Goal: Task Accomplishment & Management: Complete application form

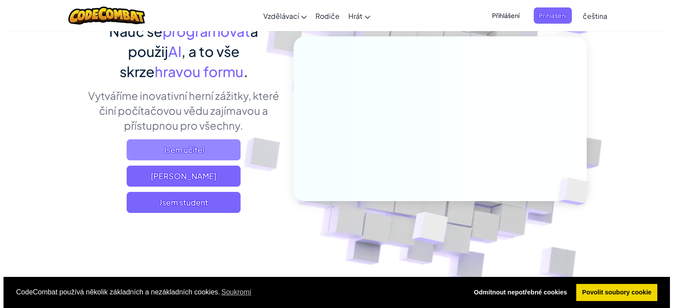
scroll to position [86, 0]
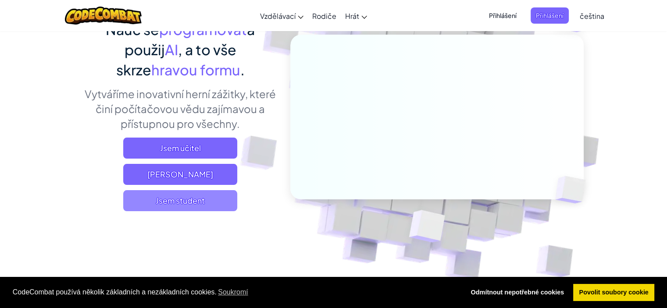
click at [195, 201] on font "Jsem student" at bounding box center [180, 200] width 49 height 10
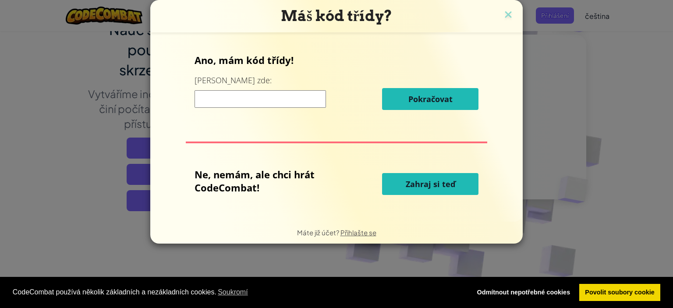
click at [296, 94] on input at bounding box center [260, 99] width 131 height 18
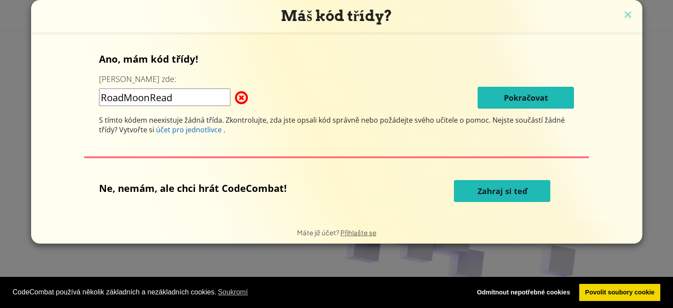
click at [390, 96] on div "RoadMoonRead Pokračovat" at bounding box center [336, 98] width 475 height 22
click at [222, 92] on input "RoadMoonRead" at bounding box center [164, 98] width 131 height 18
click at [223, 98] on input "RoadMoonRead" at bounding box center [164, 98] width 131 height 18
type input "RoadMoonRead"
click at [289, 138] on div "Ano, mám kód třídy! Zadej ho zde: RoadMoonRead Pokračovat S tímto kódem neexist…" at bounding box center [337, 127] width 594 height 172
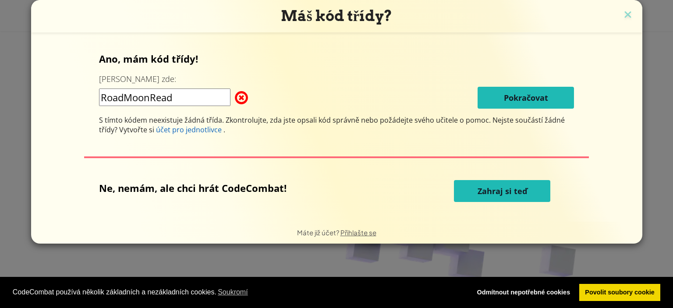
drag, startPoint x: 199, startPoint y: 101, endPoint x: 70, endPoint y: 98, distance: 128.4
click at [19, 92] on div "Máš kód třídy? Ano, mám kód třídy! Zadej ho zde: RoadMoonRead Pokračovat S tímt…" at bounding box center [336, 154] width 673 height 308
click at [258, 103] on div "RoadMoonRead Pokračovat" at bounding box center [336, 98] width 475 height 22
click at [486, 110] on div "Ano, mám kód třídy! Zadej ho zde: RoadMoonRead Pokračovat S tímto kódem neexist…" at bounding box center [336, 93] width 475 height 82
click at [196, 96] on input "RoadMoonRead" at bounding box center [164, 98] width 131 height 18
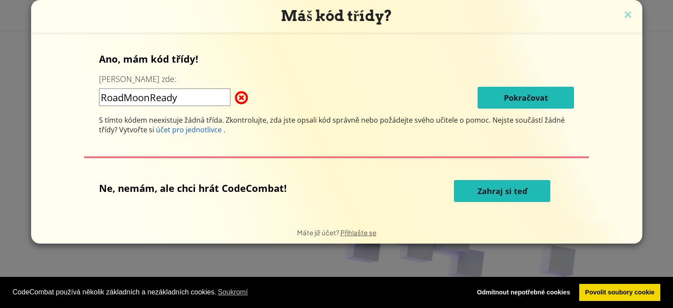
type input "RoadMoonReady"
click at [310, 119] on font "S tímto kódem neexistuje žádná třída. Zkontrolujte, zda jste opsali kód správně…" at bounding box center [295, 120] width 392 height 10
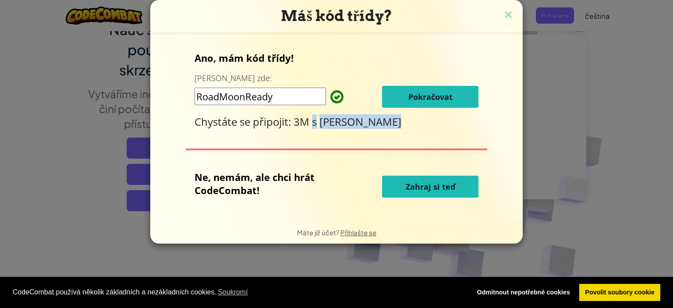
drag, startPoint x: 310, startPoint y: 119, endPoint x: 423, endPoint y: 123, distance: 112.7
click at [423, 123] on div "Chystáte se připojit: 3M s Ben LowIQ" at bounding box center [337, 121] width 284 height 14
click at [428, 92] on font "Pokračovat" at bounding box center [430, 97] width 44 height 11
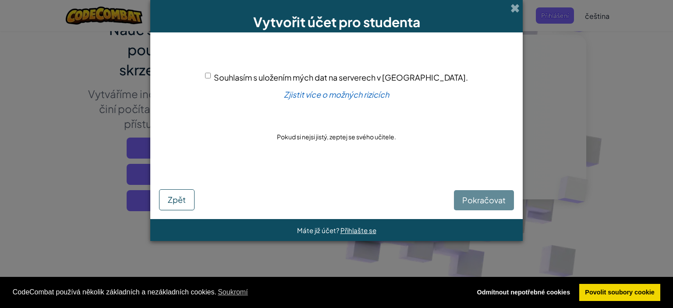
click at [211, 73] on input "Souhlasím s uložením mých dat na serverech v USA." at bounding box center [208, 76] width 6 height 6
checkbox input "true"
click at [464, 202] on font "Pokračovat" at bounding box center [483, 200] width 43 height 10
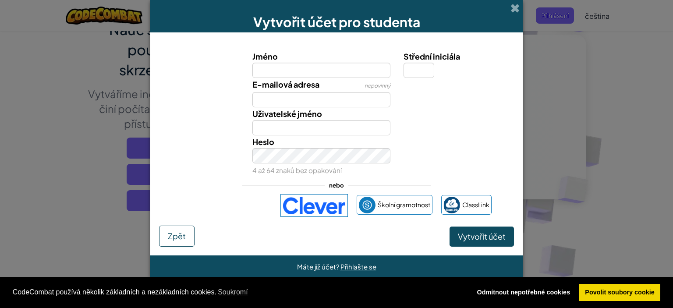
click at [336, 73] on input "Jméno" at bounding box center [321, 70] width 138 height 15
type input "Mel"
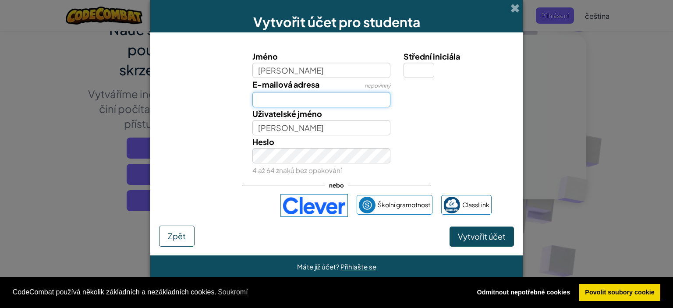
click at [330, 103] on input "E-mailová adresa" at bounding box center [321, 99] width 138 height 15
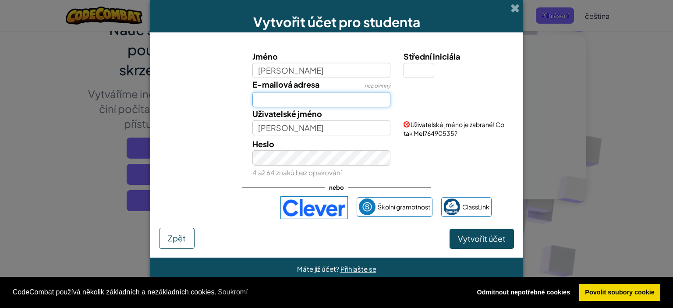
type input "elisabeth.beranova@mintbrno.cz"
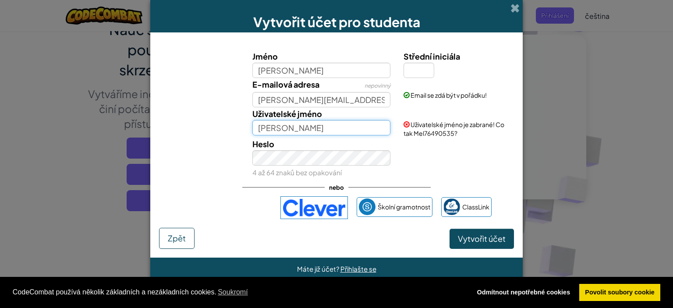
click at [332, 122] on input "Mel" at bounding box center [321, 127] width 138 height 15
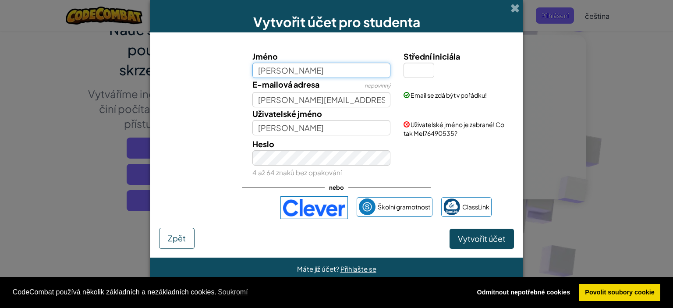
click at [292, 73] on input "Mel" at bounding box center [321, 70] width 138 height 15
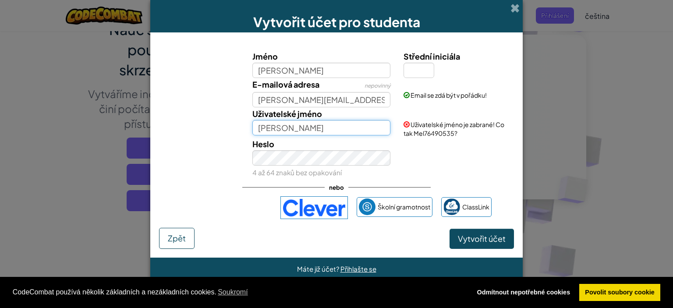
click at [304, 129] on input "Mel" at bounding box center [321, 127] width 138 height 15
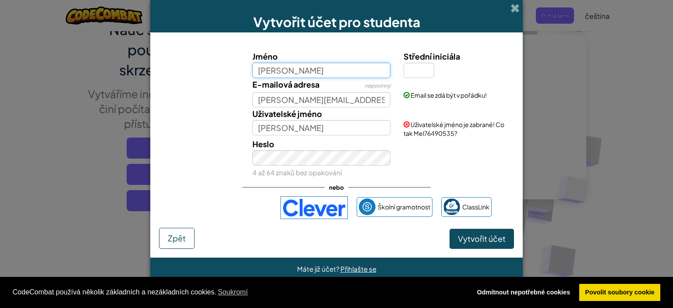
click at [320, 71] on input "Mel" at bounding box center [321, 70] width 138 height 15
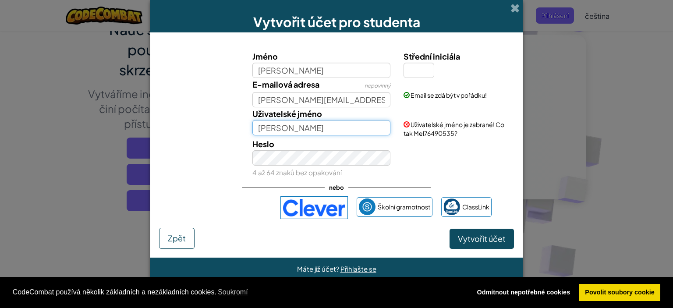
click at [315, 133] on input "Mel" at bounding box center [321, 127] width 138 height 15
click at [280, 125] on input "Mel" at bounding box center [321, 127] width 138 height 15
type input "Melb0w"
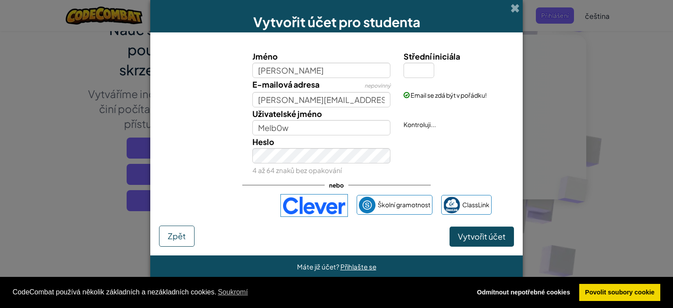
click at [230, 132] on div "Uživatelské jméno Melb0w Kontroluji..." at bounding box center [337, 121] width 364 height 28
click at [313, 163] on div "Heslo 4 až 64 znaků bez opakování" at bounding box center [322, 155] width 152 height 41
click at [396, 166] on div "Heslo 4 až 64 znaků bez opakování" at bounding box center [322, 155] width 152 height 41
click at [454, 238] on button "Vytvořit účet" at bounding box center [482, 237] width 64 height 20
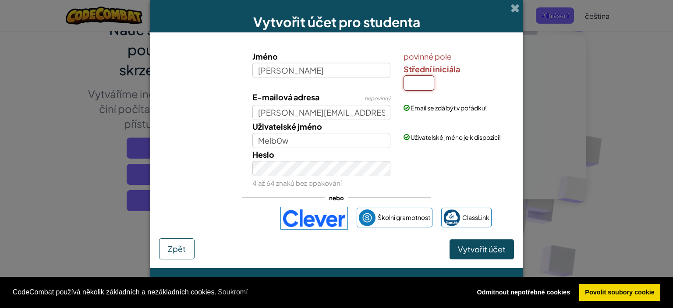
click at [410, 81] on input "Střední iniciála" at bounding box center [419, 82] width 31 height 15
click at [414, 89] on input "Střední iniciála" at bounding box center [419, 82] width 31 height 15
click at [414, 88] on input "Střední iniciála" at bounding box center [419, 82] width 31 height 15
click at [415, 88] on input "Střední iniciála" at bounding box center [419, 82] width 31 height 15
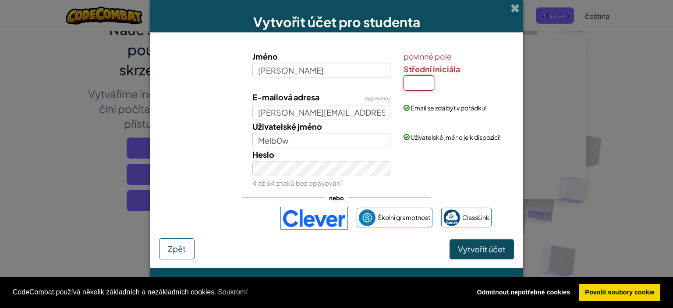
click at [415, 88] on input "Střední iniciála" at bounding box center [419, 82] width 31 height 15
click at [415, 86] on input "Střední iniciála" at bounding box center [419, 82] width 31 height 15
click at [415, 85] on input "Střední iniciála" at bounding box center [419, 82] width 31 height 15
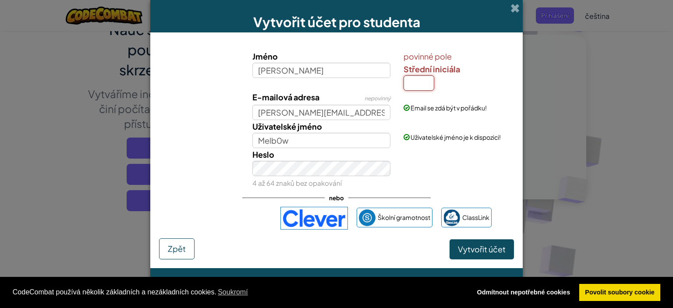
click at [413, 83] on input "Střední iniciála" at bounding box center [419, 82] width 31 height 15
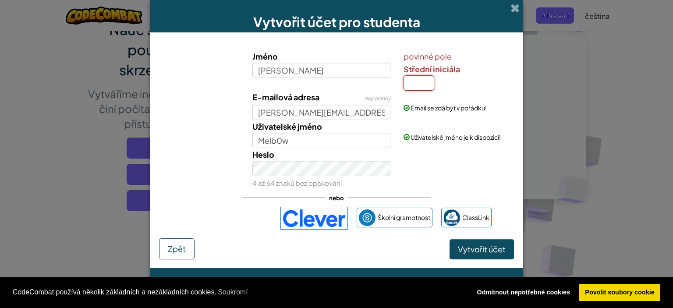
click at [413, 83] on input "Střední iniciála" at bounding box center [419, 82] width 31 height 15
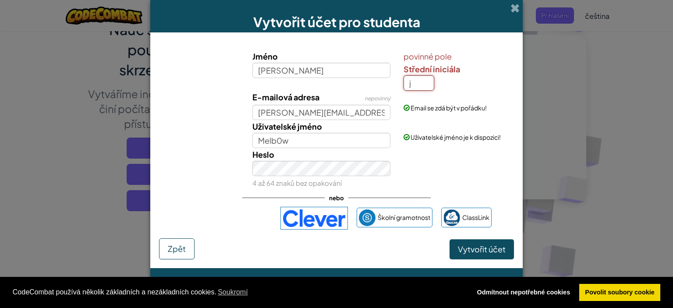
type input "j"
click at [497, 257] on button "Vytvořit účet" at bounding box center [482, 249] width 64 height 20
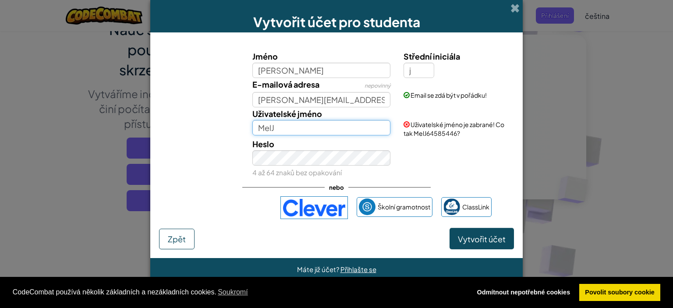
click at [363, 129] on input "MelJ" at bounding box center [321, 127] width 138 height 15
type input "Melb0w"
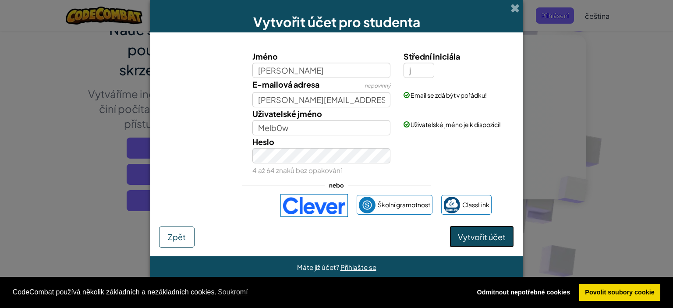
click at [479, 240] on font "Vytvořit účet" at bounding box center [482, 237] width 48 height 10
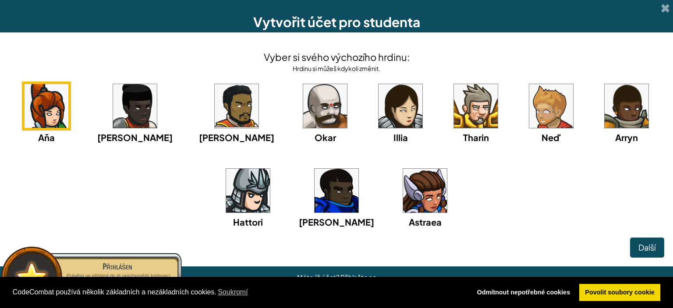
click at [386, 115] on img at bounding box center [401, 106] width 44 height 44
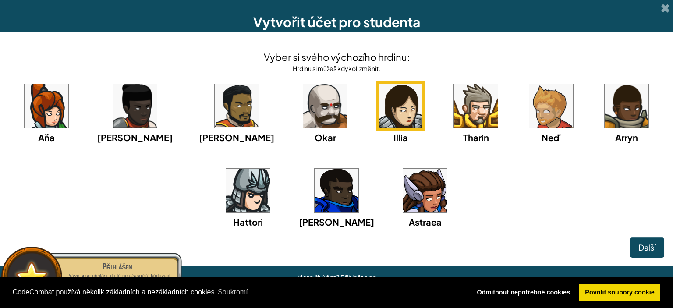
click at [431, 190] on img at bounding box center [425, 191] width 44 height 44
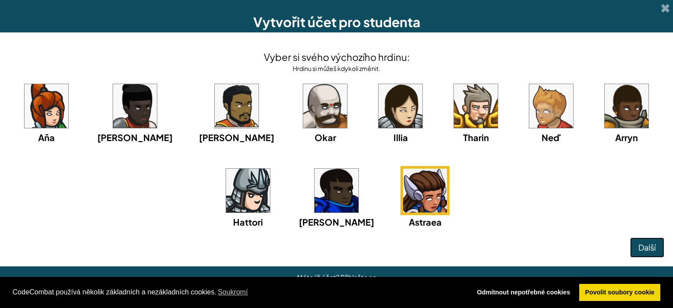
click at [655, 242] on font "Další" at bounding box center [647, 247] width 18 height 10
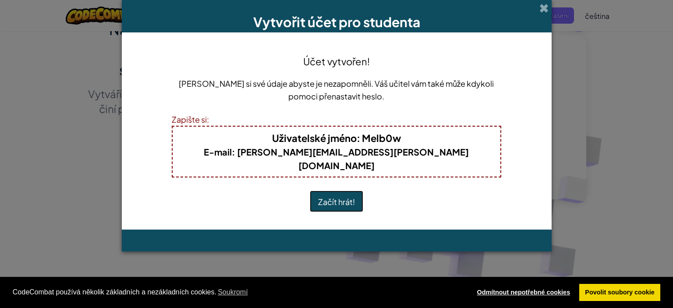
click at [537, 295] on font "Odmítnout nepotřebné cookies" at bounding box center [523, 292] width 93 height 7
click at [521, 278] on div "CodeCombat používá několik základních a nezákladních cookies. Soukromí Odmítnou…" at bounding box center [336, 293] width 673 height 32
drag, startPoint x: 511, startPoint y: 290, endPoint x: 300, endPoint y: 194, distance: 231.6
click at [300, 194] on div "Účet vytvořen! Zapište si své údaje abyste je nezapomněli. Váš učitel vám také …" at bounding box center [337, 131] width 330 height 180
click at [330, 197] on font "Začít hrát!" at bounding box center [336, 202] width 37 height 10
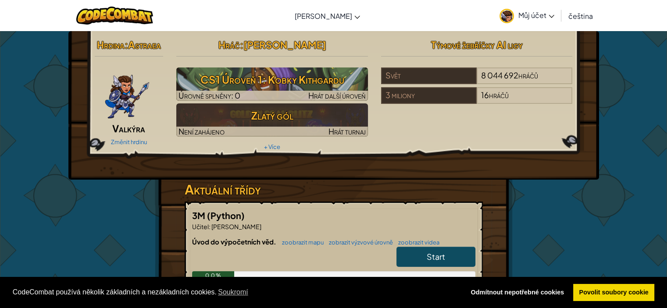
click at [428, 252] on font "Start" at bounding box center [435, 257] width 18 height 10
select select "cs"
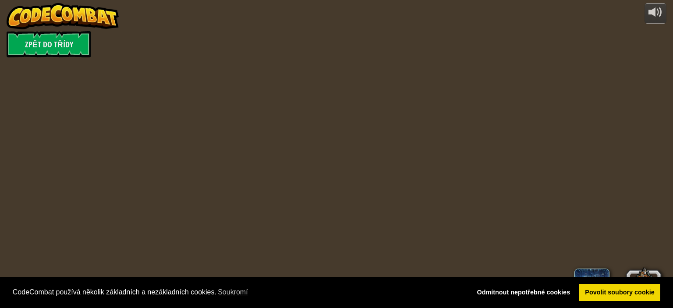
select select "cs"
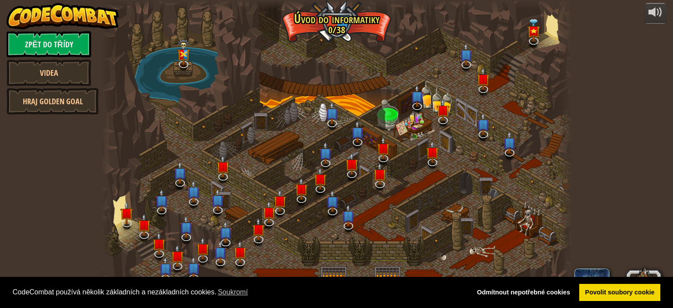
select select "cs"
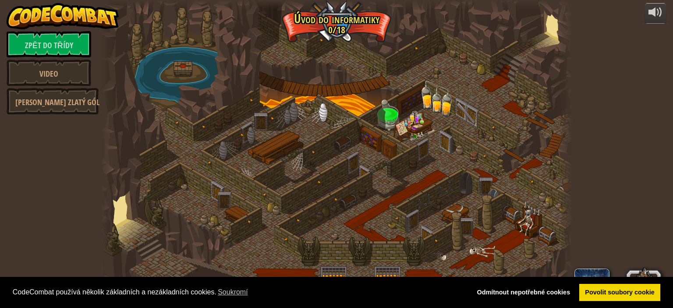
select select "cs"
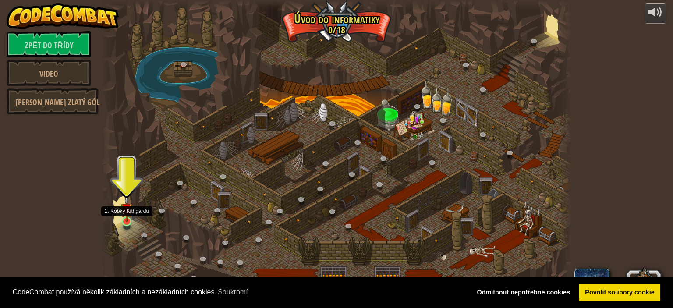
click at [129, 220] on img at bounding box center [126, 209] width 11 height 26
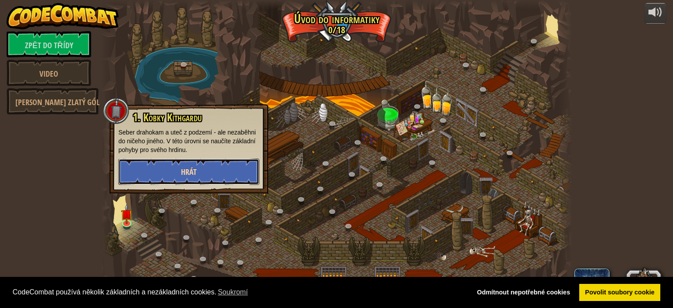
click at [177, 175] on button "Hrát" at bounding box center [188, 172] width 141 height 26
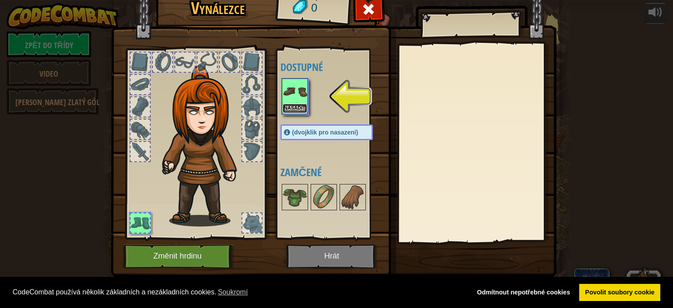
click at [300, 106] on font "Nasadit" at bounding box center [294, 107] width 21 height 5
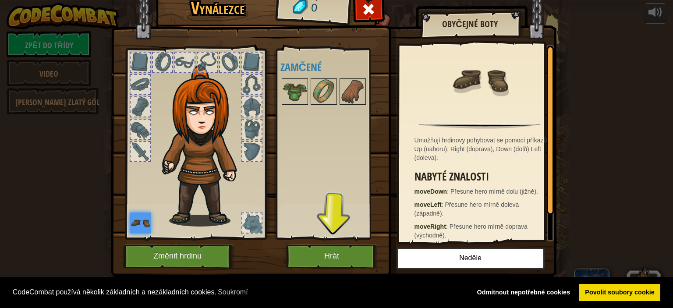
click at [141, 148] on div at bounding box center [140, 151] width 19 height 19
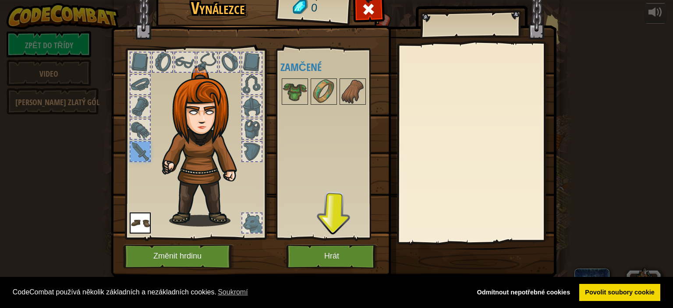
click at [145, 133] on div at bounding box center [140, 129] width 19 height 19
click at [141, 95] on div at bounding box center [140, 84] width 21 height 21
click at [137, 79] on div at bounding box center [140, 84] width 19 height 19
click at [148, 64] on div at bounding box center [140, 62] width 19 height 19
click at [167, 63] on div at bounding box center [162, 62] width 19 height 19
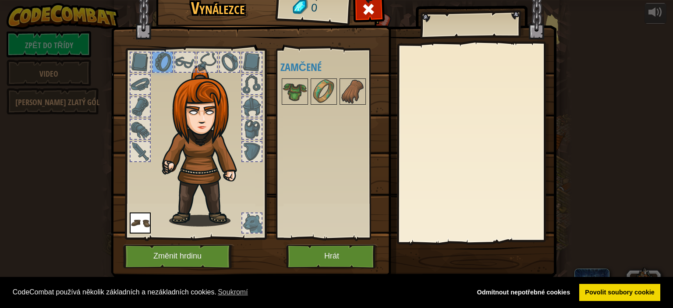
click at [179, 64] on div at bounding box center [184, 62] width 19 height 19
click at [199, 62] on div at bounding box center [207, 62] width 19 height 19
click at [330, 255] on font "Hrát" at bounding box center [331, 256] width 15 height 9
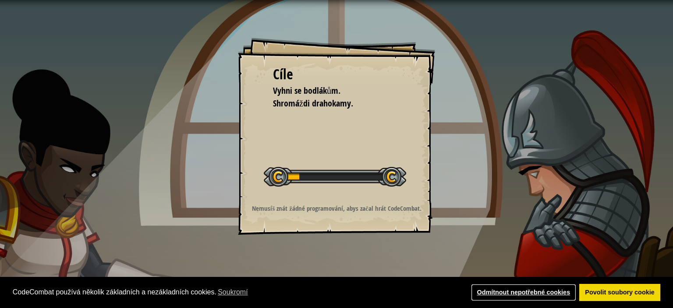
click at [494, 291] on font "Odmítnout nepotřebné cookies" at bounding box center [523, 292] width 93 height 7
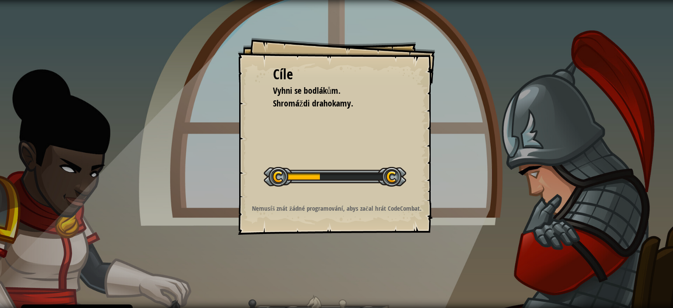
click at [337, 197] on div "Cíle Vyhni se bodlákům. Shromáždi drahokamy. Začít úroveň Chyba při načítání ze…" at bounding box center [336, 136] width 197 height 197
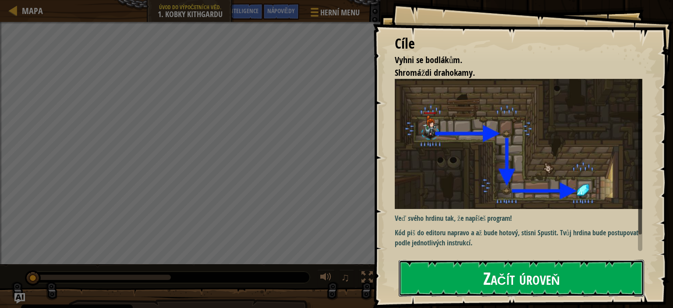
click at [453, 277] on button "Začít úroveň" at bounding box center [521, 278] width 245 height 37
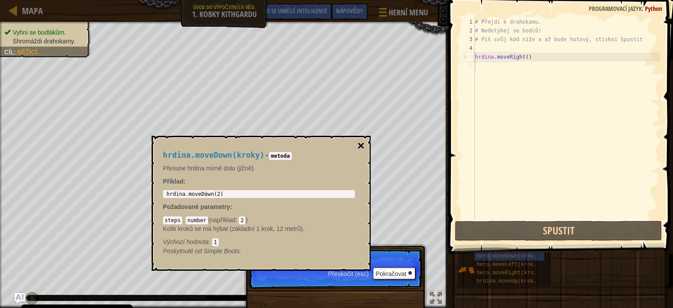
click at [360, 145] on font "×" at bounding box center [360, 146] width 7 height 14
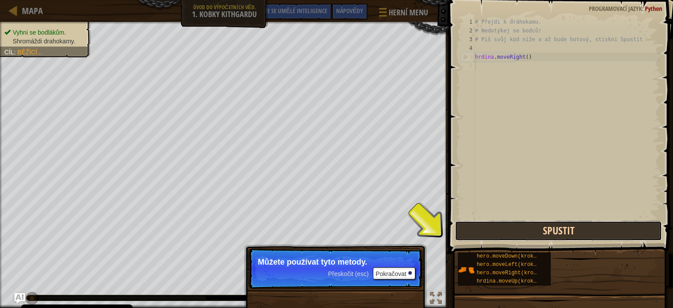
click at [503, 230] on button "Spustit" at bounding box center [558, 231] width 207 height 20
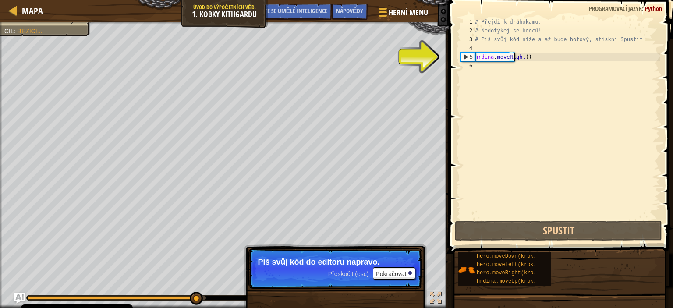
click at [556, 53] on div "# Přejdi k drahokamu. # Nedotýkej se bodců! # Piš svůj kód níže a až bude hotov…" at bounding box center [566, 127] width 187 height 219
type textarea "hero.moveRight()"
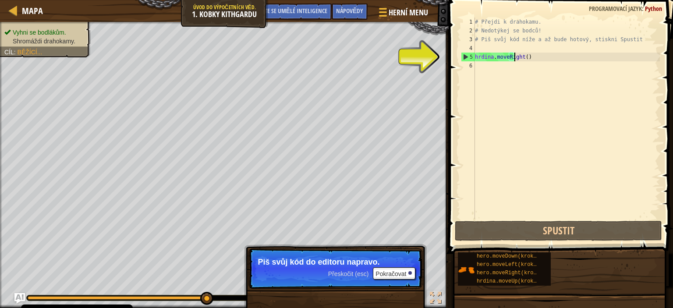
click at [505, 50] on div "# Přejdi k drahokamu. # Nedotýkej se bodců! # Piš svůj kód níže a až bude hotov…" at bounding box center [566, 127] width 187 height 219
click at [393, 276] on font "Pokračovat" at bounding box center [391, 273] width 31 height 7
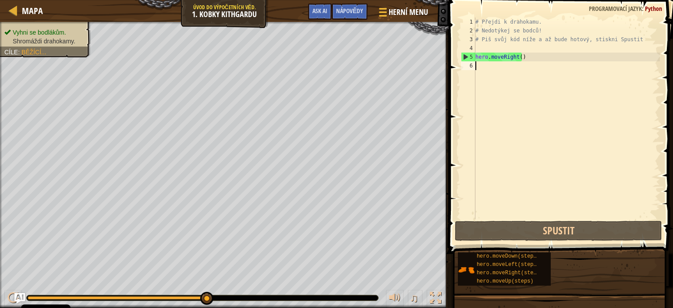
click at [501, 75] on div "# Přejdi k drahokamu. # Nedotýkej se bodců! # Piš svůj kód níže a až bude hotov…" at bounding box center [567, 127] width 186 height 219
click at [541, 57] on div "# Přejdi k drahokamu. # Nedotýkej se bodců! # Piš svůj kód níže a až bude hotov…" at bounding box center [567, 127] width 186 height 219
type textarea "hero.moveRight()"
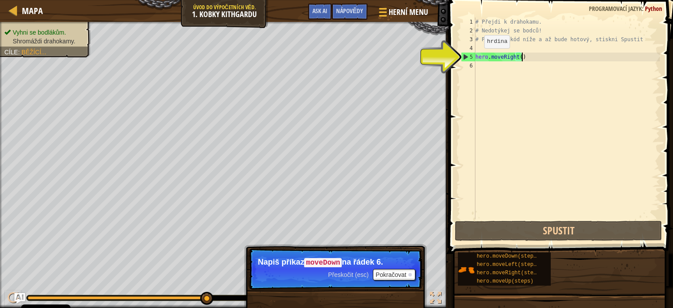
drag, startPoint x: 541, startPoint y: 57, endPoint x: 470, endPoint y: 59, distance: 70.6
drag, startPoint x: 470, startPoint y: 59, endPoint x: 629, endPoint y: 97, distance: 163.1
click at [629, 97] on div "# Přejdi k drahokamu. # Nedotýkej se bodců! # Piš svůj kód níže a až bude hotov…" at bounding box center [567, 127] width 186 height 219
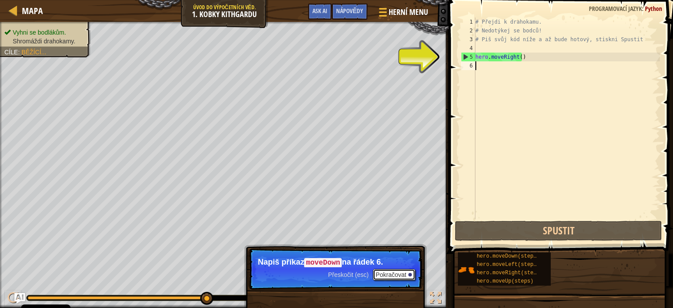
click at [396, 270] on button "Pokračovat" at bounding box center [394, 274] width 43 height 11
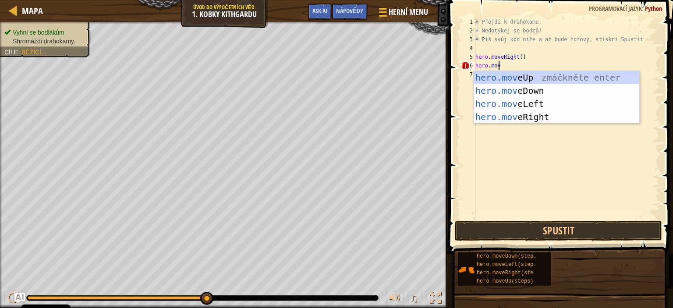
scroll to position [4, 1]
type textarea "hero.move"
click at [595, 88] on div "hero.move Up zmáčkněte enter hero.move Down zmáčkněte enter hero.move Left zmáč…" at bounding box center [557, 110] width 166 height 79
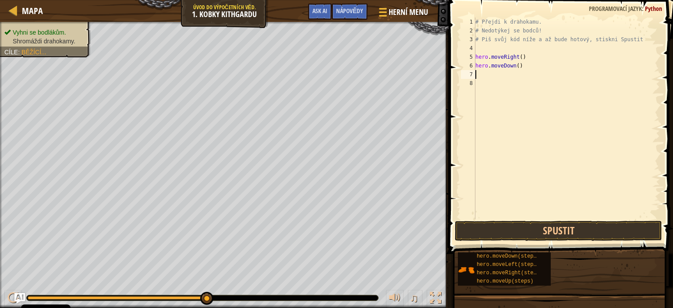
scroll to position [4, 0]
click at [601, 72] on div "# Přejdi k drahokamu. # Nedotýkej se bodců! # Piš svůj kód níže a až bude hotov…" at bounding box center [567, 127] width 186 height 219
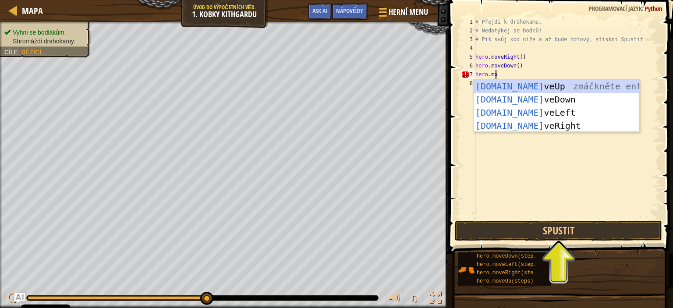
scroll to position [4, 1]
type textarea "hero.move"
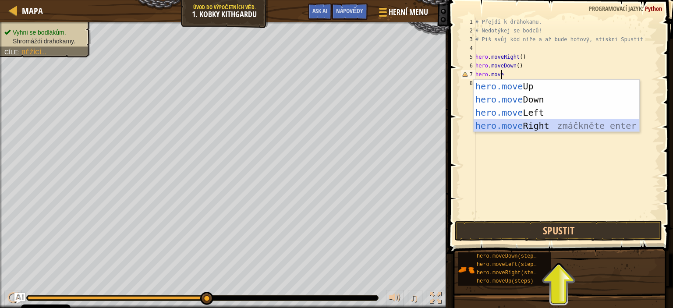
click at [543, 126] on div "hero.move Up zmáčkněte enter hero.move Down zmáčkněte enter hero.move Left zmáč…" at bounding box center [557, 119] width 166 height 79
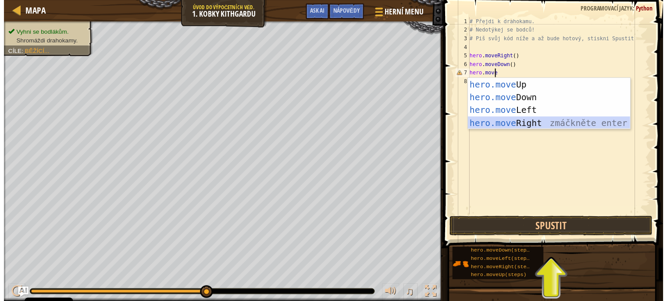
scroll to position [4, 0]
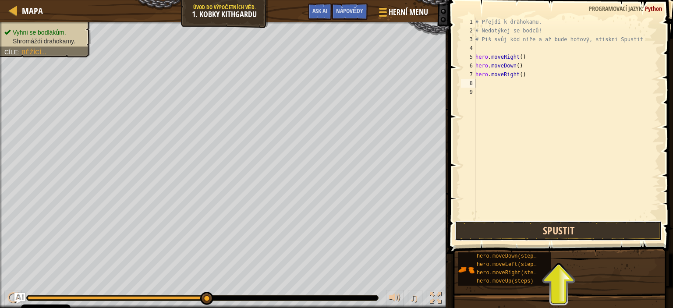
click at [514, 231] on button "Spustit" at bounding box center [558, 231] width 207 height 20
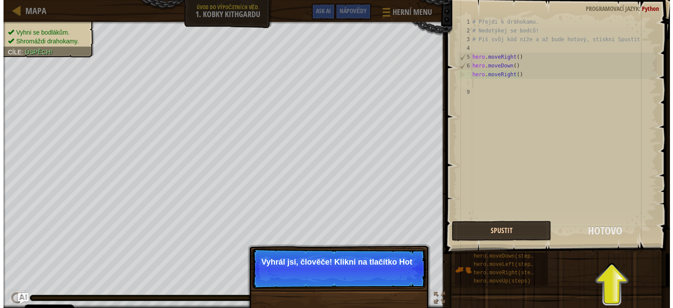
scroll to position [0, 0]
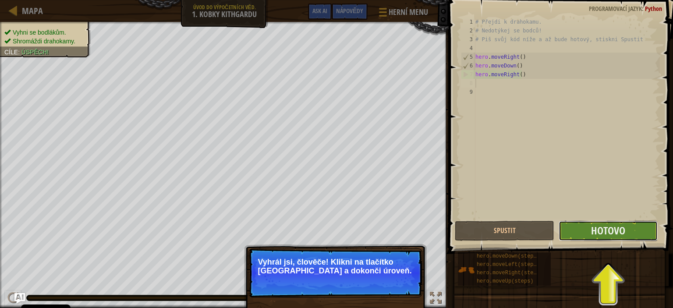
click at [584, 234] on button "Hotovo" at bounding box center [608, 231] width 99 height 20
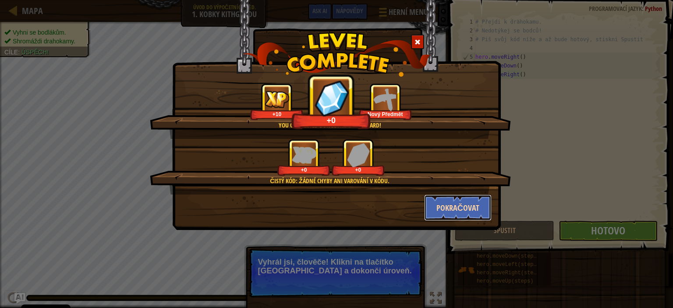
click at [469, 209] on button "Pokračovat" at bounding box center [458, 208] width 68 height 26
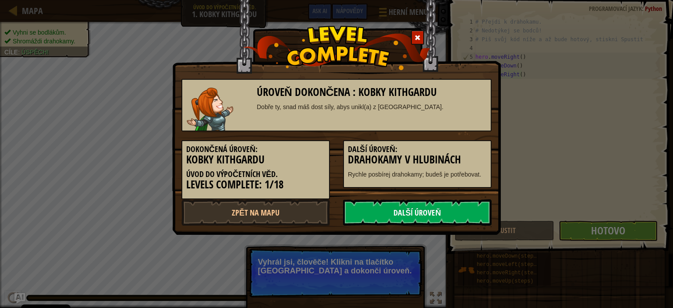
click at [451, 212] on link "Další úroveň" at bounding box center [417, 212] width 149 height 26
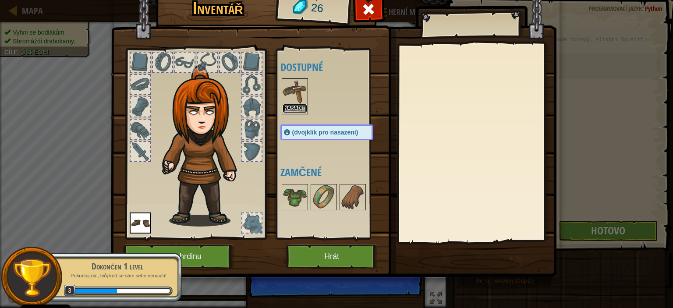
click at [289, 109] on button "Nasadit" at bounding box center [295, 108] width 25 height 9
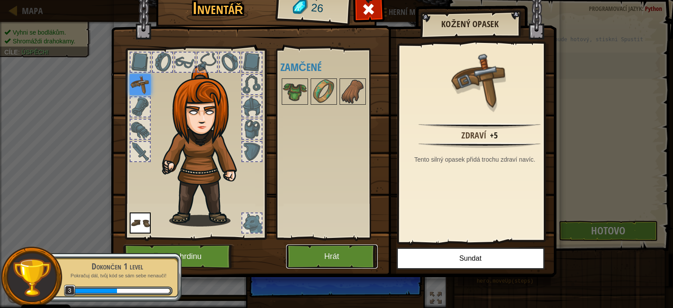
click at [321, 257] on button "Hrát" at bounding box center [332, 257] width 92 height 24
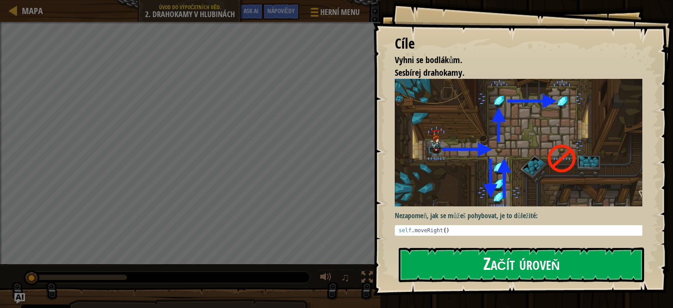
click at [429, 248] on button "Začít úroveň" at bounding box center [521, 265] width 245 height 35
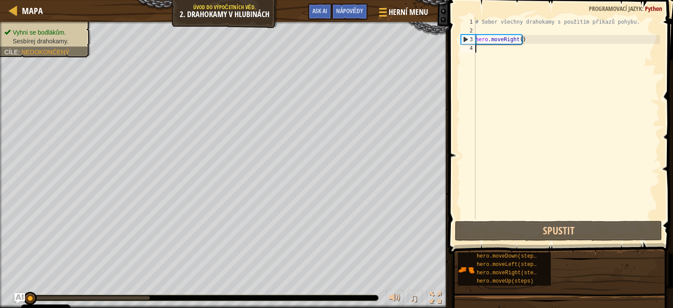
click at [543, 39] on div "# Seber všechny drahokamy s použitím příkazů pohybu. hero . moveRight ( )" at bounding box center [567, 127] width 186 height 219
type textarea "hero.moveRight()"
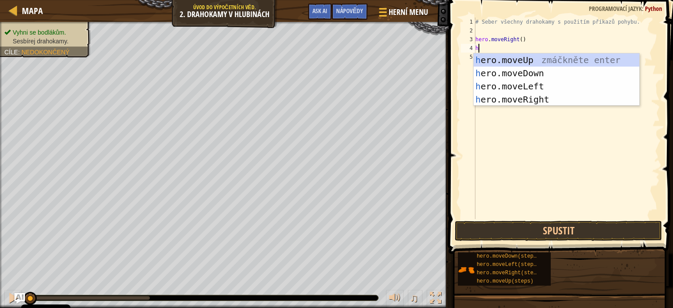
scroll to position [4, 0]
type textarea "her"
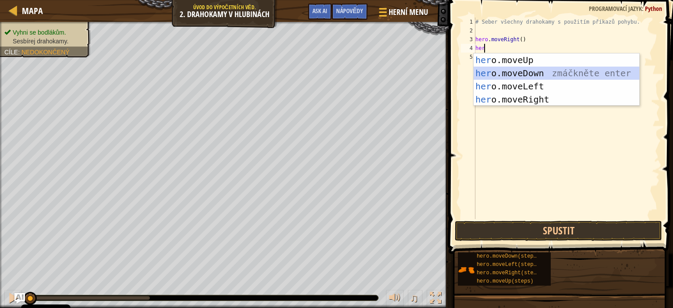
click at [515, 70] on div "her o.moveUp zmáčkněte enter her o.moveDown zmáčkněte enter her o.moveLeft zmáč…" at bounding box center [557, 92] width 166 height 79
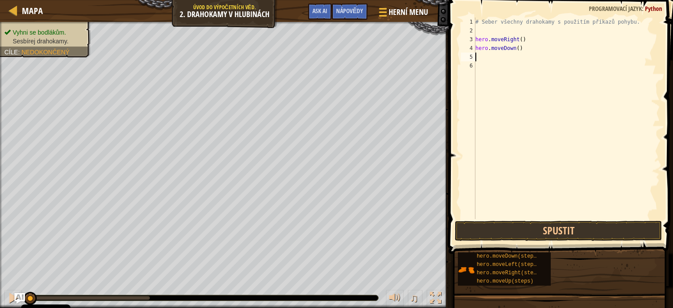
type textarea "he"
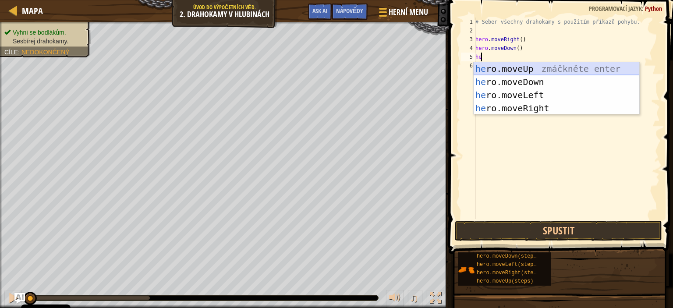
click at [538, 71] on div "he ro.moveUp zmáčkněte enter he ro.moveDown zmáčkněte enter he ro.moveLeft zmáč…" at bounding box center [557, 101] width 166 height 79
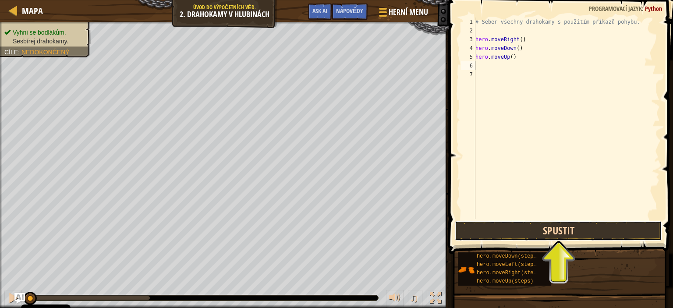
click at [568, 235] on button "Spustit" at bounding box center [558, 231] width 207 height 20
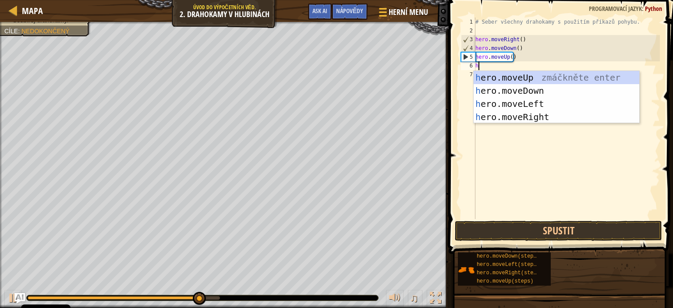
type textarea "he"
click at [561, 73] on div "he ro.moveUp zmáčkněte enter he ro.moveDown zmáčkněte enter he ro.moveLeft zmáč…" at bounding box center [557, 110] width 166 height 79
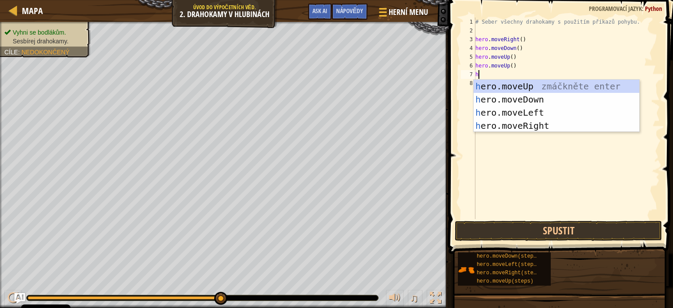
type textarea "he"
click at [564, 124] on div "he ro.moveUp zmáčkněte enter he ro.moveDown zmáčkněte enter he ro.moveLeft zmáč…" at bounding box center [557, 119] width 166 height 79
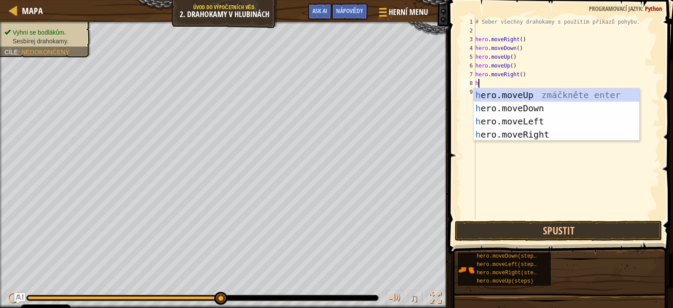
type textarea "her"
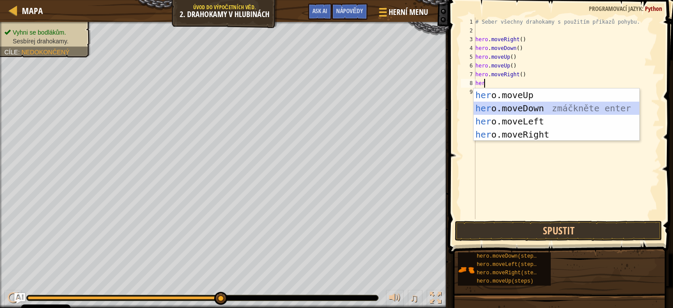
click at [545, 104] on div "her o.moveUp zmáčkněte enter her o.moveDown zmáčkněte enter her o.moveLeft zmáč…" at bounding box center [557, 128] width 166 height 79
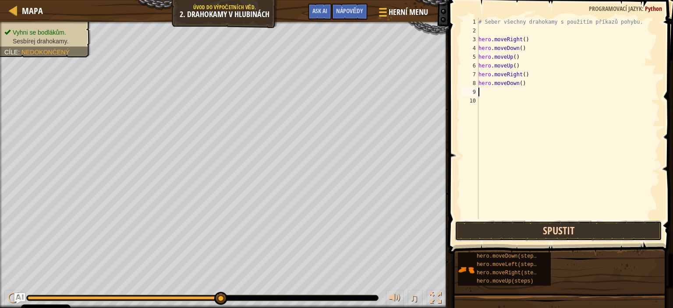
click at [515, 223] on button "Spustit" at bounding box center [558, 231] width 207 height 20
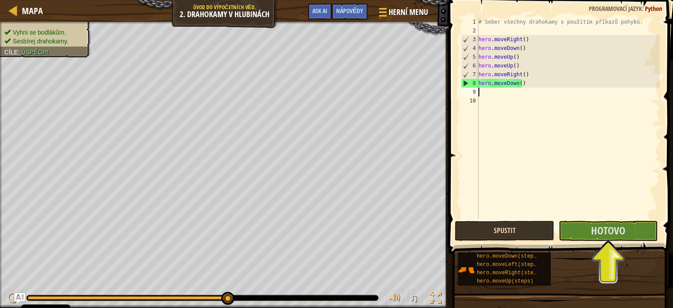
type textarea "h"
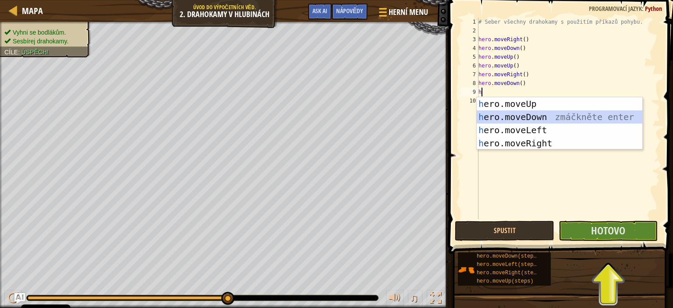
click at [546, 116] on div "h ero.moveUp zmáčkněte enter h ero.moveDown zmáčkněte enter h ero.moveLeft zmáč…" at bounding box center [560, 136] width 166 height 79
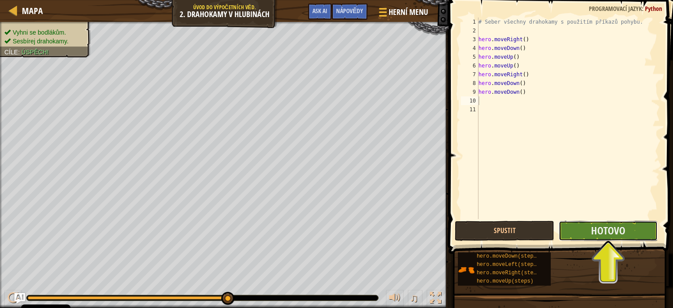
click at [585, 231] on button "Hotovo" at bounding box center [608, 231] width 99 height 20
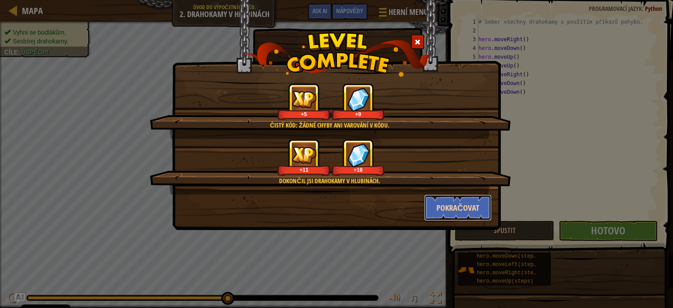
click at [461, 206] on button "Pokračovat" at bounding box center [458, 208] width 68 height 26
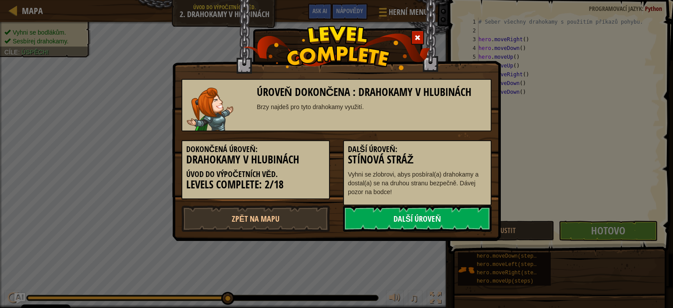
click at [461, 210] on link "Další úroveň" at bounding box center [417, 219] width 149 height 26
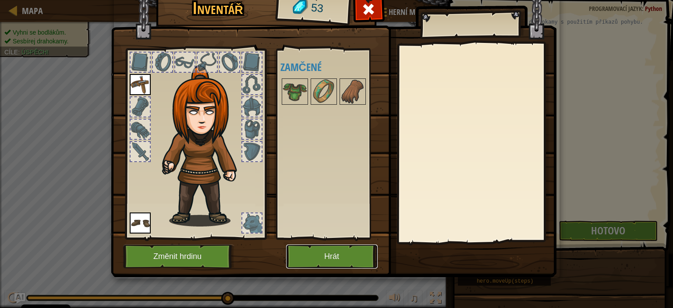
click at [331, 249] on button "Hrát" at bounding box center [332, 257] width 92 height 24
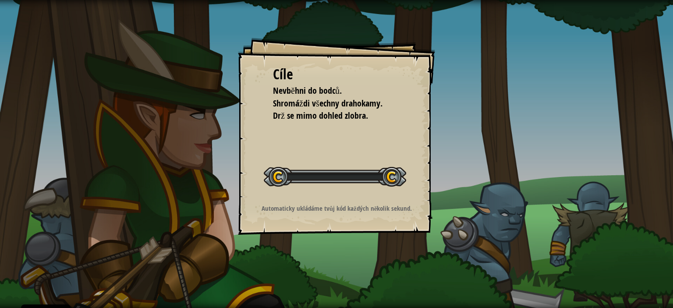
click at [333, 256] on div "Cíle Nevběhni do bodců. Shromáždi všechny drahokamy. Drž se mimo dohled zlobra.…" at bounding box center [336, 154] width 673 height 308
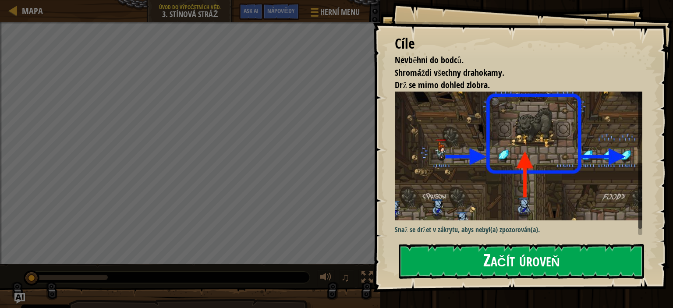
click at [432, 245] on button "Začít úroveň" at bounding box center [521, 261] width 245 height 35
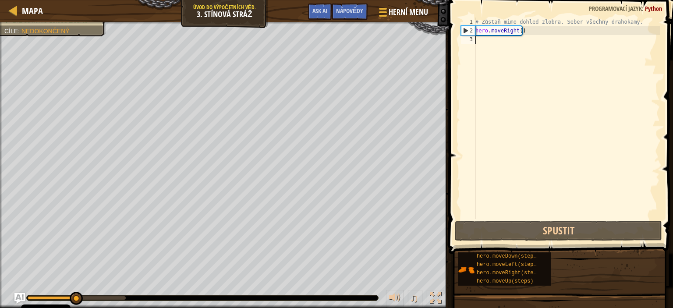
click at [604, 41] on div "# Zůstaň mimo dohled zlobra. Seber všechny drahokamy. hero . moveRight ( )" at bounding box center [567, 127] width 186 height 219
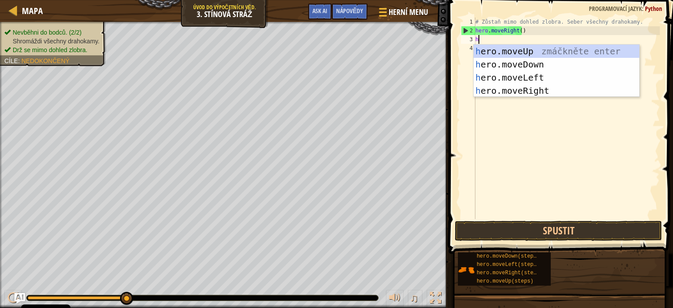
scroll to position [4, 0]
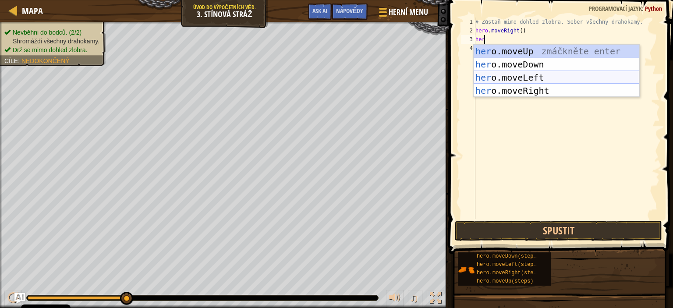
type textarea "her"
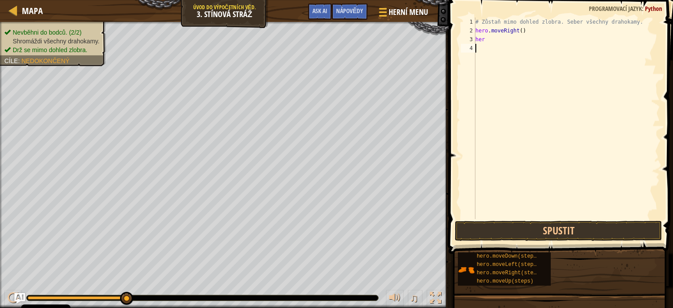
click at [503, 138] on div "# Zůstaň mimo dohled zlobra. Seber všechny drahokamy. hero . moveRight ( ) her" at bounding box center [567, 127] width 186 height 219
click at [499, 43] on div "# Zůstaň mimo dohled zlobra. Seber všechny drahokamy. hero . moveRight ( ) her" at bounding box center [567, 127] width 186 height 219
type textarea "hero"
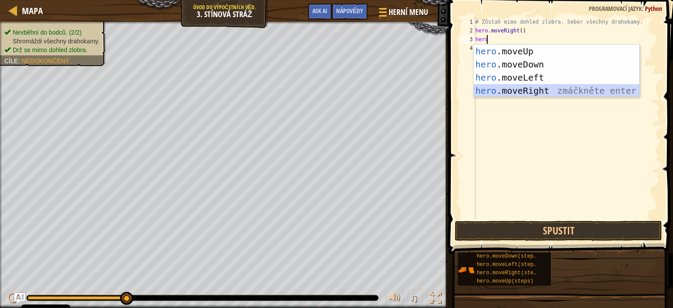
click at [533, 91] on div "hero .moveUp zmáčkněte enter hero .moveDown zmáčkněte enter hero .moveLeft zmáč…" at bounding box center [557, 84] width 166 height 79
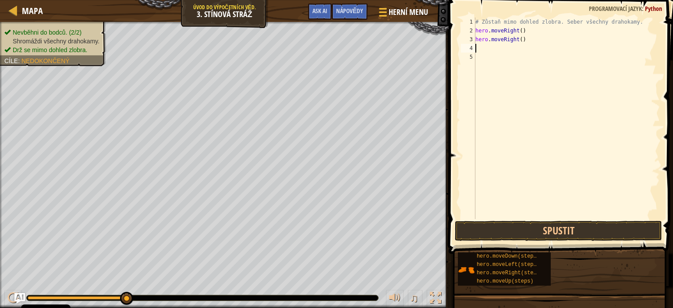
drag, startPoint x: 536, startPoint y: 234, endPoint x: 535, endPoint y: 218, distance: 16.3
click at [535, 218] on div "# Zůstaň mimo dohled zlobra. Seber všechny drahokamy. hero . moveRight ( ) hero…" at bounding box center [567, 127] width 186 height 219
click at [536, 232] on button "Spustit" at bounding box center [558, 231] width 207 height 20
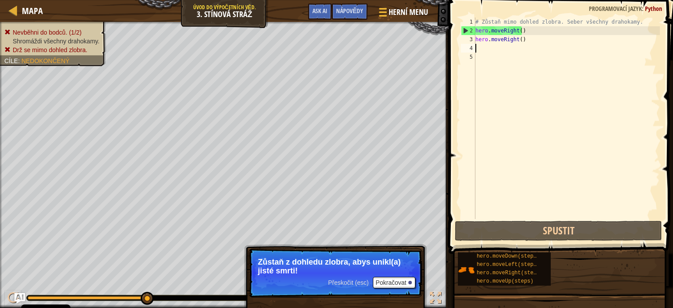
drag, startPoint x: 534, startPoint y: 51, endPoint x: 522, endPoint y: 49, distance: 12.5
click at [522, 49] on div "# Zůstaň mimo dohled zlobra. Seber všechny drahokamy. hero . moveRight ( ) hero…" at bounding box center [567, 127] width 186 height 219
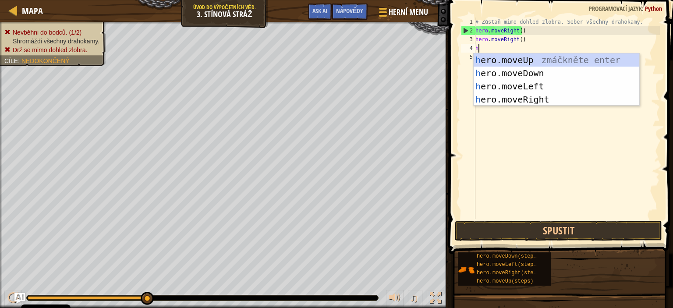
type textarea "he"
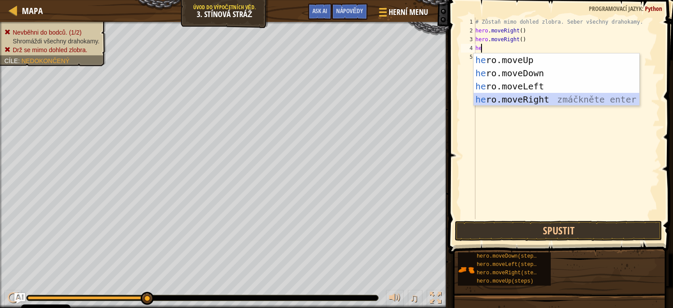
click at [537, 98] on div "he ro.moveUp zmáčkněte enter he ro.moveDown zmáčkněte enter he ro.moveLeft zmáč…" at bounding box center [557, 92] width 166 height 79
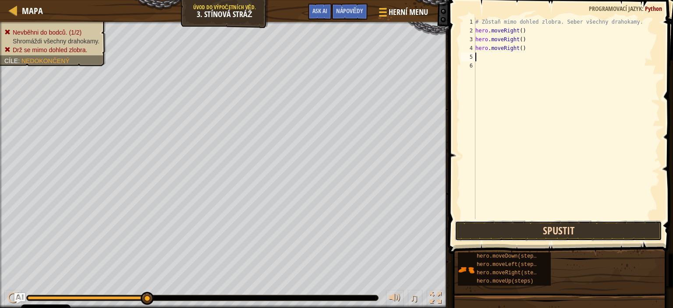
click at [538, 223] on button "Spustit" at bounding box center [558, 231] width 207 height 20
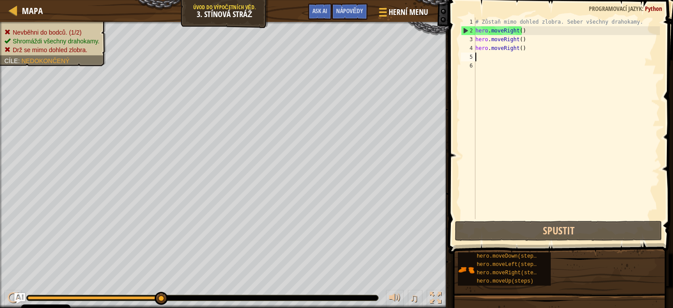
type textarea "h"
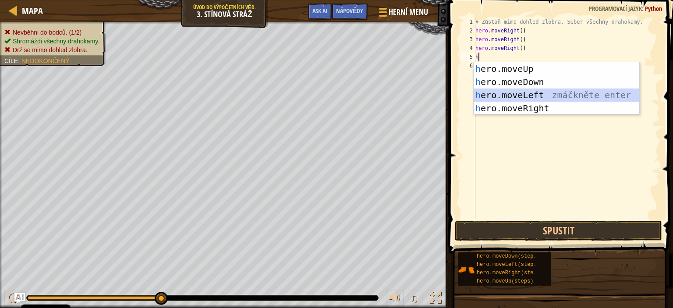
click at [514, 99] on div "h ero.moveUp zmáčkněte enter h ero.moveDown zmáčkněte enter h ero.moveLeft zmáč…" at bounding box center [557, 101] width 166 height 79
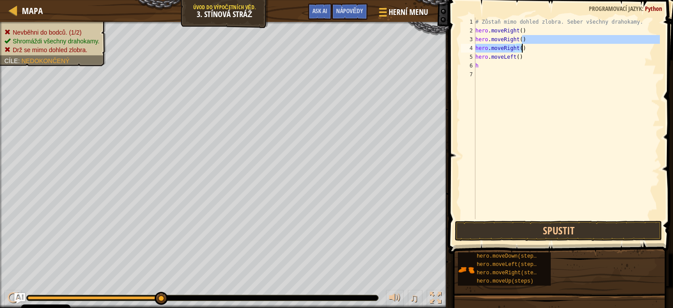
drag, startPoint x: 541, startPoint y: 56, endPoint x: 535, endPoint y: 44, distance: 13.1
click at [535, 44] on div "# Zůstaň mimo dohled zlobra. Seber všechny drahokamy. hero . moveRight ( ) hero…" at bounding box center [567, 127] width 186 height 219
click at [538, 48] on div "# Zůstaň mimo dohled zlobra. Seber všechny drahokamy. hero . moveRight ( ) hero…" at bounding box center [567, 119] width 186 height 202
type textarea "hero.moveRight()"
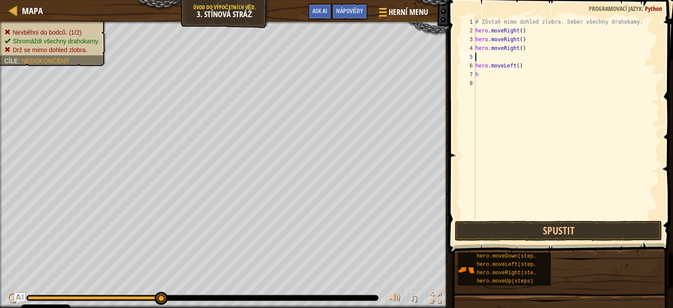
type textarea "m"
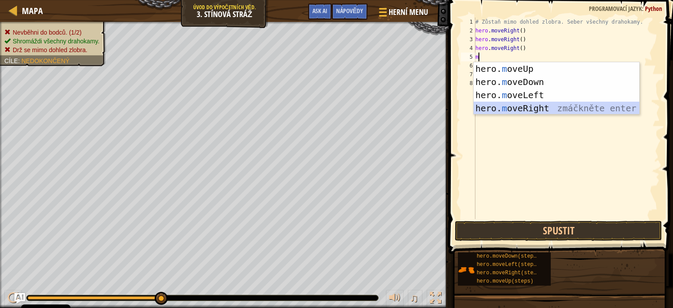
click at [514, 108] on div "hero. m oveUp zmáčkněte enter hero. m oveDown zmáčkněte enter hero. m oveLeft z…" at bounding box center [557, 101] width 166 height 79
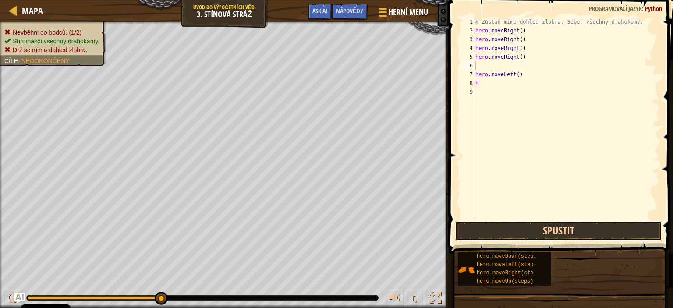
click at [510, 225] on button "Spustit" at bounding box center [558, 231] width 207 height 20
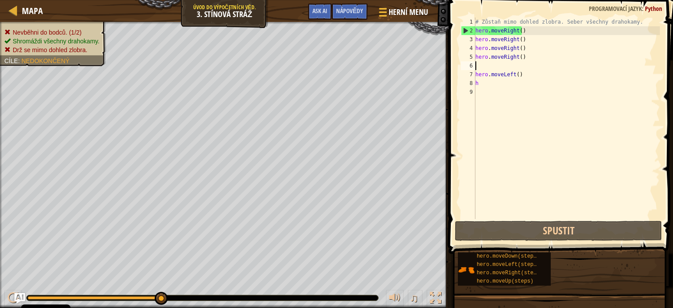
type textarea "m"
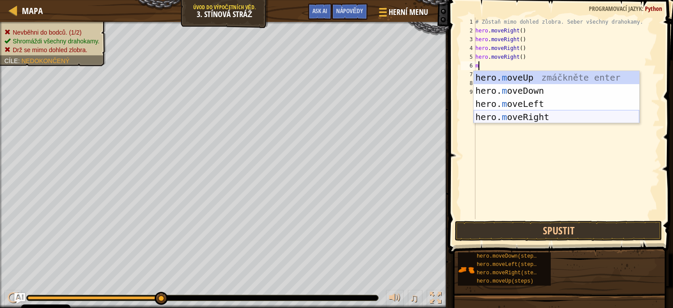
click at [550, 117] on div "hero. m oveUp zmáčkněte enter hero. m oveDown zmáčkněte enter hero. m oveLeft z…" at bounding box center [557, 110] width 166 height 79
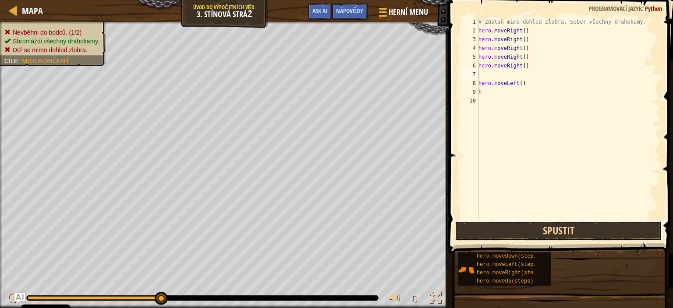
click at [529, 226] on button "Spustit" at bounding box center [558, 231] width 207 height 20
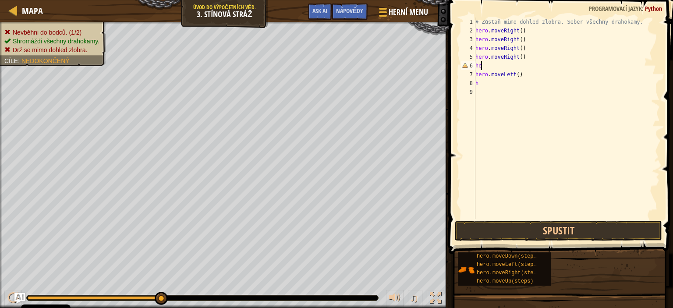
type textarea "h"
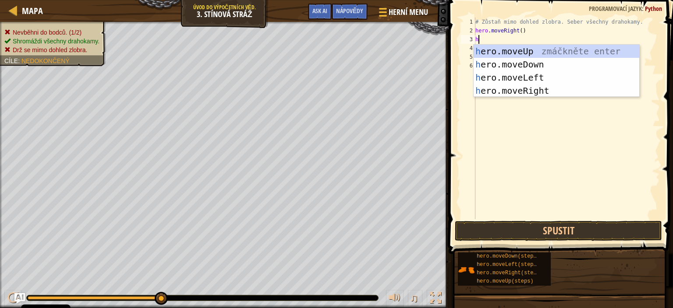
type textarea "he"
click at [535, 48] on div "he ro.moveUp zmáčkněte enter he ro.moveDown zmáčkněte enter he ro.moveLeft zmáč…" at bounding box center [557, 84] width 166 height 79
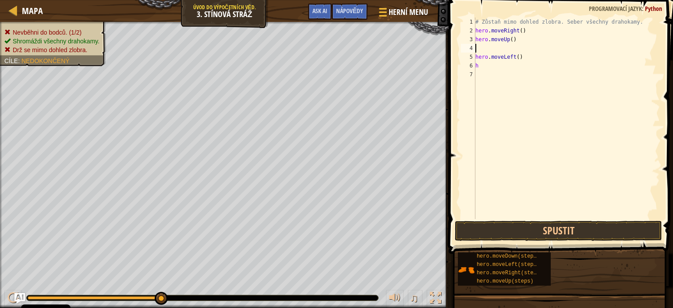
type textarea "h"
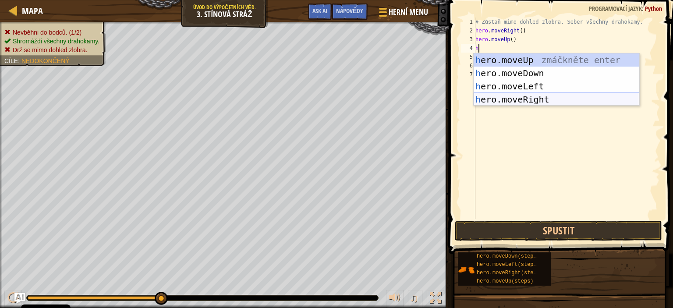
click at [558, 104] on div "h ero.moveUp zmáčkněte enter h ero.moveDown zmáčkněte enter h ero.moveLeft zmáč…" at bounding box center [557, 92] width 166 height 79
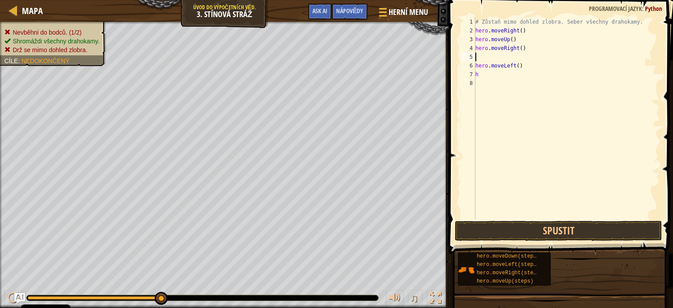
type textarea "h"
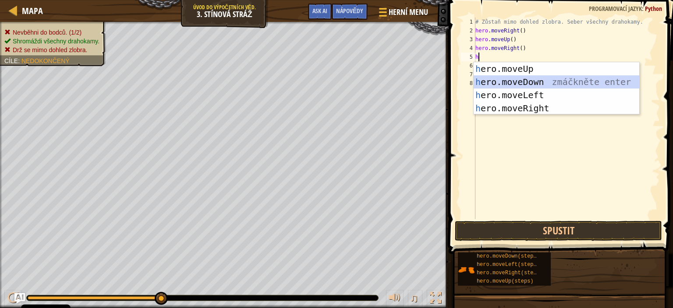
click at [540, 78] on div "h ero.moveUp zmáčkněte enter h ero.moveDown zmáčkněte enter h ero.moveLeft zmáč…" at bounding box center [557, 101] width 166 height 79
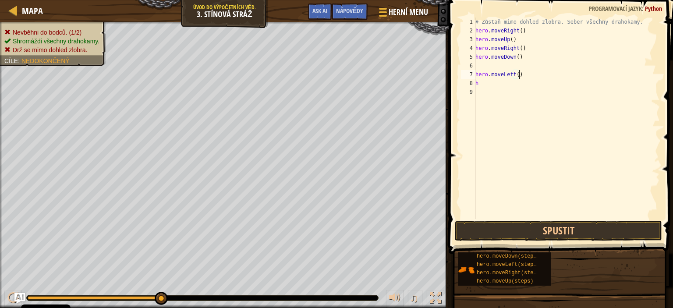
click at [536, 73] on div "# Zůstaň mimo dohled zlobra. Seber všechny drahokamy. hero . moveRight ( ) hero…" at bounding box center [567, 127] width 186 height 219
type textarea "h"
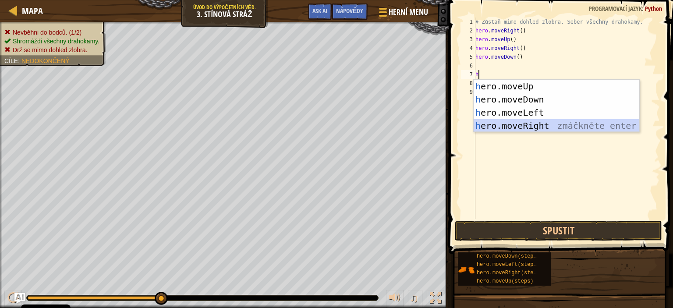
click at [556, 126] on div "h ero.moveUp zmáčkněte enter h ero.moveDown zmáčkněte enter h ero.moveLeft zmáč…" at bounding box center [557, 119] width 166 height 79
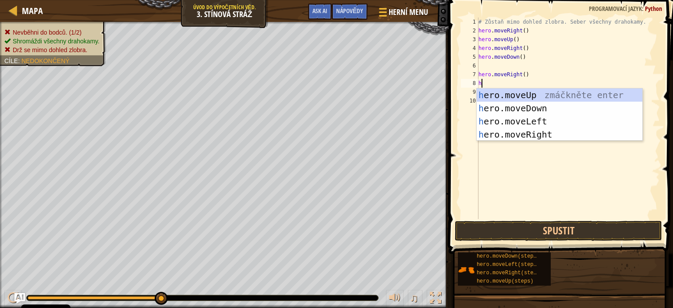
type textarea "he"
click at [536, 136] on div "he ro.moveUp zmáčkněte enter he ro.moveDown zmáčkněte enter he ro.moveLeft zmáč…" at bounding box center [560, 128] width 166 height 79
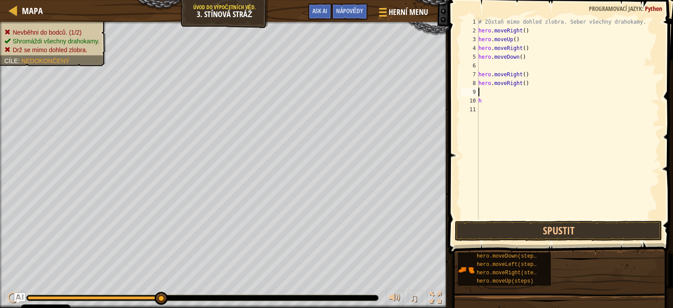
click at [537, 98] on div "# Zůstaň mimo dohled zlobra. Seber všechny drahokamy. hero . moveRight ( ) hero…" at bounding box center [569, 127] width 184 height 219
type textarea "h"
click at [550, 62] on div "# Zůstaň mimo dohled zlobra. Seber všechny drahokamy. hero . moveRight ( ) hero…" at bounding box center [569, 127] width 184 height 219
type textarea "hero.moveDown()"
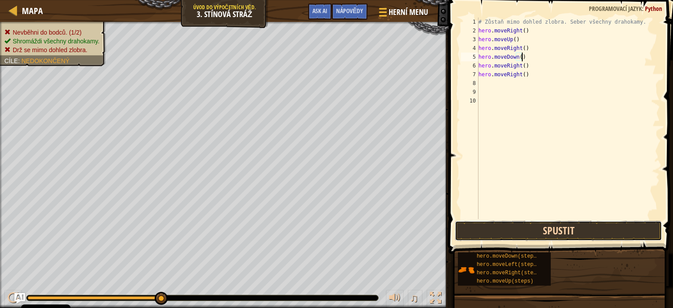
click at [549, 228] on button "Spustit" at bounding box center [558, 231] width 207 height 20
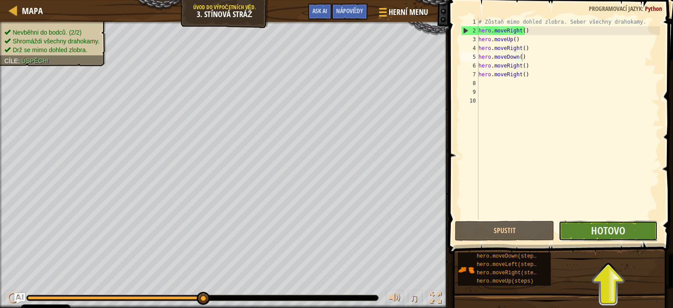
click at [585, 227] on button "Hotovo" at bounding box center [608, 231] width 99 height 20
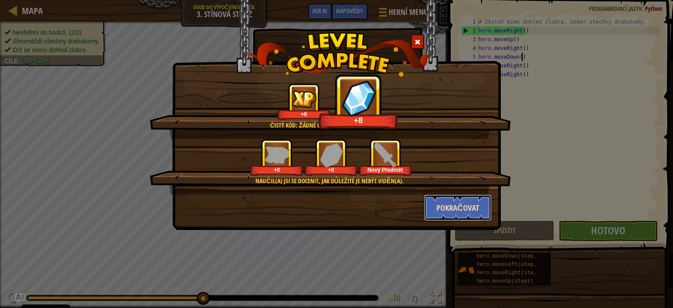
click at [477, 205] on button "Pokračovat" at bounding box center [458, 208] width 68 height 26
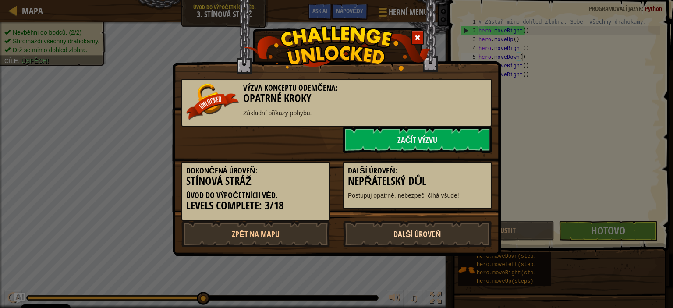
drag, startPoint x: 373, startPoint y: 230, endPoint x: 366, endPoint y: 233, distance: 7.3
click at [366, 233] on link "Další úroveň" at bounding box center [417, 234] width 149 height 26
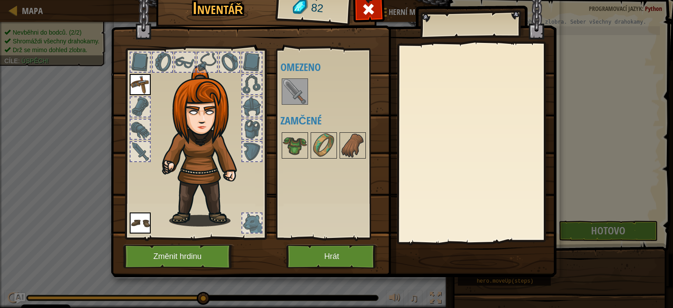
click at [290, 96] on img at bounding box center [295, 91] width 25 height 25
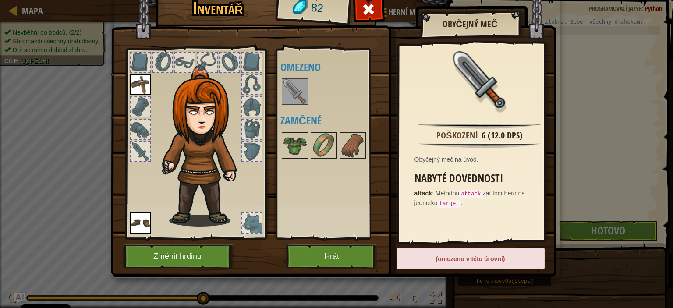
click at [435, 276] on div "Nasadit Sundat Předplaťte si pro odemknutí! (omezeno v této úrovni)" at bounding box center [471, 263] width 148 height 31
click at [445, 253] on div "(omezeno v této úrovni)" at bounding box center [471, 259] width 148 height 22
click at [443, 202] on code "target" at bounding box center [448, 204] width 23 height 8
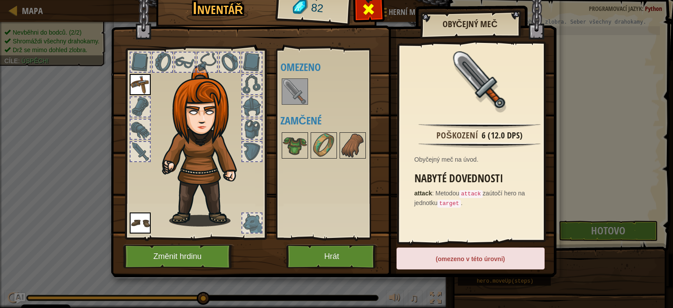
click at [376, 7] on div at bounding box center [369, 12] width 28 height 28
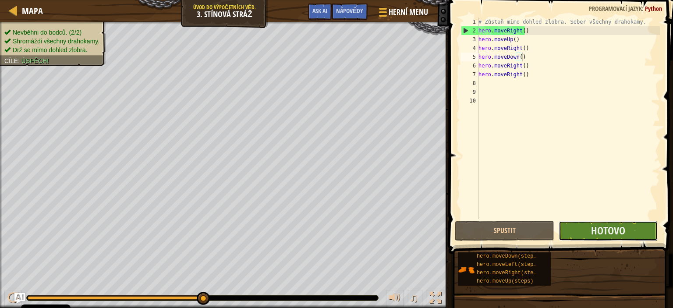
click at [576, 239] on button "Hotovo" at bounding box center [608, 231] width 99 height 20
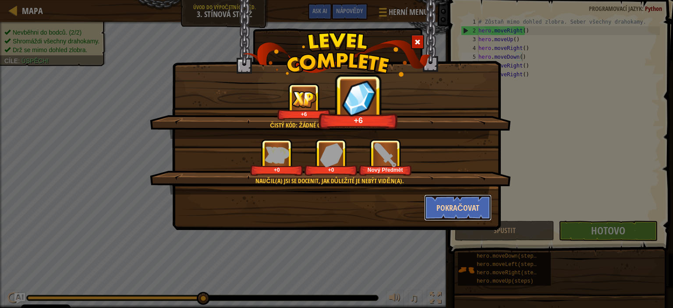
click at [475, 210] on button "Pokračovat" at bounding box center [458, 208] width 68 height 26
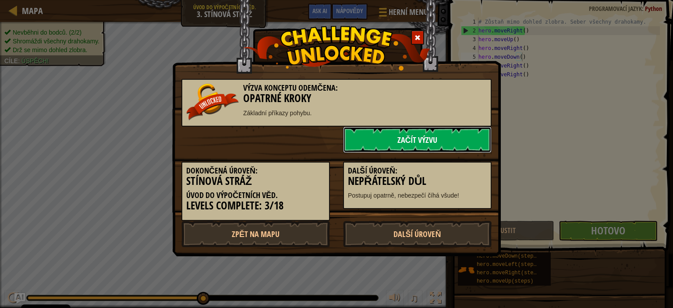
click at [416, 139] on link "Začít výzvu" at bounding box center [417, 140] width 149 height 26
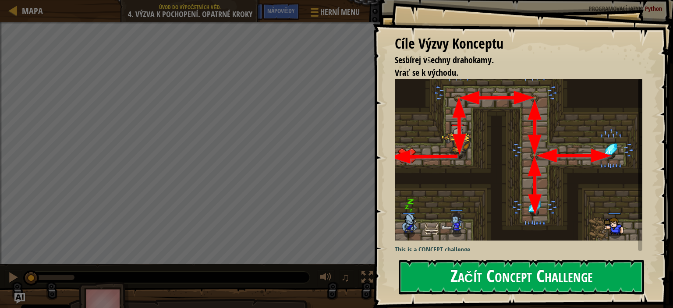
click at [466, 284] on button "Začít Concept Challenge" at bounding box center [521, 277] width 245 height 35
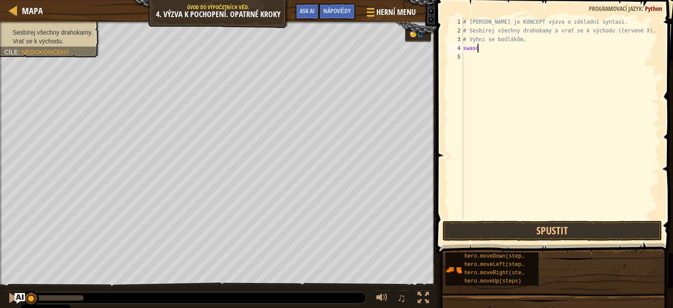
scroll to position [4, 0]
type textarea "s"
type textarea "m"
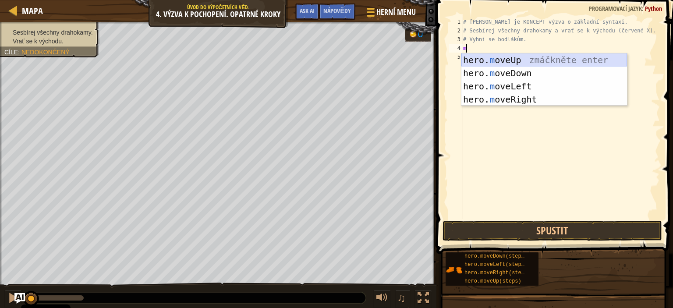
click at [521, 62] on div "hero. m oveUp zmáčkněte enter hero. m oveDown zmáčkněte enter hero. m oveLeft z…" at bounding box center [544, 92] width 166 height 79
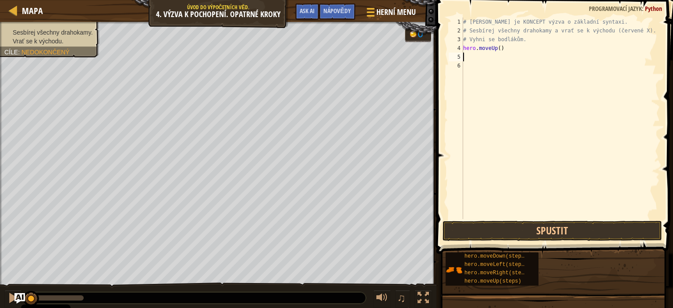
type textarea "m"
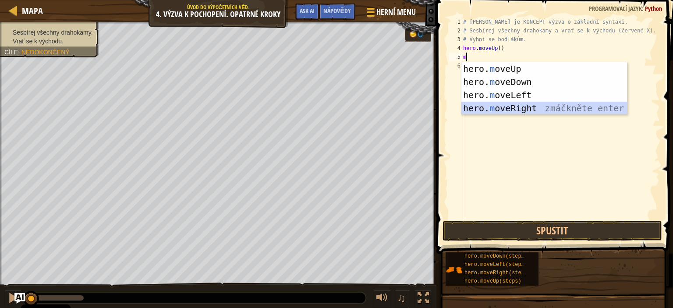
click at [518, 105] on div "hero. m oveUp zmáčkněte enter hero. m oveDown zmáčkněte enter hero. m oveLeft z…" at bounding box center [544, 101] width 166 height 79
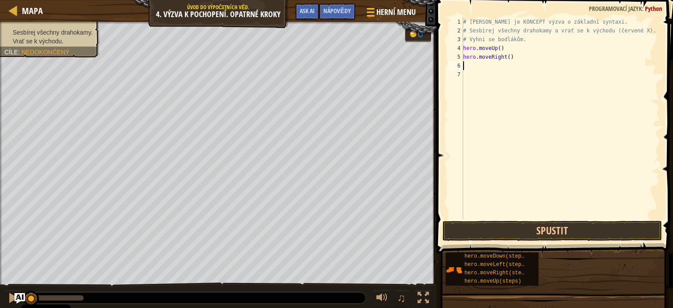
type textarea "m"
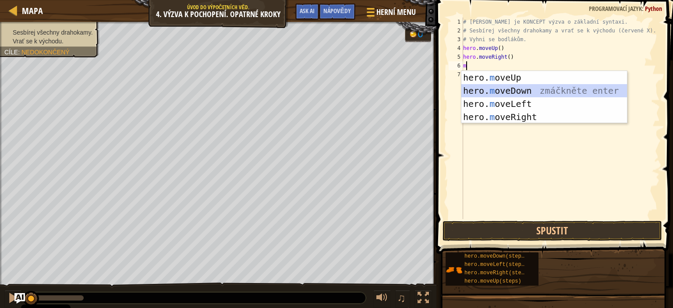
click at [535, 90] on div "hero. m oveUp zmáčkněte enter hero. m oveDown zmáčkněte enter hero. m oveLeft z…" at bounding box center [544, 110] width 166 height 79
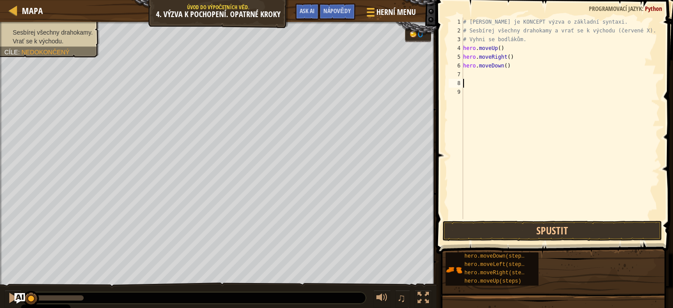
type textarea "m"
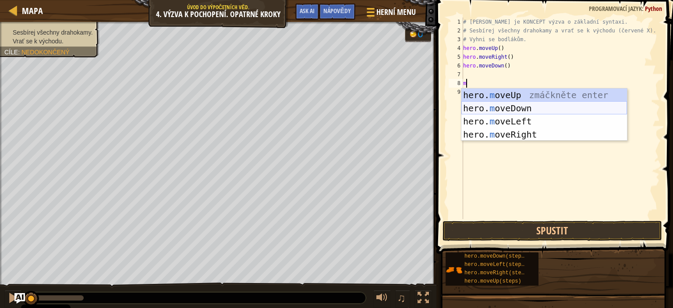
click at [534, 107] on div "hero. m oveUp zmáčkněte enter hero. m oveDown zmáčkněte enter hero. m oveLeft z…" at bounding box center [544, 128] width 166 height 79
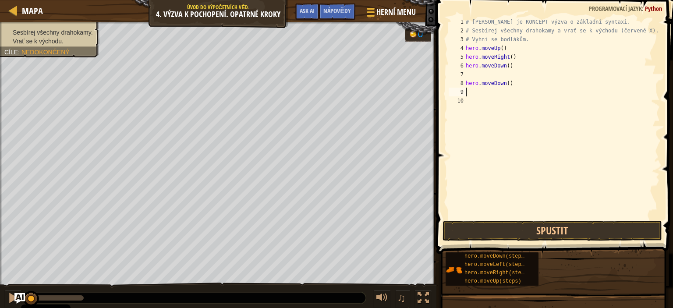
click at [545, 61] on div "# [PERSON_NAME] je KONCEPT výzva o základní syntaxi. # Sesbírej všechny drahoka…" at bounding box center [562, 127] width 196 height 219
type textarea "hero.moveDown()"
click at [545, 69] on div "# [PERSON_NAME] je KONCEPT výzva o základní syntaxi. # Sesbírej všechny drahoka…" at bounding box center [562, 127] width 196 height 219
type textarea "hero.moveDown()"
click at [544, 80] on div "# [PERSON_NAME] je KONCEPT výzva o základní syntaxi. # Sesbírej všechny drahoka…" at bounding box center [560, 127] width 199 height 219
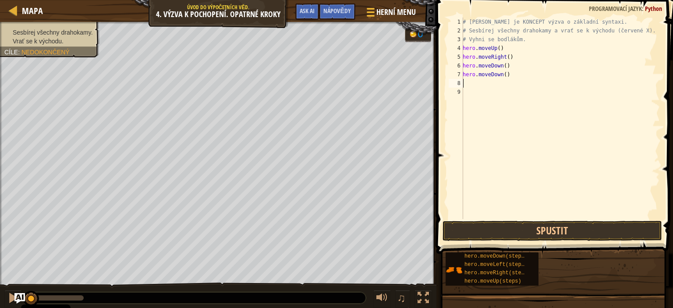
type textarea "m"
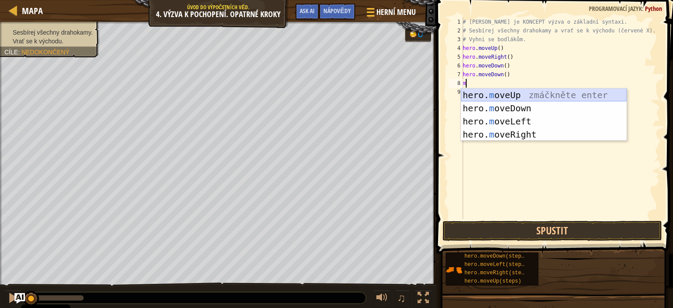
click at [529, 97] on div "hero. m oveUp zmáčkněte enter hero. m oveDown zmáčkněte enter hero. m oveLeft z…" at bounding box center [544, 128] width 166 height 79
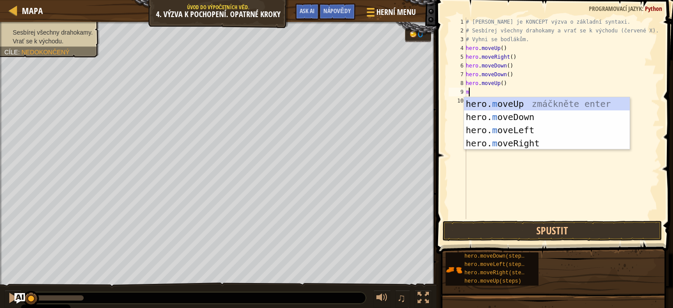
type textarea "mo"
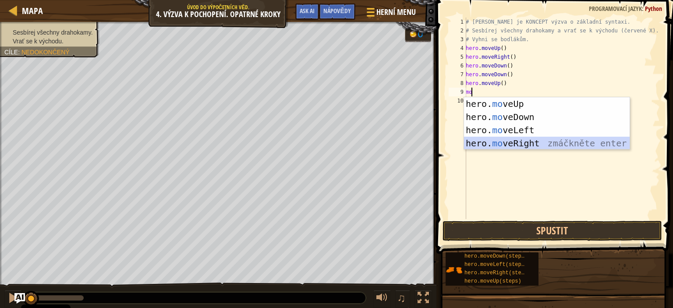
click at [527, 144] on div "hero. mo veUp zmáčkněte enter hero. mo veDown zmáčkněte enter hero. mo veLeft z…" at bounding box center [547, 136] width 166 height 79
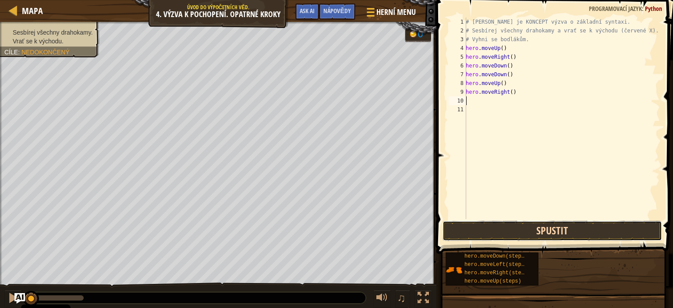
click at [523, 224] on button "Spustit" at bounding box center [553, 231] width 220 height 20
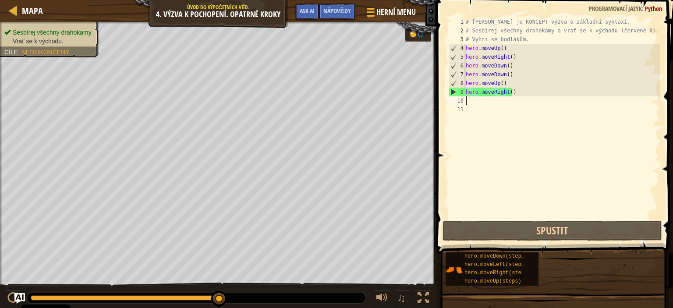
click at [557, 128] on div "# [PERSON_NAME] je KONCEPT výzva o základní syntaxi. # Sesbírej všechny drahoka…" at bounding box center [562, 127] width 196 height 219
click at [544, 94] on div "# [PERSON_NAME] je KONCEPT výzva o základní syntaxi. # Sesbírej všechny drahoka…" at bounding box center [562, 127] width 196 height 219
type textarea "hero.moveRight()"
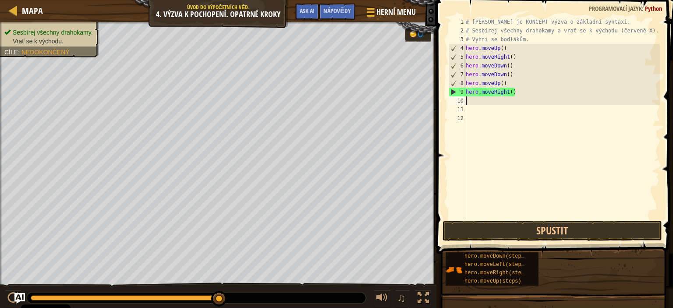
type textarea "m"
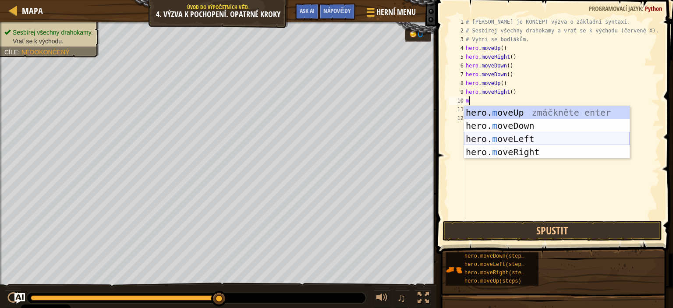
click at [508, 141] on div "hero. m oveUp zmáčkněte enter hero. m oveDown zmáčkněte enter hero. m oveLeft z…" at bounding box center [547, 145] width 166 height 79
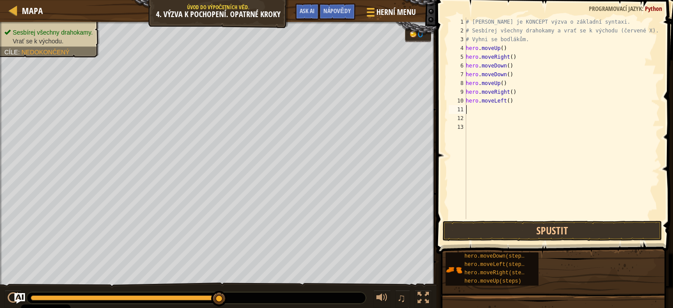
click at [536, 101] on div "# [PERSON_NAME] je KONCEPT výzva o základní syntaxi. # Sesbírej všechny drahoka…" at bounding box center [562, 127] width 196 height 219
type textarea "hero.moveLeft()"
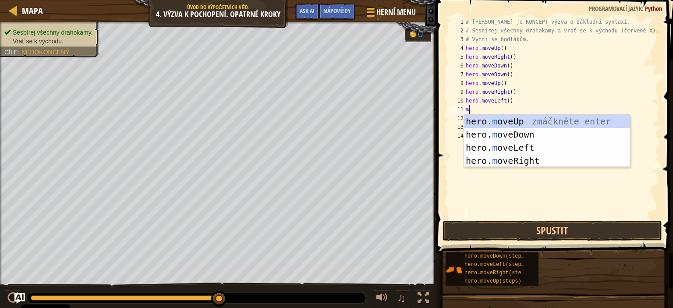
type textarea "m"
click at [535, 118] on div "hero. m oveUp zmáčkněte enter hero. m oveDown zmáčkněte enter hero. m oveLeft z…" at bounding box center [547, 154] width 166 height 79
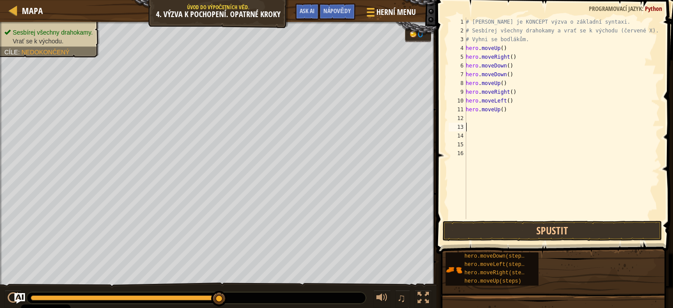
type textarea "m"
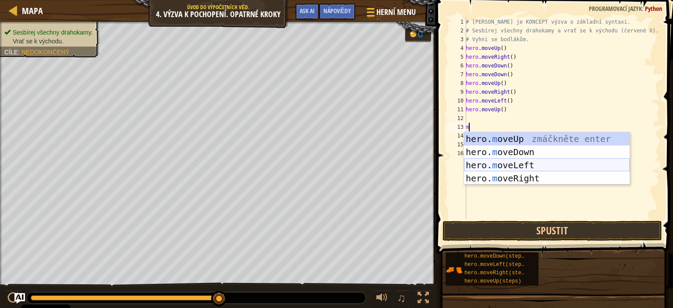
click at [527, 165] on div "hero. m oveUp zmáčkněte enter hero. m oveDown zmáčkněte enter hero. m oveLeft z…" at bounding box center [547, 171] width 166 height 79
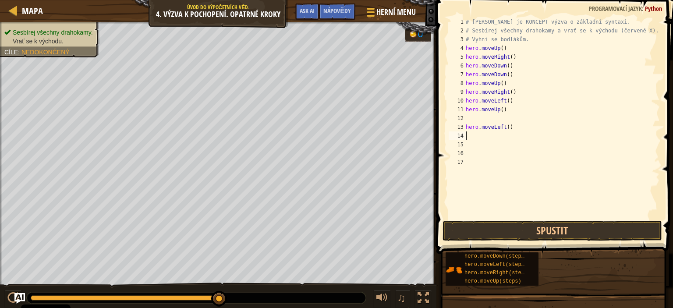
type textarea "m"
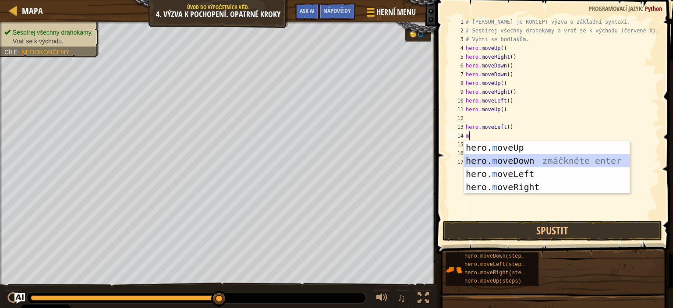
click at [529, 160] on div "hero. m oveUp zmáčkněte enter hero. m oveDown zmáčkněte enter hero. m oveLeft z…" at bounding box center [547, 180] width 166 height 79
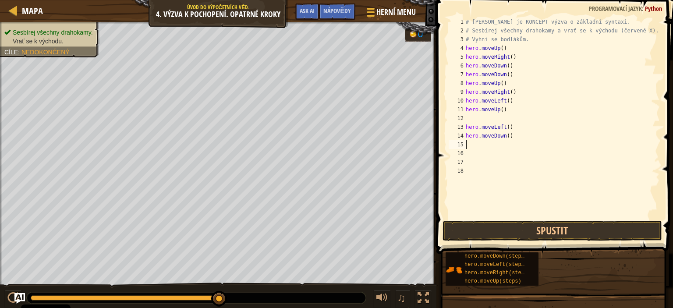
type textarea "m"
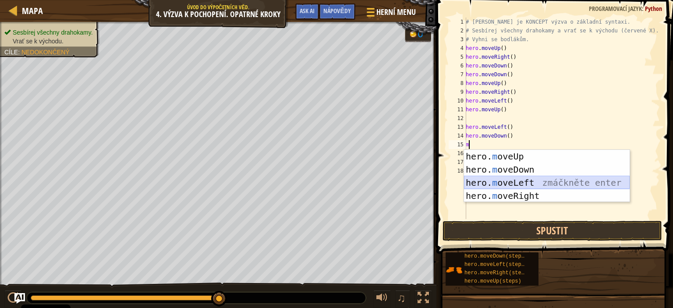
click at [527, 185] on div "hero. m oveUp zmáčkněte enter hero. m oveDown zmáčkněte enter hero. m oveLeft z…" at bounding box center [547, 189] width 166 height 79
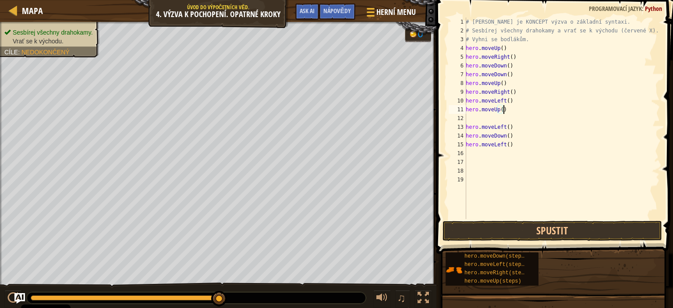
click at [525, 113] on div "# [PERSON_NAME] je KONCEPT výzva o základní syntaxi. # Sesbírej všechny drahoka…" at bounding box center [562, 127] width 196 height 219
type textarea "hero.moveUp()"
click at [525, 117] on div "# [PERSON_NAME] je KONCEPT výzva o základní syntaxi. # Sesbírej všechny drahoka…" at bounding box center [562, 127] width 196 height 219
type textarea "hero.moveUp()"
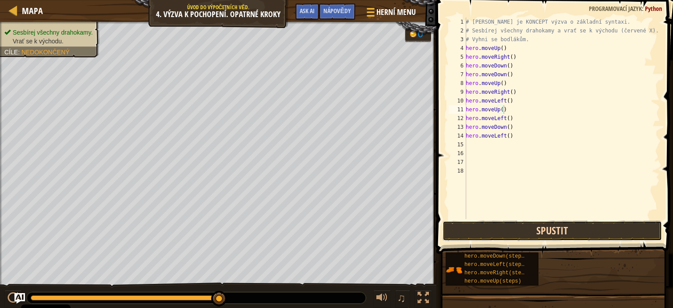
click at [534, 224] on button "Spustit" at bounding box center [553, 231] width 220 height 20
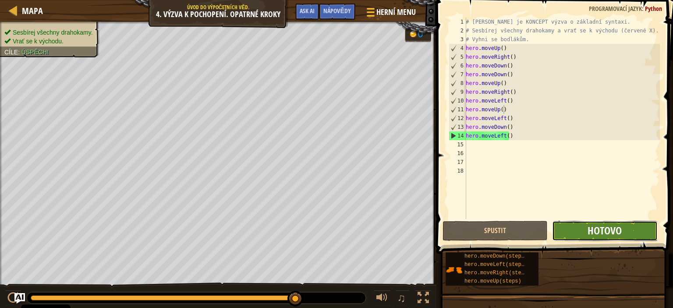
click at [589, 229] on span "Hotovo" at bounding box center [605, 230] width 34 height 14
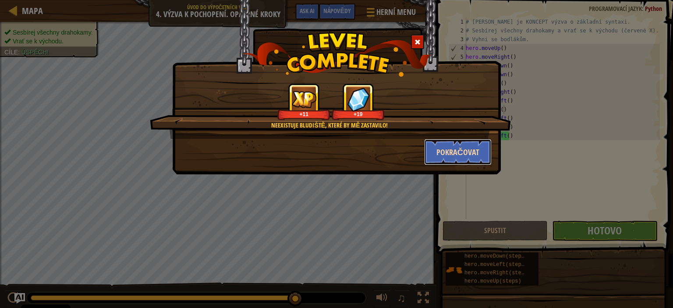
click at [452, 147] on button "Pokračovat" at bounding box center [458, 152] width 68 height 26
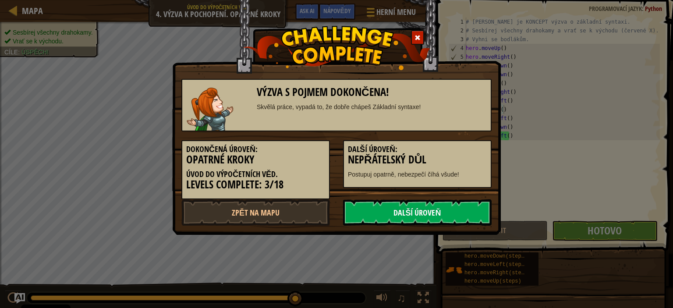
click at [452, 207] on link "Další úroveň" at bounding box center [417, 212] width 149 height 26
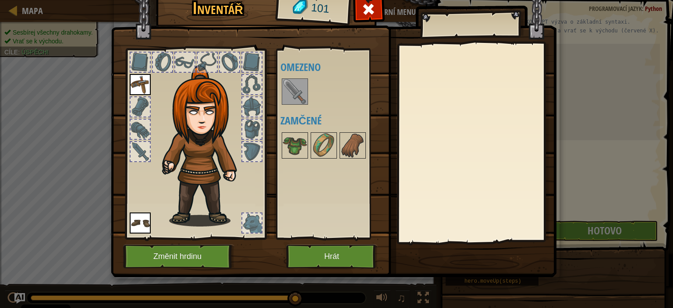
click at [287, 89] on img at bounding box center [295, 91] width 25 height 25
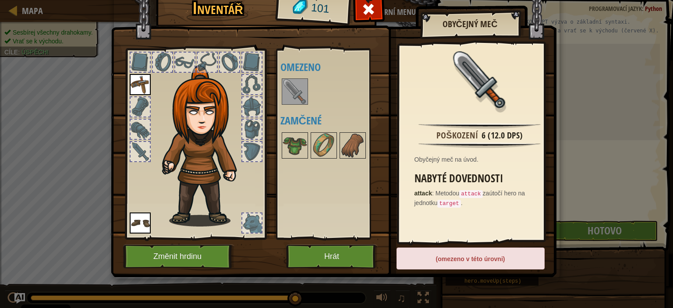
click at [446, 262] on div "(omezeno v této úrovni)" at bounding box center [471, 259] width 148 height 22
click at [470, 194] on code "attack" at bounding box center [470, 194] width 23 height 8
click at [337, 259] on button "Hrát" at bounding box center [332, 257] width 92 height 24
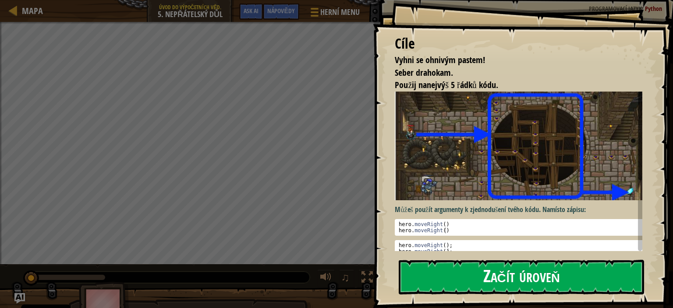
click at [486, 272] on button "Začít úroveň" at bounding box center [521, 277] width 245 height 35
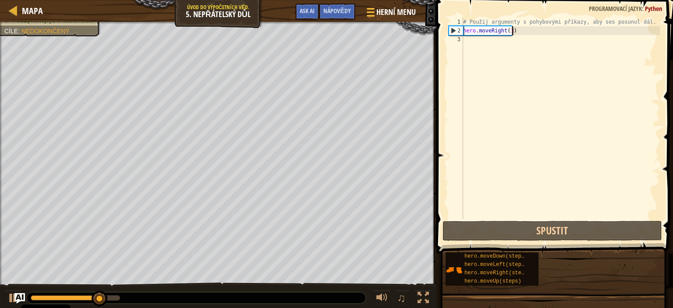
click at [533, 29] on div "# Použij argumenty s pohybovými příkazy, aby ses posunul dál. hero . moveRight …" at bounding box center [560, 127] width 199 height 219
type textarea "hero.moveRight(3)"
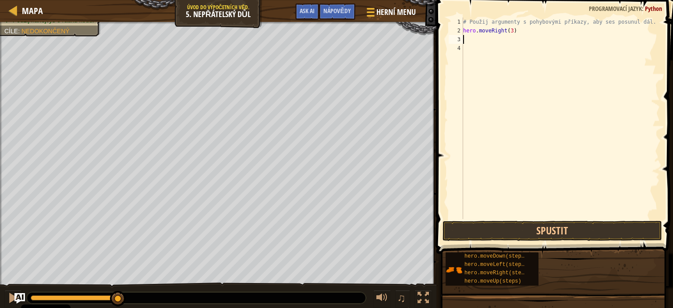
scroll to position [4, 0]
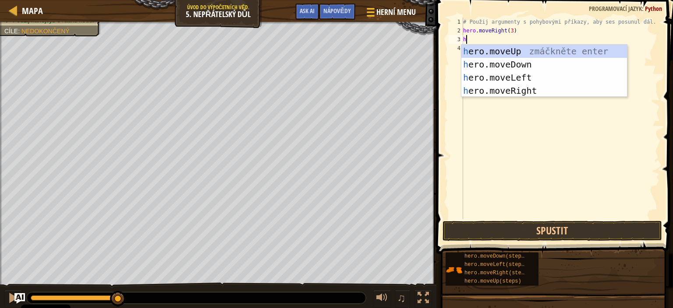
click at [535, 43] on div "# Použij argumenty s pohybovými příkazy, aby ses posunul dál. hero . moveRight …" at bounding box center [560, 127] width 199 height 219
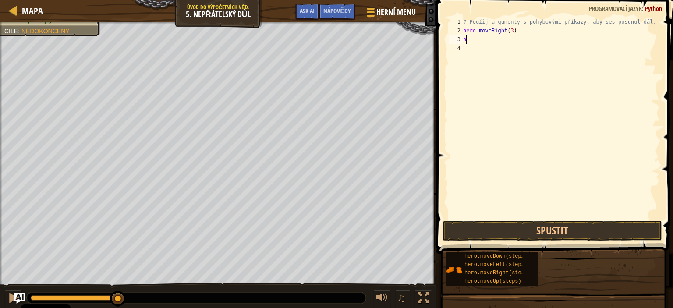
click at [519, 42] on div "# Použij argumenty s pohybovými příkazy, aby ses posunul dál. hero . moveRight …" at bounding box center [560, 127] width 199 height 219
type textarea "he"
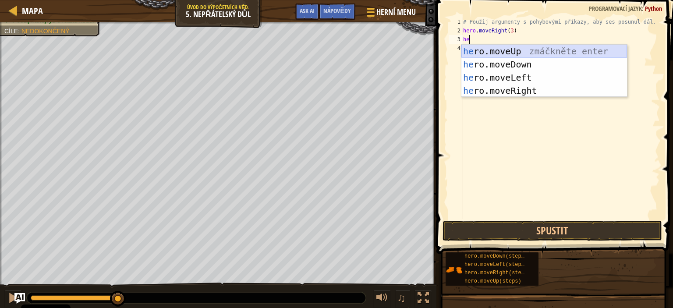
click at [521, 47] on div "he ro.moveUp zmáčkněte enter he ro.moveDown zmáčkněte enter he ro.moveLeft zmáč…" at bounding box center [544, 84] width 166 height 79
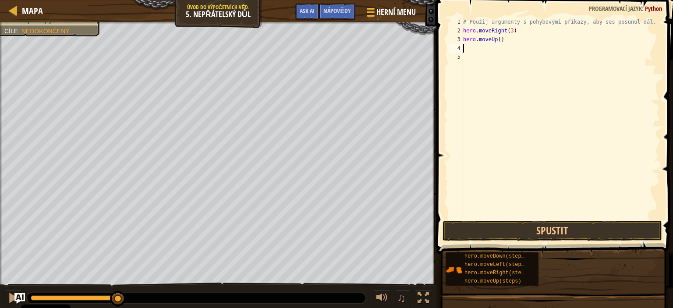
type textarea "h"
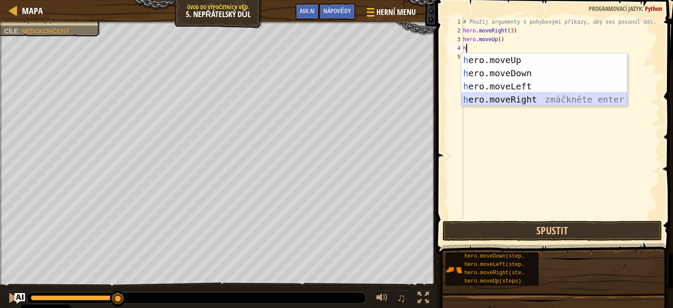
drag, startPoint x: 550, startPoint y: 96, endPoint x: 536, endPoint y: 103, distance: 15.7
click at [536, 103] on div "h ero.moveUp zmáčkněte enter h ero.moveDown zmáčkněte enter h ero.moveLeft zmáč…" at bounding box center [544, 92] width 166 height 79
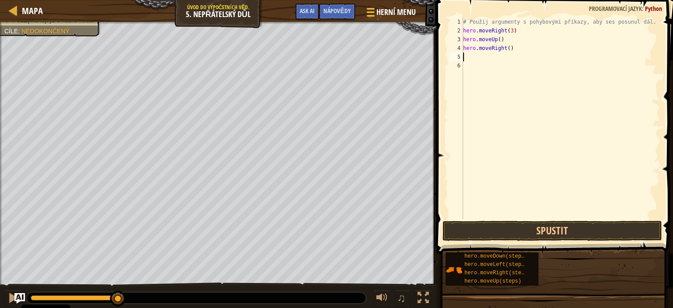
type textarea "h"
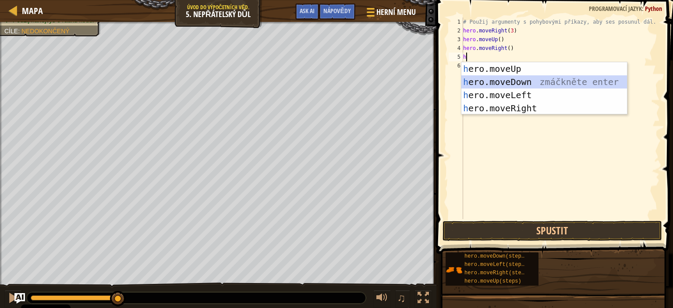
click at [528, 82] on div "h ero.moveUp zmáčkněte enter h ero.moveDown zmáčkněte enter h ero.moveLeft zmáč…" at bounding box center [544, 101] width 166 height 79
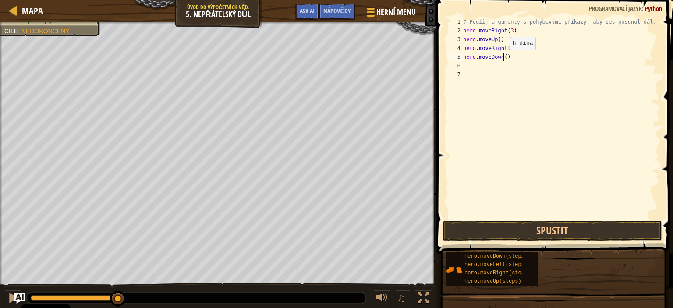
click at [503, 59] on div "# Použij argumenty s pohybovými příkazy, aby ses posunul dál. hero . moveRight …" at bounding box center [560, 127] width 199 height 219
type textarea "hero.moveDown(3)"
click at [533, 61] on div "# Použij argumenty s pohybovými příkazy, aby ses posunul dál. hero . moveRight …" at bounding box center [560, 127] width 199 height 219
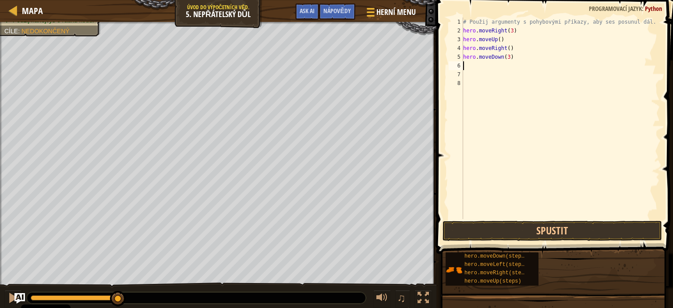
type textarea "h"
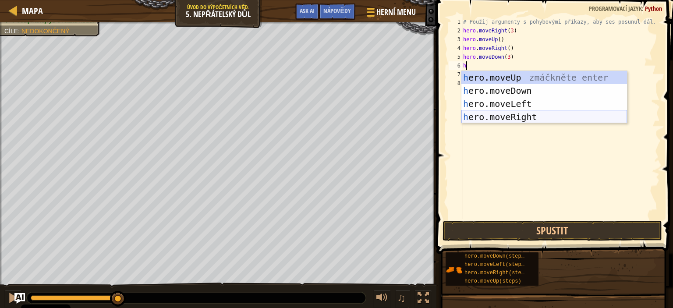
click at [530, 113] on div "h ero.moveUp zmáčkněte enter h ero.moveDown zmáčkněte enter h ero.moveLeft zmáč…" at bounding box center [544, 110] width 166 height 79
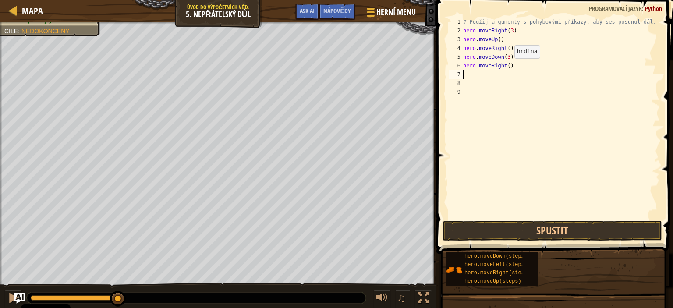
click at [507, 67] on div "# Použij argumenty s pohybovými příkazy, aby ses posunul dál. hero . moveRight …" at bounding box center [560, 127] width 199 height 219
type textarea "hero.moveRight(3)"
click at [525, 104] on div "# Použij argumenty s pohybovými příkazy, aby ses posunul dál. hero . moveRight …" at bounding box center [560, 127] width 199 height 219
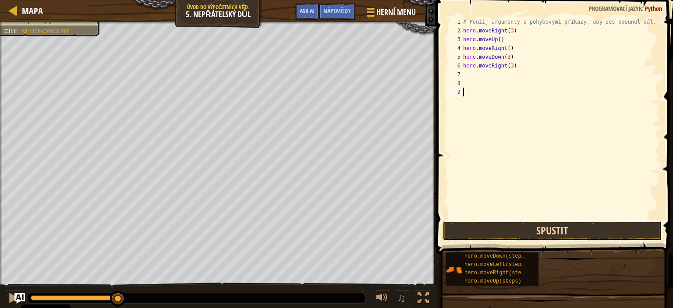
click at [541, 231] on button "Spustit" at bounding box center [553, 231] width 220 height 20
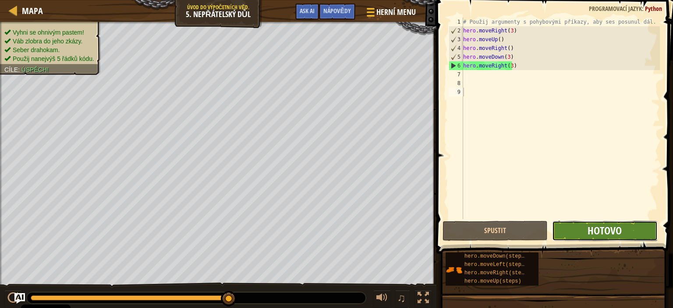
click at [591, 235] on span "Hotovo" at bounding box center [605, 230] width 34 height 14
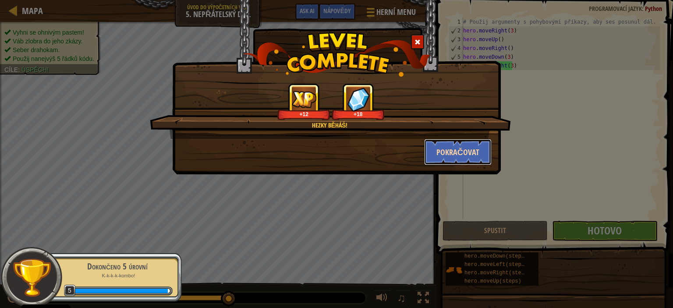
click at [466, 147] on button "Pokračovat" at bounding box center [458, 152] width 68 height 26
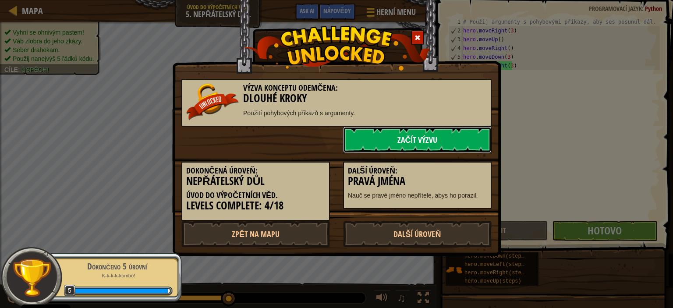
click at [436, 141] on link "Začít výzvu" at bounding box center [417, 140] width 149 height 26
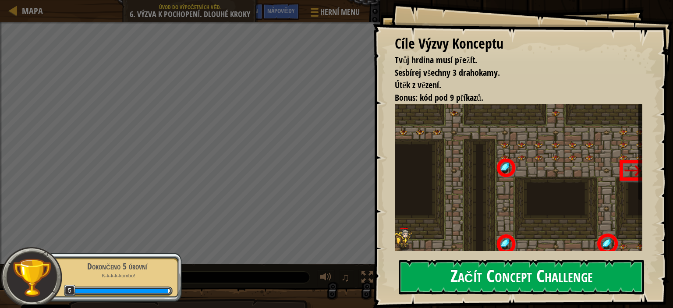
click at [452, 268] on button "Začít Concept Challenge" at bounding box center [521, 277] width 245 height 35
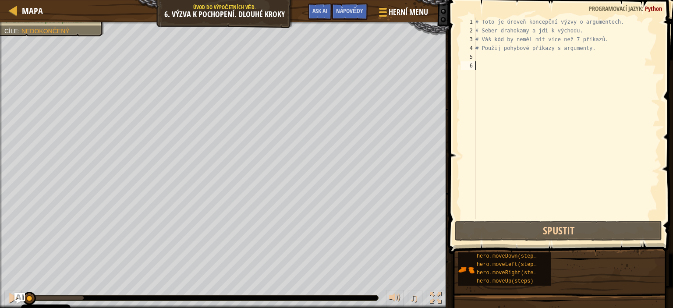
type textarea "m"
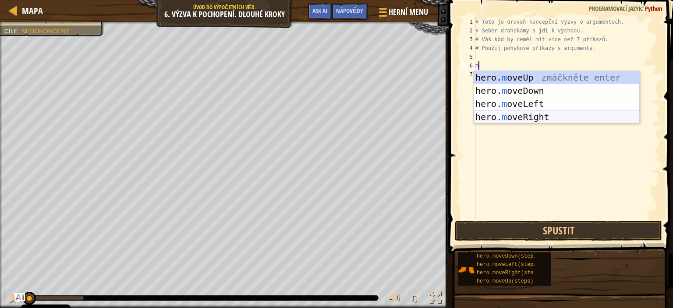
click at [557, 117] on div "hero. m oveUp zmáčkněte enter hero. m oveDown zmáčkněte enter hero. m oveLeft z…" at bounding box center [557, 110] width 166 height 79
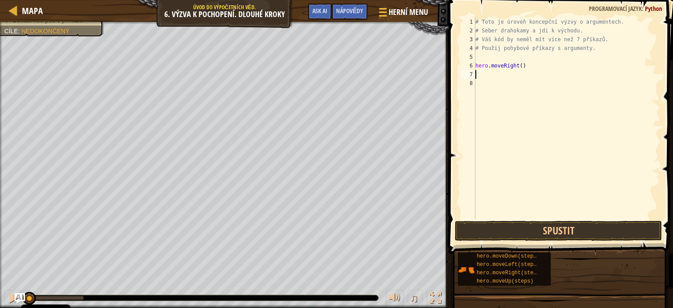
type textarea "h"
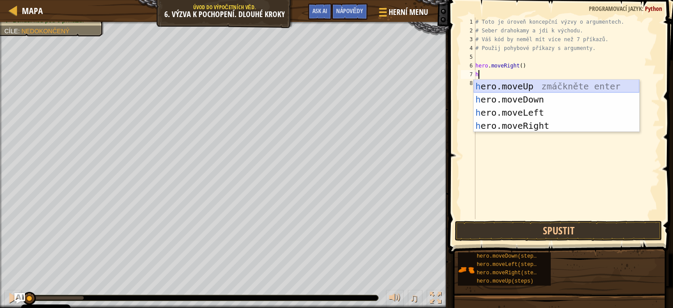
click at [575, 87] on div "h ero.moveUp zmáčkněte enter h ero.moveDown zmáčkněte enter h ero.moveLeft zmáč…" at bounding box center [557, 119] width 166 height 79
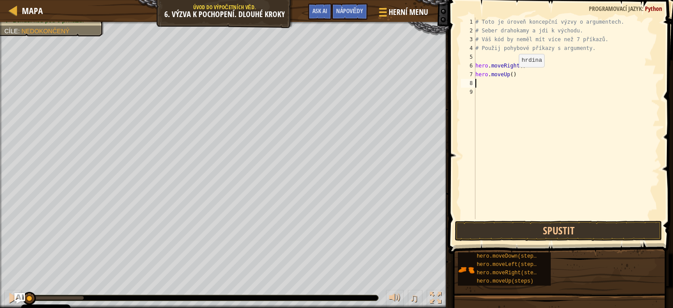
click at [508, 76] on div "# Toto je úroveň koncepční výzvy o argumentech. # Seber drahokamy a jdi k výcho…" at bounding box center [567, 127] width 186 height 219
click at [510, 74] on div "# Toto je úroveň koncepční výzvy o argumentech. # Seber drahokamy a jdi k výcho…" at bounding box center [567, 127] width 186 height 219
type textarea "hero.moveUp(3)"
click at [540, 71] on div "# Toto je úroveň koncepční výzvy o argumentech. # Seber drahokamy a jdi k výcho…" at bounding box center [567, 127] width 186 height 219
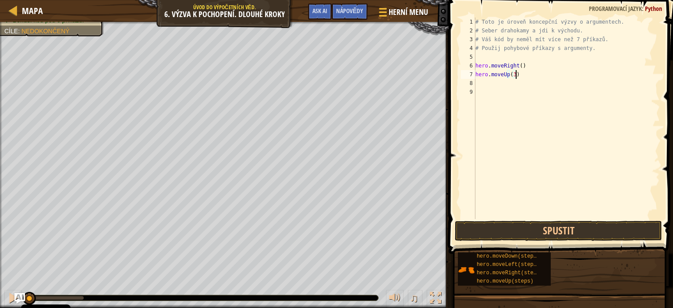
scroll to position [4, 0]
type textarea "h"
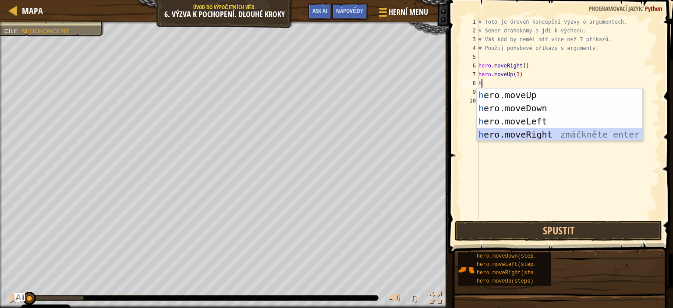
click at [528, 131] on div "h ero.moveUp zmáčkněte enter h ero.moveDown zmáčkněte enter h ero.moveLeft zmáč…" at bounding box center [560, 128] width 166 height 79
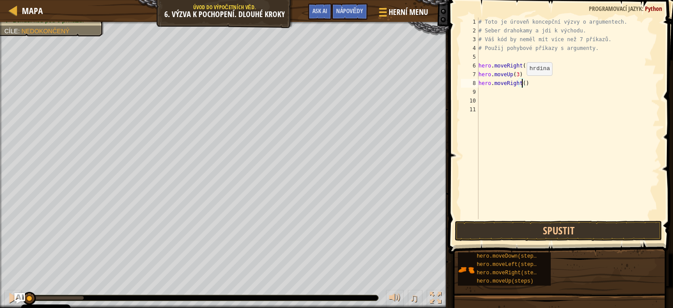
click at [522, 84] on div "# Toto je úroveň koncepční výzvy o argumentech. # Seber drahokamy a jdi k výcho…" at bounding box center [569, 127] width 184 height 219
type textarea "hero.moveRight(2)"
click at [542, 91] on div "# Toto je úroveň koncepční výzvy o argumentech. # Seber drahokamy a jdi k výcho…" at bounding box center [569, 127] width 184 height 219
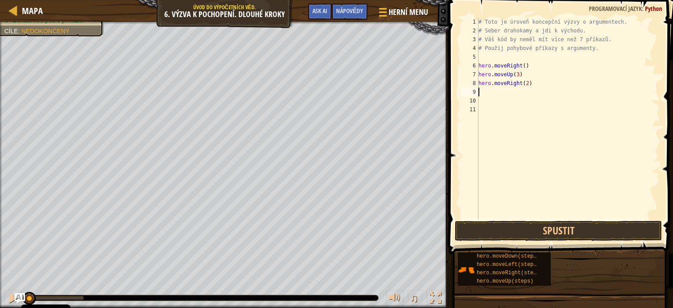
type textarea "m"
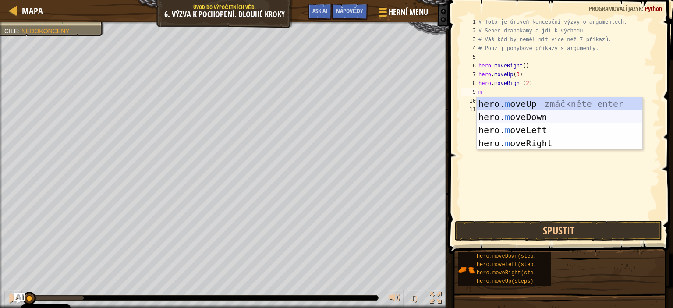
click at [538, 115] on div "hero. m oveUp zmáčkněte enter hero. m oveDown zmáčkněte enter hero. m oveLeft z…" at bounding box center [560, 136] width 166 height 79
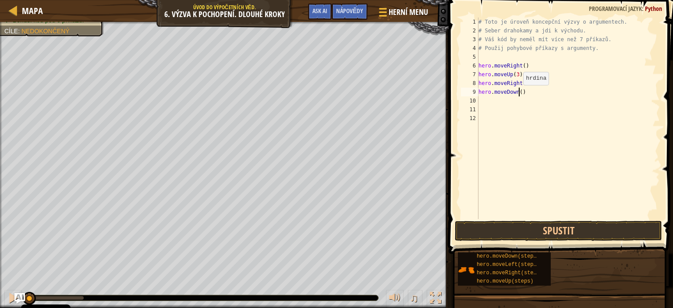
click at [518, 94] on div "# Toto je úroveň koncepční výzvy o argumentech. # Seber drahokamy a jdi k výcho…" at bounding box center [569, 127] width 184 height 219
type textarea "hero.moveDown(3)"
drag, startPoint x: 545, startPoint y: 105, endPoint x: 530, endPoint y: 101, distance: 15.4
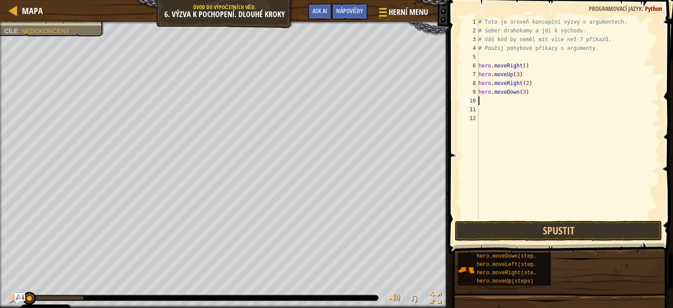
drag, startPoint x: 530, startPoint y: 101, endPoint x: 486, endPoint y: 101, distance: 44.7
click at [486, 101] on div "# Toto je úroveň koncepční výzvy o argumentech. # Seber drahokamy a jdi k výcho…" at bounding box center [569, 127] width 184 height 219
type textarea "m"
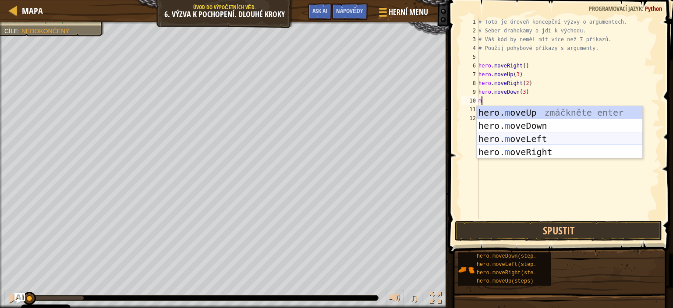
click at [500, 138] on div "hero. m oveUp zmáčkněte enter hero. m oveDown zmáčkněte enter hero. m oveLeft z…" at bounding box center [560, 145] width 166 height 79
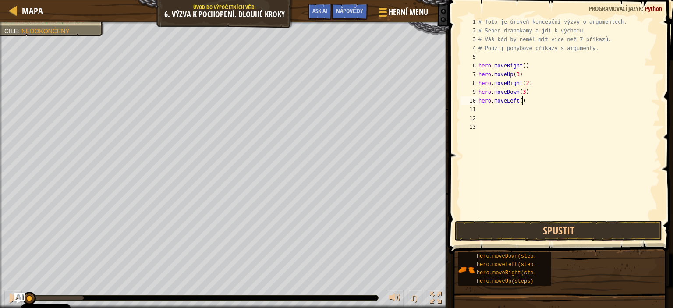
click at [529, 103] on div "# Toto je úroveň koncepční výzvy o argumentech. # Seber drahokamy a jdi k výcho…" at bounding box center [569, 127] width 184 height 219
type textarea "hero.moveLeft()"
type textarea "m"
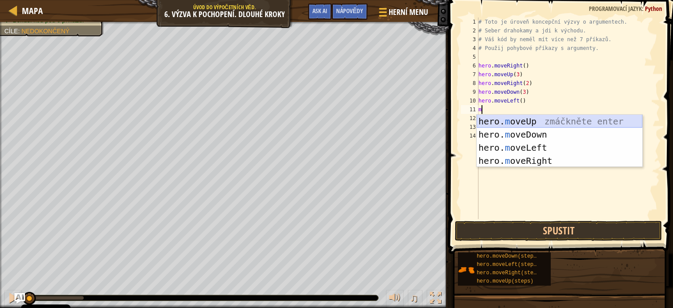
click at [528, 120] on div "hero. m oveUp zmáčkněte enter hero. m oveDown zmáčkněte enter hero. m oveLeft z…" at bounding box center [560, 154] width 166 height 79
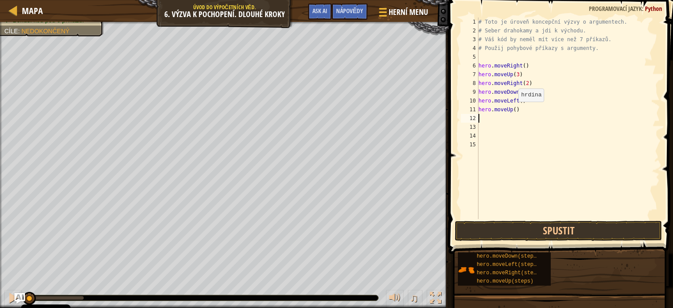
click at [514, 110] on div "# Toto je úroveň koncepční výzvy o argumentech. # Seber drahokamy a jdi k výcho…" at bounding box center [569, 127] width 184 height 219
type textarea "hero.moveUp(2)"
drag, startPoint x: 533, startPoint y: 110, endPoint x: 526, endPoint y: 107, distance: 7.7
click at [526, 107] on div "# Toto je úroveň koncepční výzvy o argumentech. # Seber drahokamy a jdi k výcho…" at bounding box center [569, 127] width 184 height 219
type textarea "m"
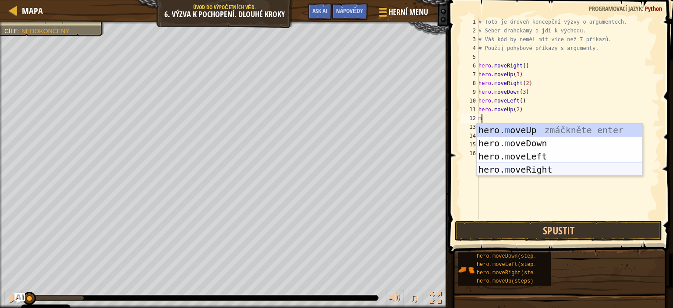
click at [545, 165] on div "hero. m oveUp zmáčkněte enter hero. m oveDown zmáčkněte enter hero. m oveLeft z…" at bounding box center [560, 163] width 166 height 79
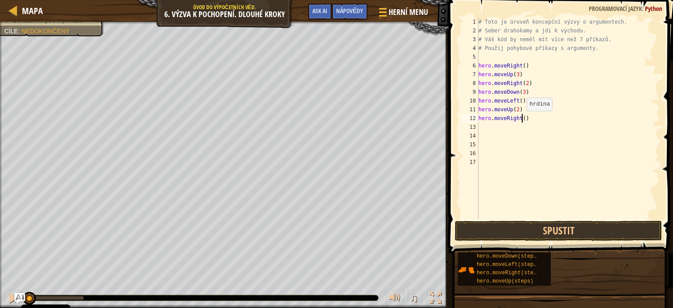
click at [522, 120] on div "# Toto je úroveň koncepční výzvy o argumentech. # Seber drahokamy a jdi k výcho…" at bounding box center [569, 127] width 184 height 219
type textarea "hero.moveRight(3)"
click at [539, 134] on div "# Toto je úroveň koncepční výzvy o argumentech. # Seber drahokamy a jdi k výcho…" at bounding box center [569, 127] width 184 height 219
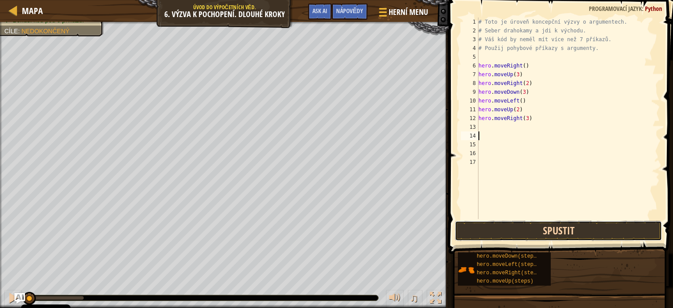
click at [512, 228] on button "Spustit" at bounding box center [558, 231] width 207 height 20
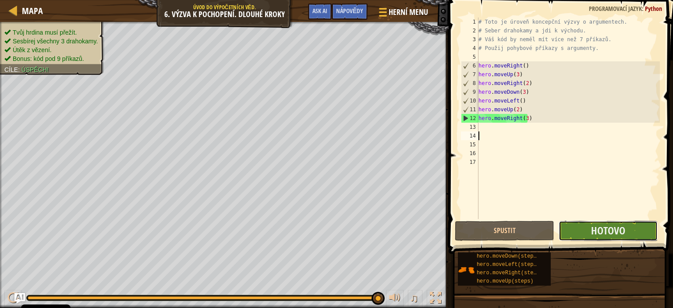
click at [571, 236] on button "Hotovo" at bounding box center [608, 231] width 99 height 20
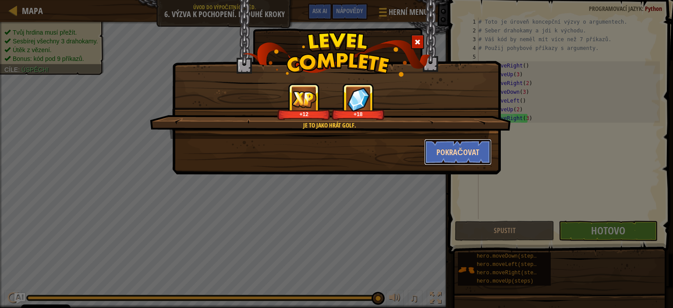
click at [454, 150] on button "Pokračovat" at bounding box center [458, 152] width 68 height 26
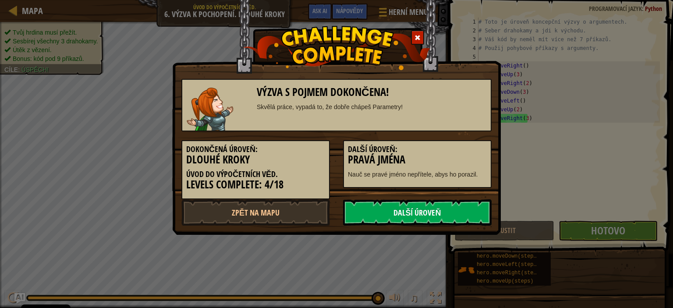
click at [415, 217] on link "Další úroveň" at bounding box center [417, 212] width 149 height 26
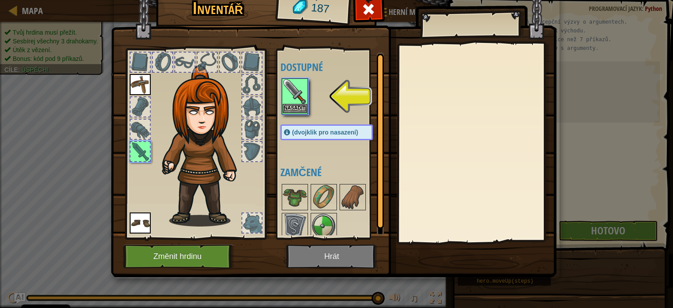
click at [290, 99] on img at bounding box center [295, 91] width 25 height 25
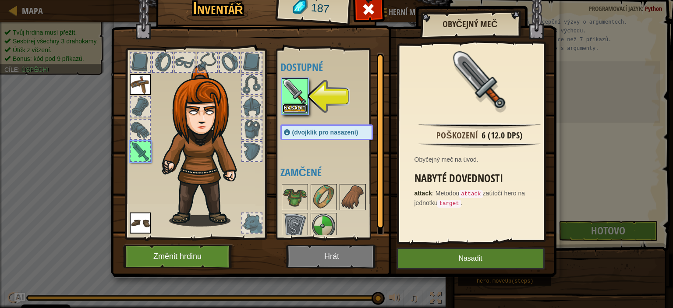
click at [294, 107] on button "Nasadit" at bounding box center [295, 108] width 25 height 9
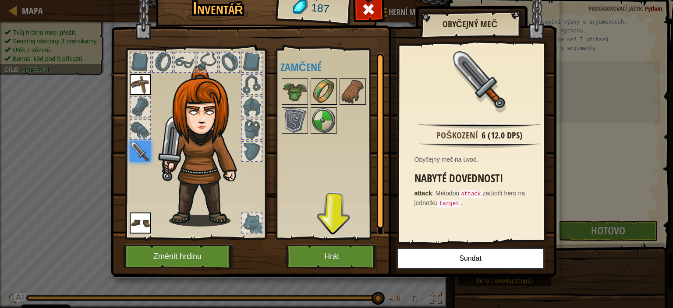
click at [324, 98] on img at bounding box center [324, 91] width 25 height 25
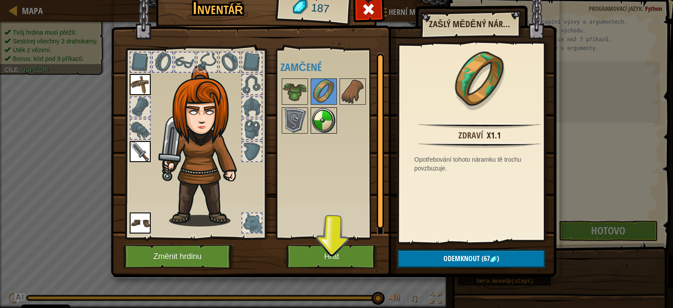
click at [324, 116] on img at bounding box center [324, 120] width 25 height 25
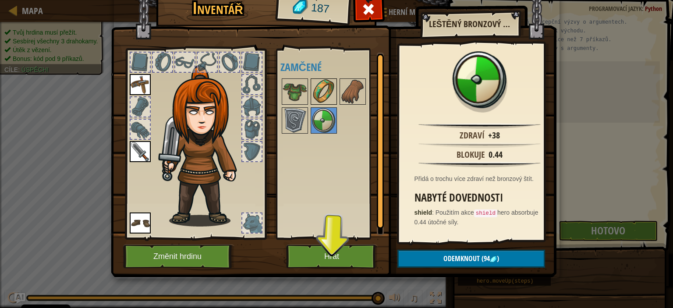
click at [323, 92] on img at bounding box center [324, 91] width 25 height 25
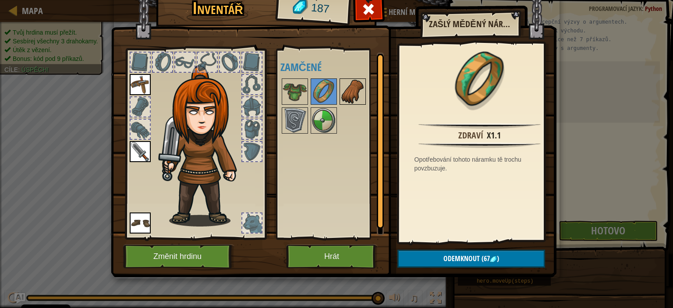
click at [360, 92] on img at bounding box center [352, 91] width 25 height 25
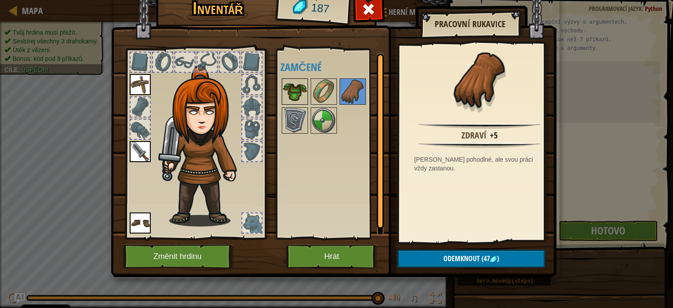
click at [298, 88] on img at bounding box center [295, 91] width 25 height 25
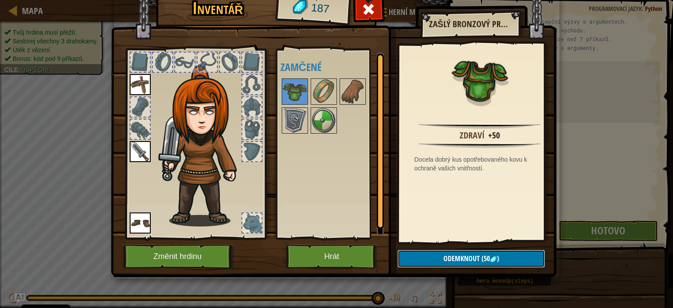
click at [440, 265] on button "Odemknout (50 )" at bounding box center [471, 259] width 148 height 18
click at [440, 265] on button "Potvrdit" at bounding box center [471, 259] width 148 height 18
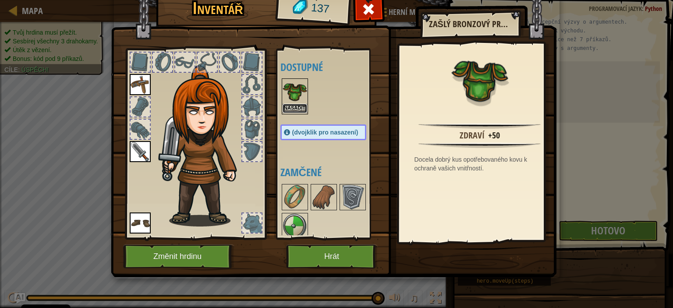
click at [288, 106] on button "Nasadit" at bounding box center [295, 108] width 25 height 9
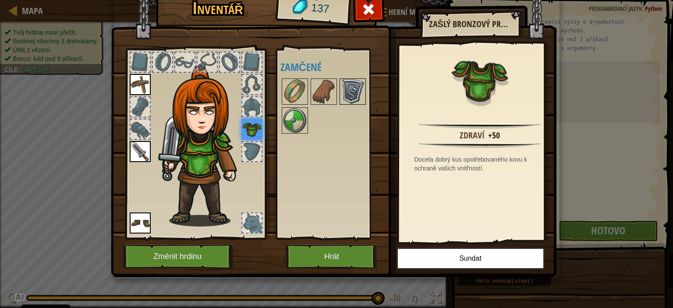
drag, startPoint x: 333, startPoint y: 97, endPoint x: 343, endPoint y: 92, distance: 10.6
click at [343, 92] on img at bounding box center [352, 91] width 25 height 25
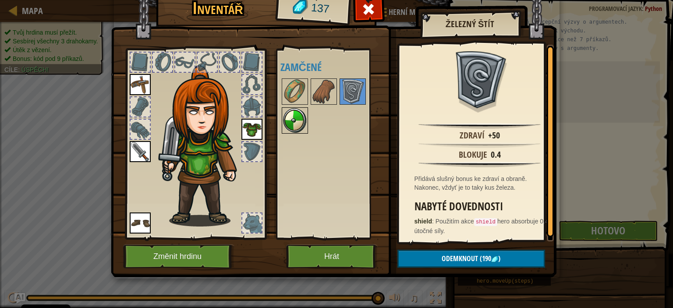
click at [299, 117] on img at bounding box center [295, 120] width 25 height 25
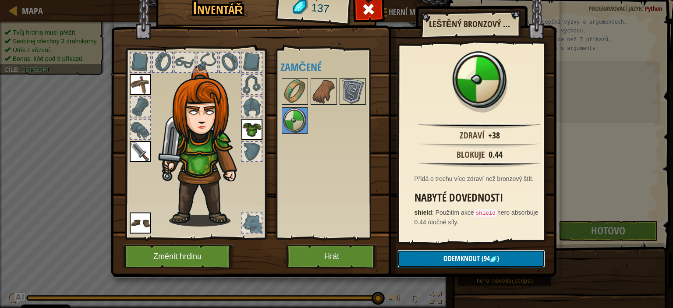
click at [453, 259] on span "Odemknout" at bounding box center [461, 259] width 36 height 10
click at [453, 259] on button "Potvrdit" at bounding box center [471, 259] width 148 height 18
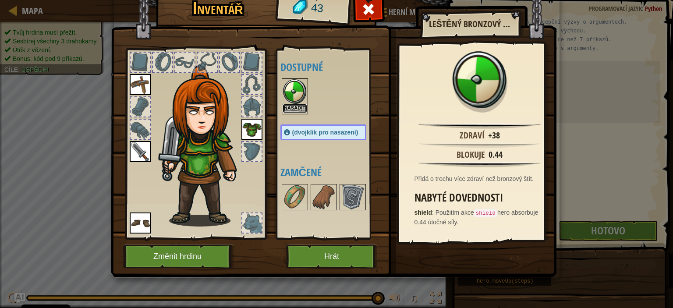
click at [286, 106] on button "Nasadit" at bounding box center [295, 108] width 25 height 9
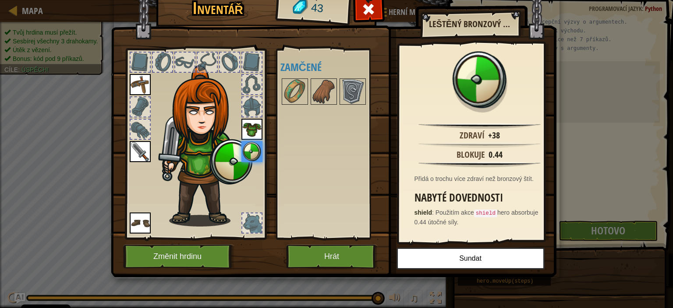
click at [250, 108] on div at bounding box center [251, 106] width 19 height 19
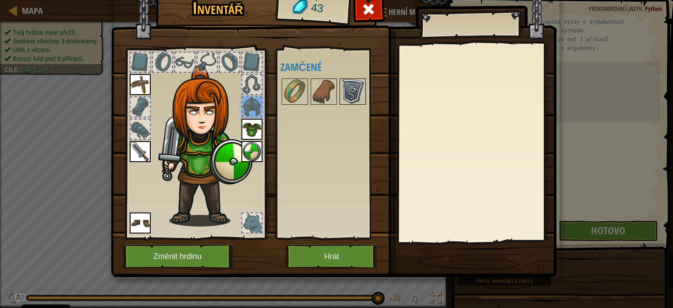
click at [345, 85] on img at bounding box center [352, 91] width 25 height 25
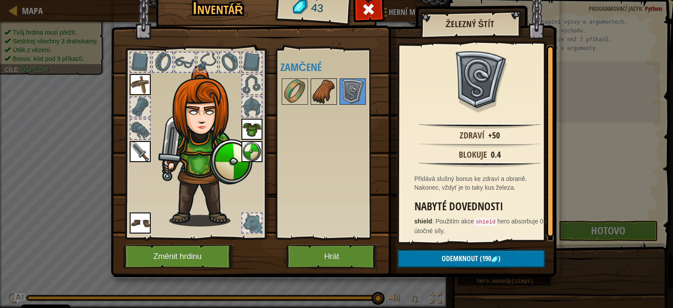
click at [331, 96] on img at bounding box center [324, 91] width 25 height 25
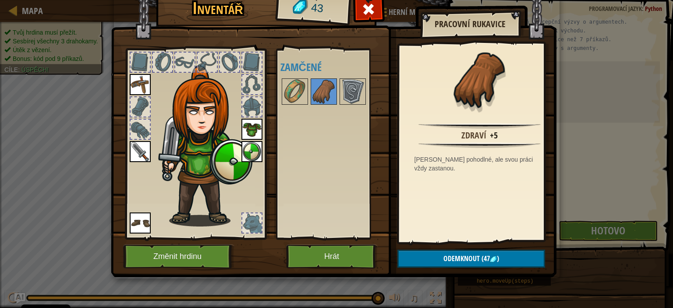
click at [453, 273] on img at bounding box center [334, 118] width 446 height 318
click at [296, 101] on img at bounding box center [295, 91] width 25 height 25
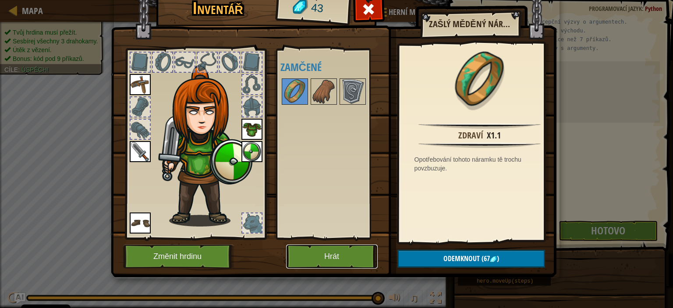
click at [357, 260] on button "Hrát" at bounding box center [332, 257] width 92 height 24
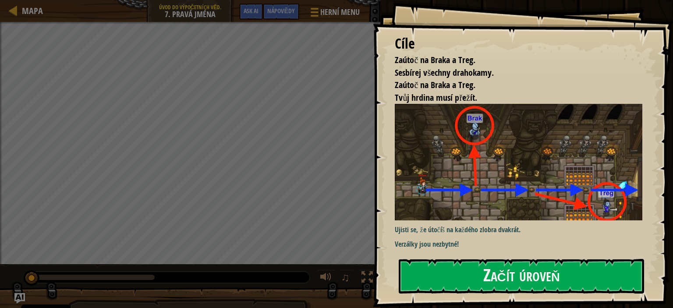
click at [459, 248] on div "Ujisti se, že útočíš na každého zlobra dvakrát. Verzálky jsou nezbytné!" at bounding box center [522, 177] width 254 height 146
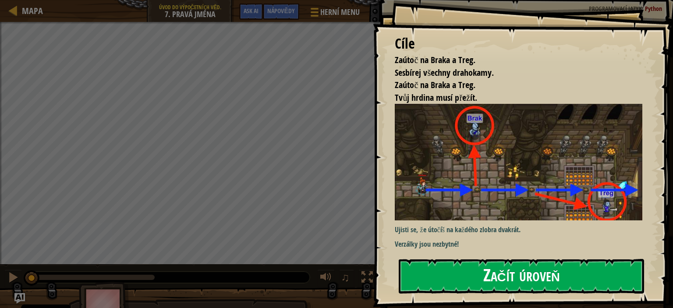
click at [457, 263] on button "Začít úroveň" at bounding box center [521, 276] width 245 height 35
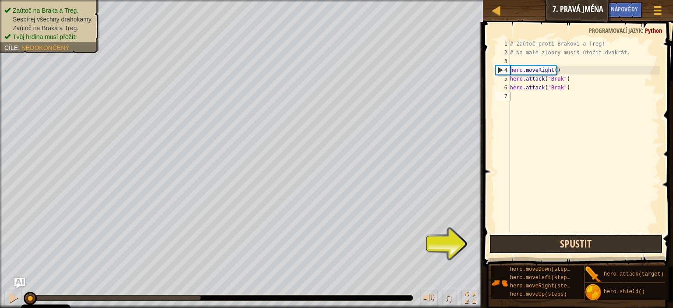
click at [556, 254] on button "Spustit" at bounding box center [576, 244] width 174 height 20
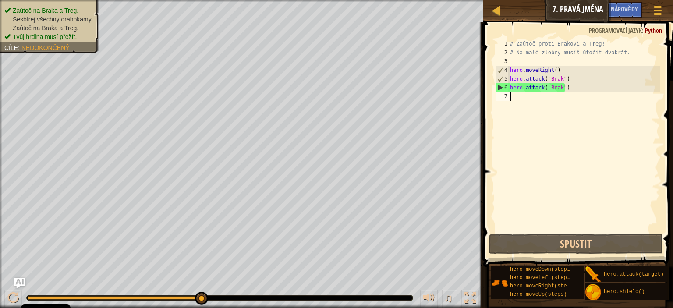
type textarea "h"
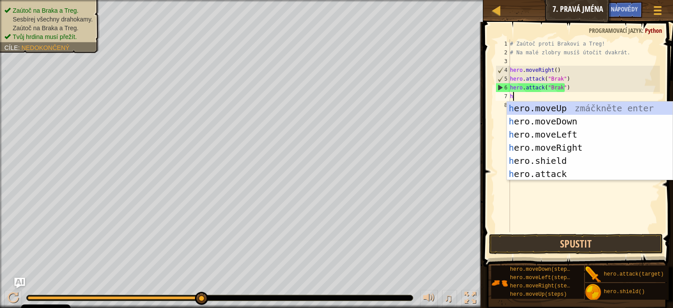
scroll to position [4, 0]
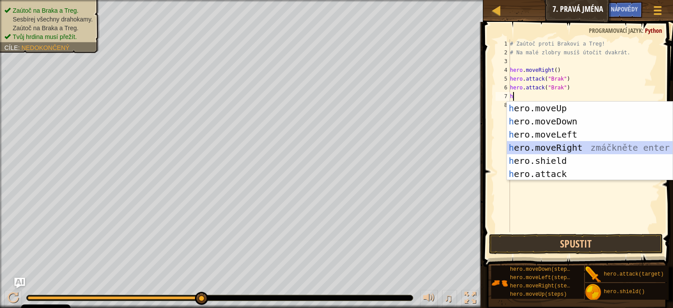
click at [566, 145] on div "h ero.moveUp zmáčkněte enter h ero.moveDown zmáčkněte enter h ero.moveLeft zmáč…" at bounding box center [590, 154] width 166 height 105
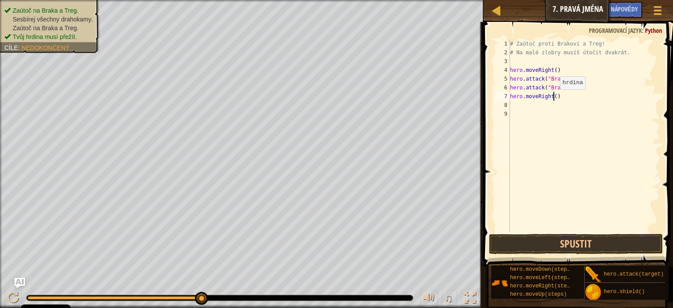
click at [552, 98] on div "# Zaútoč proti Brakovi a Treg! # Na malé zlobry musíš útočit dvakrát. hero . mo…" at bounding box center [584, 144] width 152 height 210
type textarea "hero.moveRight(2)"
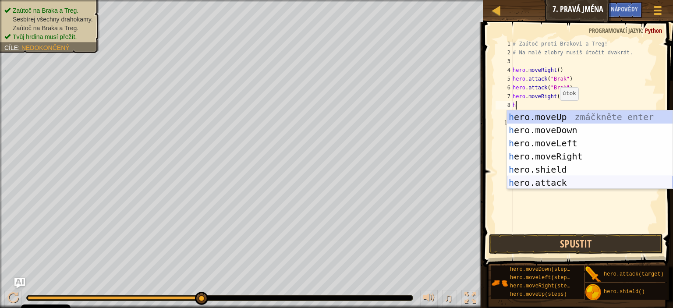
click at [557, 180] on div "h ero.moveUp zmáčkněte enter h ero.moveDown zmáčkněte enter h ero.moveLeft zmáč…" at bounding box center [590, 162] width 166 height 105
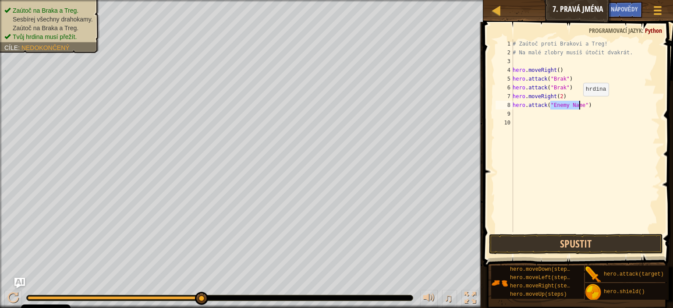
click at [578, 105] on div "# Zaútoč proti Brakovi a Treg! # Na malé zlobry musíš útočit dvakrát. hero . mo…" at bounding box center [585, 135] width 149 height 193
type textarea "hero.attack("Treg")"
click at [578, 106] on div "# Zaútoč proti Brakovi a Treg! # Na malé zlobry musíš útočit dvakrát. hero . mo…" at bounding box center [585, 144] width 149 height 210
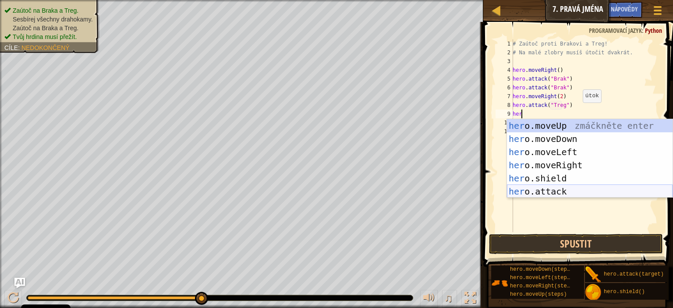
click at [549, 186] on div "her o.moveUp zmáčkněte enter her o.moveDown zmáčkněte enter her o.moveLeft zmáč…" at bounding box center [590, 171] width 166 height 105
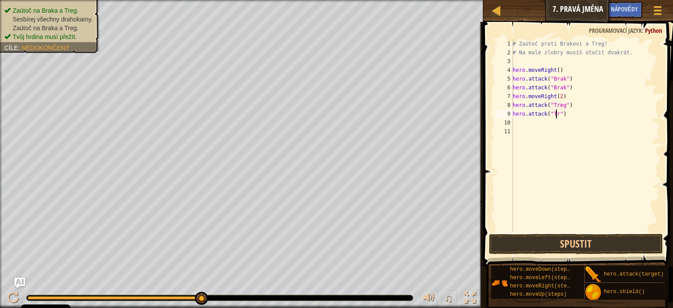
scroll to position [4, 4]
type textarea "hero.attack("Treg")"
click at [575, 245] on button "Spustit" at bounding box center [576, 244] width 174 height 20
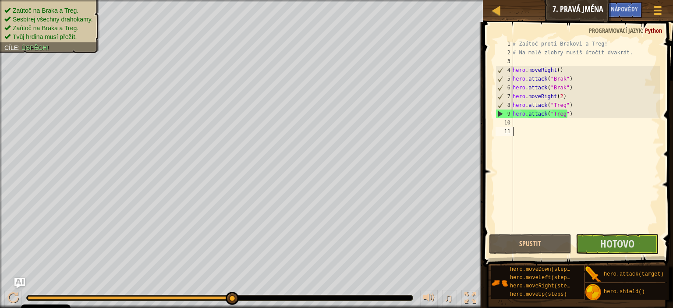
click at [613, 128] on div "# Zaútoč proti Brakovi a Treg! # Na malé zlobry musíš útočit dvakrát. hero . mo…" at bounding box center [585, 144] width 149 height 210
click at [611, 115] on div "# Zaútoč proti Brakovi a Treg! # Na malé zlobry musíš útočit dvakrát. hero . mo…" at bounding box center [585, 144] width 149 height 210
type textarea "hero.attack("Treg")"
click at [597, 129] on div "# Zaútoč proti Brakovi a Treg! # Na malé zlobry musíš útočit dvakrát. hero . mo…" at bounding box center [585, 144] width 149 height 210
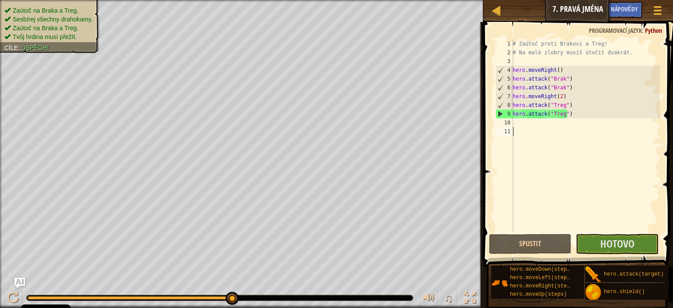
click at [599, 122] on div "# Zaútoč proti Brakovi a Treg! # Na malé zlobry musíš útočit dvakrát. hero . mo…" at bounding box center [585, 144] width 149 height 210
type textarea "m"
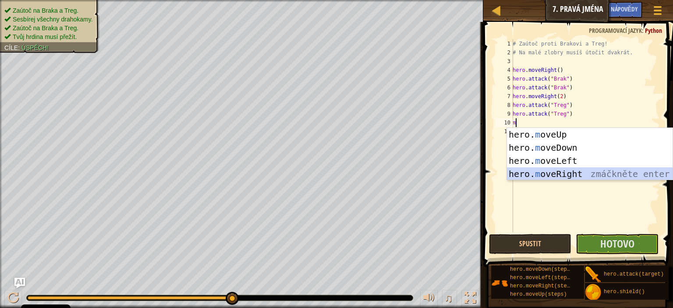
click at [592, 177] on div "hero. m oveUp zmáčkněte enter hero. m oveDown zmáčkněte enter hero. m oveLeft z…" at bounding box center [590, 167] width 166 height 79
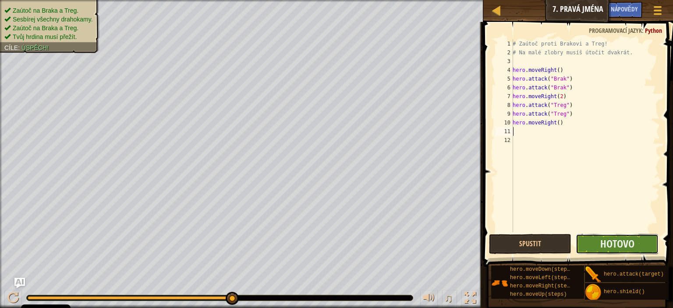
click at [591, 241] on button "Hotovo" at bounding box center [617, 244] width 82 height 20
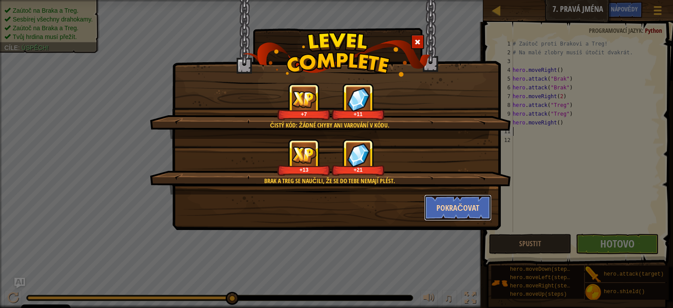
click at [459, 214] on button "Pokračovat" at bounding box center [458, 208] width 68 height 26
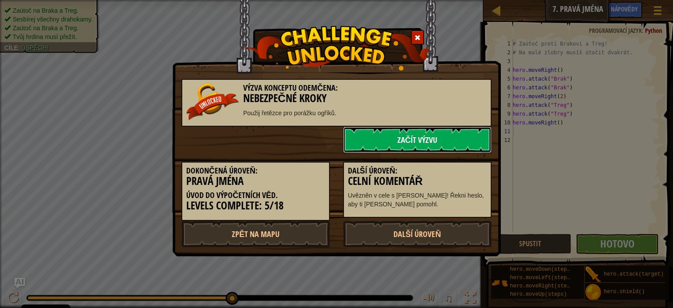
click at [457, 141] on link "Začít výzvu" at bounding box center [417, 140] width 149 height 26
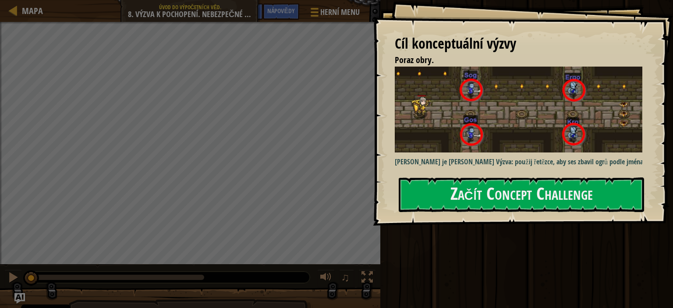
click at [458, 142] on img at bounding box center [522, 110] width 254 height 86
click at [454, 174] on div "Cíl konceptuální výzvy Poraz obry. Toto je Konceptová Výzva: použij řetězce, ab…" at bounding box center [523, 113] width 300 height 226
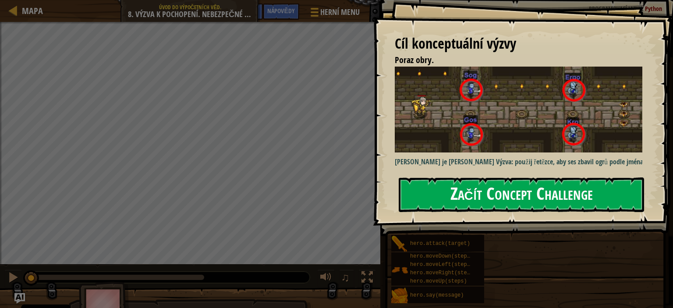
click at [454, 178] on button "Začít Concept Challenge" at bounding box center [521, 194] width 245 height 35
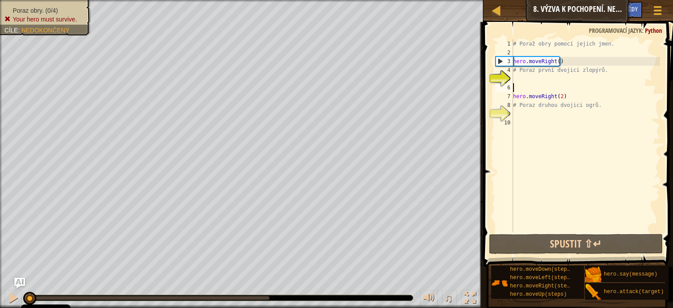
click at [567, 89] on div "# Poraž obry pomocí jejich jmen. hero . moveRight ( ) # Poraz první dvojici zlo…" at bounding box center [585, 144] width 149 height 210
click at [577, 99] on div "# Poraž obry pomocí jejich jmen. hero . moveRight ( ) # Poraz první dvojici zlo…" at bounding box center [585, 144] width 149 height 210
type textarea "hero.moveRight(2)"
click at [592, 75] on div "# Poraž obry pomocí jejich jmen. hero . moveRight ( ) # Poraz první dvojici zlo…" at bounding box center [585, 144] width 149 height 210
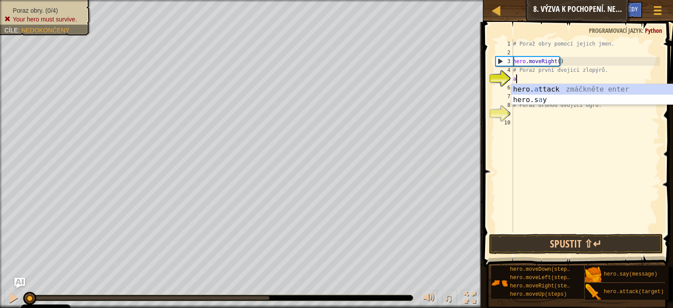
scroll to position [4, 0]
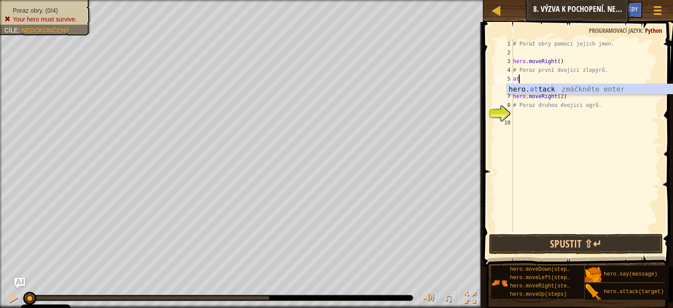
click at [580, 85] on div "hero. at tack zmáčkněte enter" at bounding box center [590, 100] width 166 height 32
type textarea "hero.attack("Sog")"
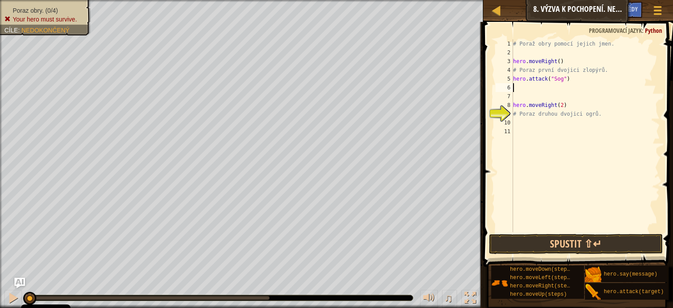
scroll to position [4, 0]
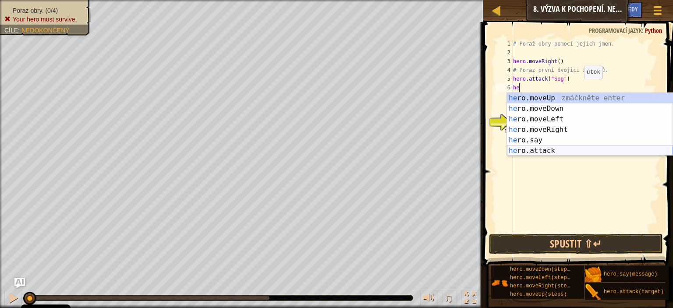
click at [561, 149] on div "he ro.moveUp zmáčkněte enter he ro.moveDown zmáčkněte enter he ro.moveLeft zmáč…" at bounding box center [590, 135] width 166 height 84
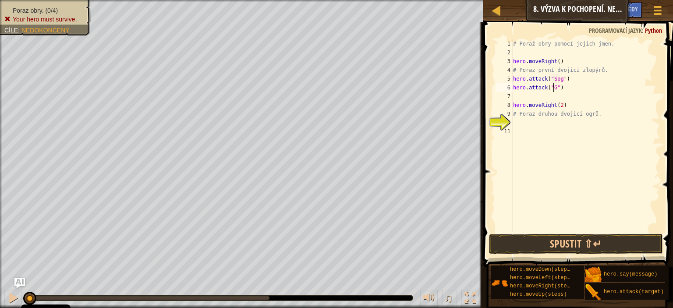
scroll to position [4, 4]
type textarea "hero.moveRight(2)"
drag, startPoint x: 582, startPoint y: 103, endPoint x: 626, endPoint y: 102, distance: 43.4
click at [626, 102] on div "# Poraž obry pomocí jejich jmen. hero . moveRight ( ) # Poraz první dvojici zlo…" at bounding box center [585, 144] width 149 height 210
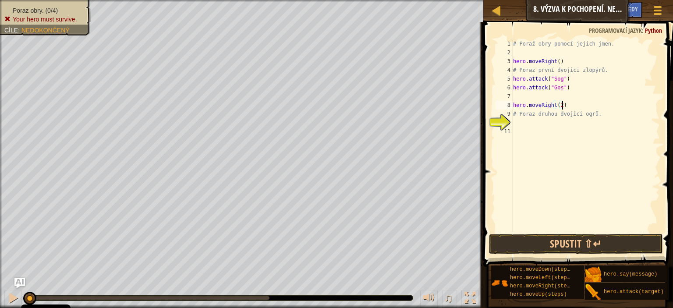
click at [616, 105] on div "# Poraž obry pomocí jejich jmen. hero . moveRight ( ) # Poraz první dvojici zlo…" at bounding box center [585, 144] width 149 height 210
click at [617, 123] on div "# Poraž obry pomocí jejich jmen. hero . moveRight ( ) # Poraz první dvojici zlo…" at bounding box center [585, 144] width 149 height 210
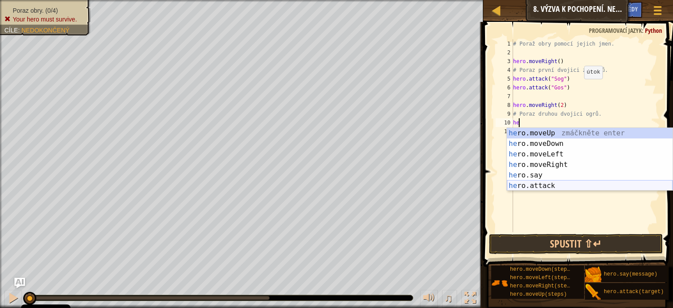
click at [580, 188] on div "he ro.moveUp zmáčkněte enter he ro.moveDown zmáčkněte enter he ro.moveLeft zmáč…" at bounding box center [590, 170] width 166 height 84
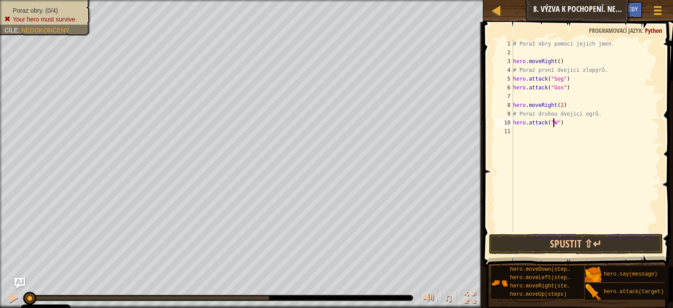
scroll to position [4, 3]
type textarea "hero.attack("Ergo")"
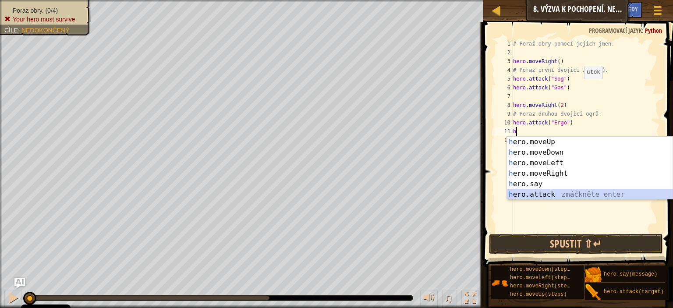
click at [590, 193] on div "h ero.moveUp zmáčkněte enter h ero.moveDown zmáčkněte enter h ero.moveLeft zmáč…" at bounding box center [590, 179] width 166 height 84
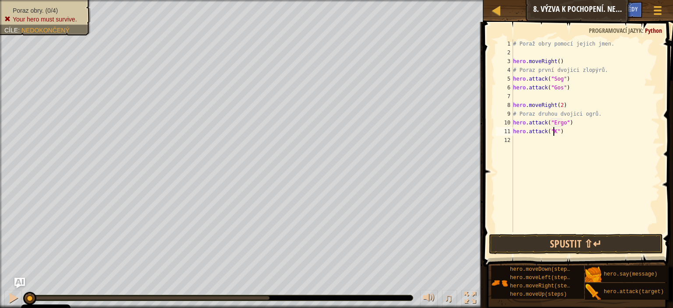
scroll to position [4, 4]
click at [563, 102] on div "# Poraž obry pomocí jejich jmen. hero . moveRight ( ) # Poraz první dvojici zlo…" at bounding box center [585, 144] width 149 height 210
type textarea "hero.moveRight(2)"
click at [563, 94] on div "# Poraž obry pomocí jejich jmen. hero . moveRight ( ) # Poraz první dvojici zlo…" at bounding box center [585, 144] width 149 height 210
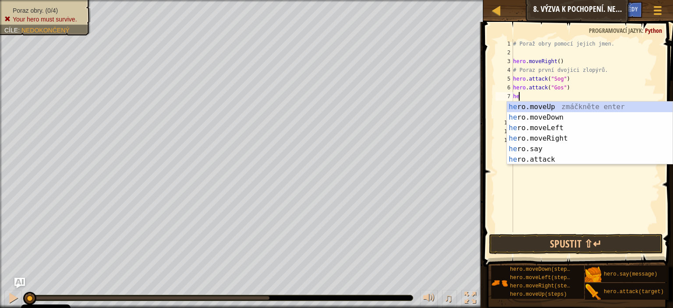
type textarea "her"
click at [558, 119] on div "her o.moveUp zmáčkněte enter her o.moveDown zmáčkněte enter her o.moveLeft zmáč…" at bounding box center [590, 144] width 166 height 84
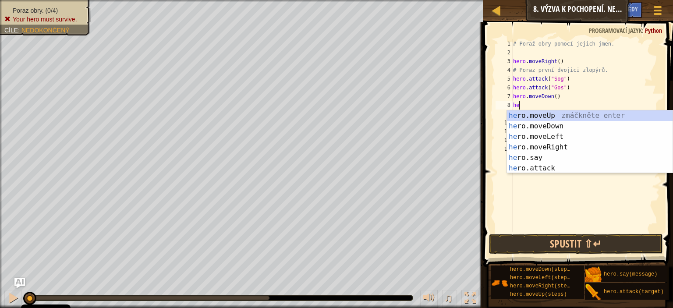
type textarea "her"
click at [576, 113] on div "her o.moveUp zmáčkněte enter her o.moveDown zmáčkněte enter her o.moveLeft zmáč…" at bounding box center [590, 152] width 166 height 84
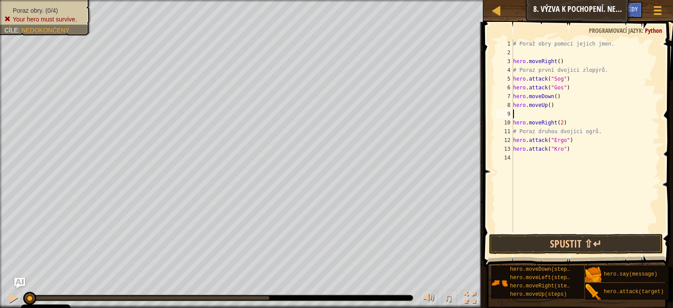
click at [580, 126] on div "# Poraž obry pomocí jejich jmen. hero . moveRight ( ) # Poraz první dvojici zlo…" at bounding box center [585, 144] width 149 height 210
type textarea "hero.moveRight(2)"
click at [585, 159] on div "# Poraž obry pomocí jejich jmen. hero . moveRight ( ) # Poraz první dvojici zlo…" at bounding box center [585, 144] width 149 height 210
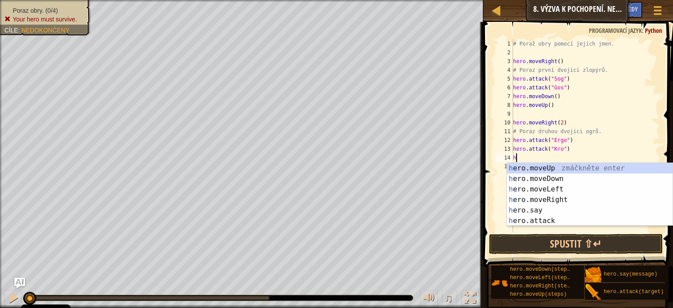
type textarea "he"
click at [570, 177] on div "he ro.moveUp zmáčkněte enter he ro.moveDown zmáčkněte enter he ro.moveLeft zmáč…" at bounding box center [590, 205] width 166 height 84
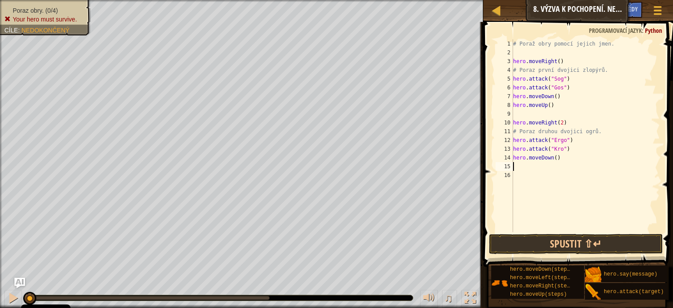
type textarea "he"
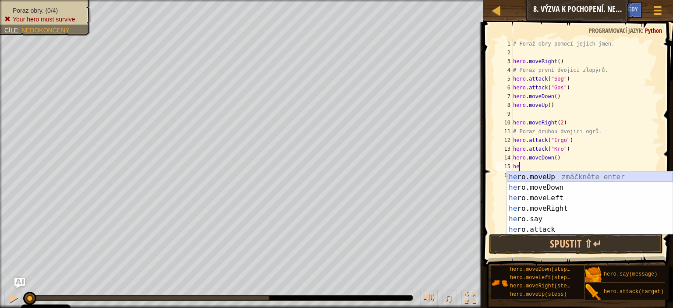
click at [572, 179] on div "he ro.moveUp zmáčkněte enter he ro.moveDown zmáčkněte enter he ro.moveLeft zmáč…" at bounding box center [590, 214] width 166 height 84
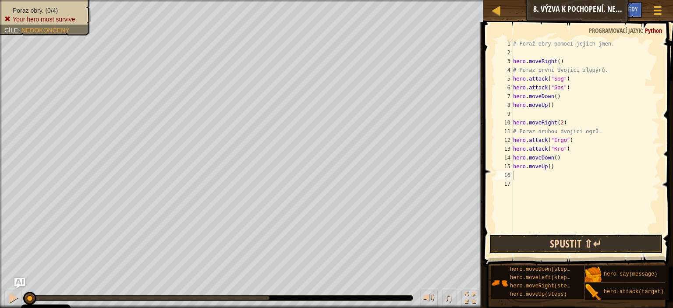
click at [589, 247] on button "Spustit ⇧↵" at bounding box center [576, 244] width 174 height 20
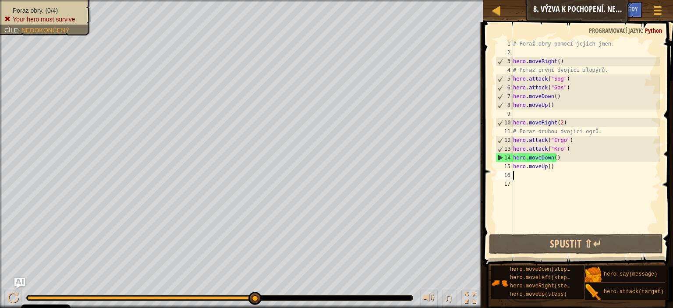
click at [587, 80] on div "# Poraž obry pomocí jejich jmen. hero . moveRight ( ) # Poraz první dvojici zlo…" at bounding box center [585, 144] width 149 height 210
type textarea "hero.attack("Sog")"
drag, startPoint x: 578, startPoint y: 80, endPoint x: 514, endPoint y: 81, distance: 63.1
click at [514, 81] on div "# Poraž obry pomocí jejich jmen. hero . moveRight ( ) # Poraz první dvojici zlo…" at bounding box center [585, 144] width 149 height 210
click at [580, 80] on div "# Poraž obry pomocí jejich jmen. hero . moveRight ( ) # Poraz první dvojici zlo…" at bounding box center [585, 135] width 149 height 193
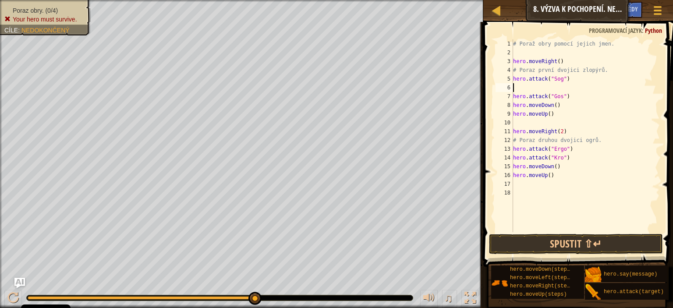
paste textarea "hero.attack("Sog")"
drag, startPoint x: 565, startPoint y: 99, endPoint x: 514, endPoint y: 99, distance: 50.8
click at [514, 99] on div "# Poraž obry pomocí jejich jmen. hero . moveRight ( ) # Poraz první dvojici zlo…" at bounding box center [585, 144] width 149 height 210
type textarea "hero.attack("Gos")"
click at [574, 98] on div "# Poraž obry pomocí jejich jmen. hero . moveRight ( ) # Poraz první dvojici zlo…" at bounding box center [585, 135] width 149 height 193
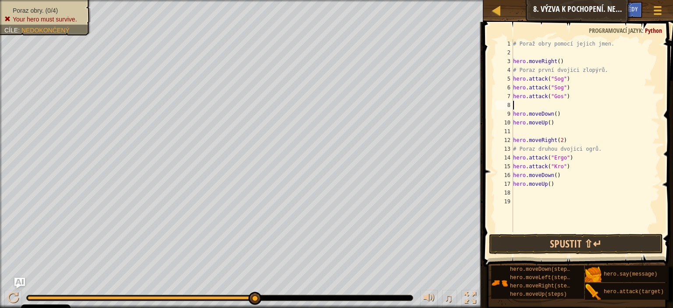
paste textarea "hero.attack("Gos")"
click at [584, 245] on button "Spustit ⇧↵" at bounding box center [576, 244] width 174 height 20
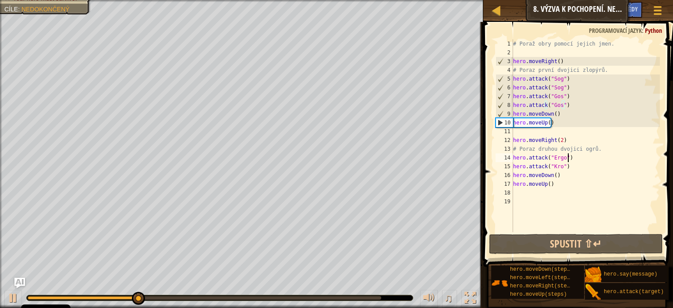
click at [568, 157] on div "# Poraž obry pomocí jejich jmen. hero . moveRight ( ) # Poraz první dvojici zlo…" at bounding box center [585, 144] width 149 height 210
type textarea "hero.attack("Ergo")"
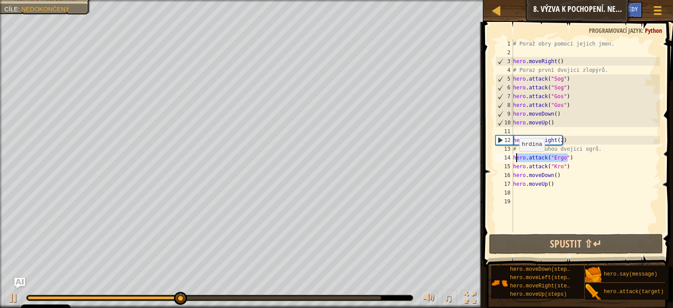
drag, startPoint x: 570, startPoint y: 161, endPoint x: 515, endPoint y: 160, distance: 54.8
click at [515, 160] on div "# Poraž obry pomocí jejich jmen. hero . moveRight ( ) # Poraz první dvojici zlo…" at bounding box center [585, 144] width 149 height 210
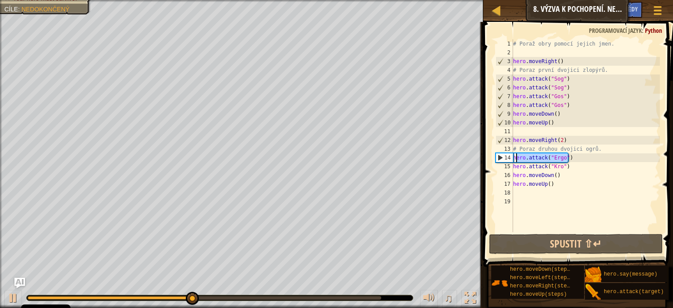
click at [577, 159] on div "# Poraž obry pomocí jejich jmen. hero . moveRight ( ) # Poraz první dvojici zlo…" at bounding box center [585, 135] width 149 height 193
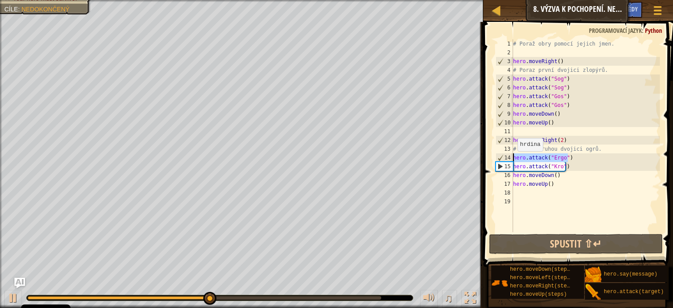
drag, startPoint x: 573, startPoint y: 159, endPoint x: 513, endPoint y: 160, distance: 60.0
click at [513, 160] on div "hero.attack("Ergo") 1 2 3 4 5 6 7 8 9 10 11 12 13 14 15 16 17 18 19 # Poraž obr…" at bounding box center [577, 135] width 166 height 193
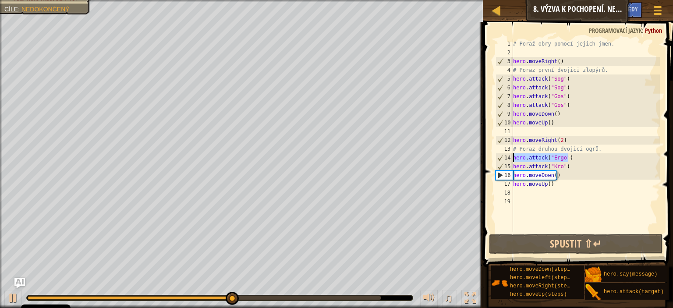
click at [578, 160] on div "# Poraž obry pomocí jejich jmen. hero . moveRight ( ) # Poraz první dvojici zlo…" at bounding box center [585, 135] width 149 height 193
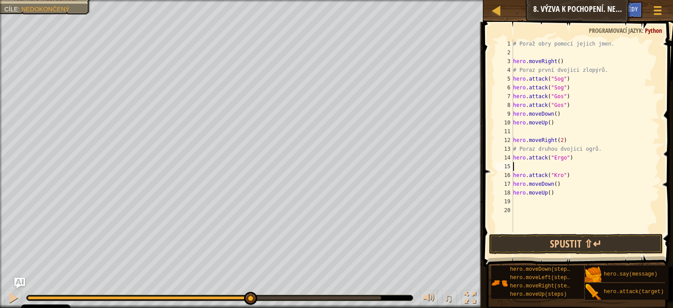
paste textarea "hero.attack("Ergo")"
drag, startPoint x: 572, startPoint y: 174, endPoint x: 514, endPoint y: 175, distance: 57.8
click at [514, 175] on div "# Poraž obry pomocí jejich jmen. hero . moveRight ( ) # Poraz první dvojici zlo…" at bounding box center [585, 144] width 149 height 210
click at [573, 180] on div "# Poraž obry pomocí jejich jmen. hero . moveRight ( ) # Poraz první dvojici zlo…" at bounding box center [585, 144] width 149 height 210
click at [573, 177] on div "# Poraž obry pomocí jejich jmen. hero . moveRight ( ) # Poraz první dvojici zlo…" at bounding box center [585, 144] width 149 height 210
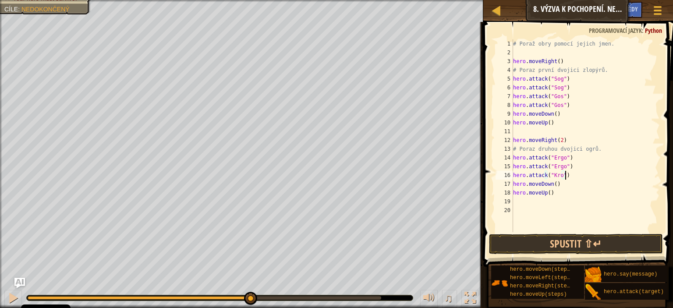
paste textarea "hero.attack("Kro")"
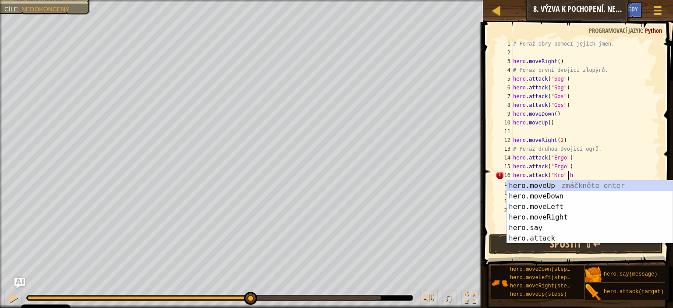
type textarea "hero.attack("Kro")"
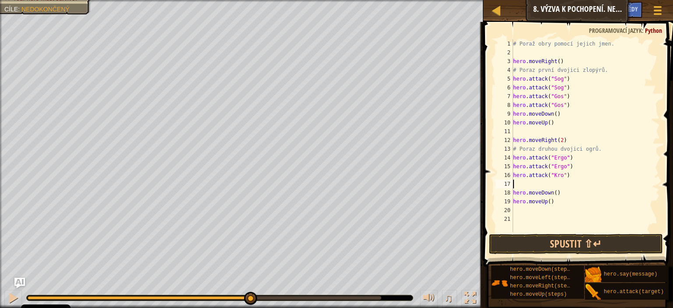
paste textarea "hero.attack("Kro")"
type textarea "hero.attack("Kro")"
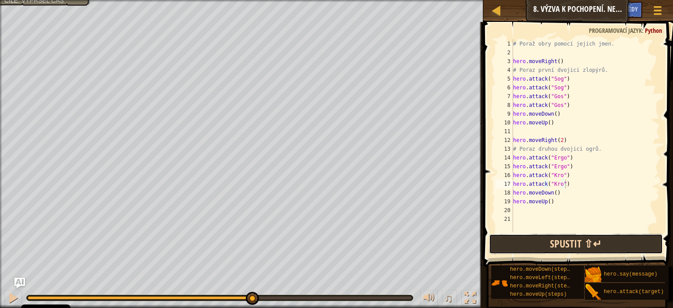
click at [542, 243] on button "Spustit ⇧↵" at bounding box center [576, 244] width 174 height 20
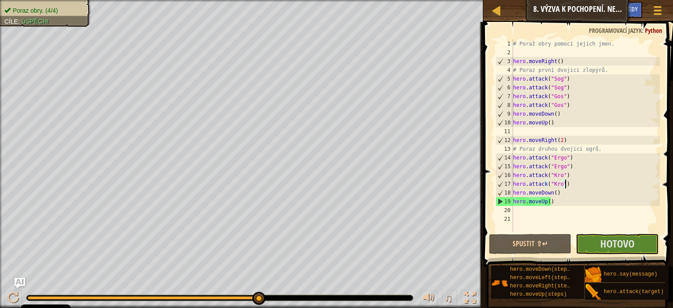
click at [585, 210] on div "# Poraž obry pomocí jejich jmen. hero . moveRight ( ) # Poraz první dvojici zlo…" at bounding box center [585, 144] width 149 height 210
click at [578, 202] on div "# Poraž obry pomocí jejich jmen. hero . moveRight ( ) # Poraz první dvojici zlo…" at bounding box center [585, 144] width 149 height 210
type textarea "hero.moveUp()"
click at [595, 244] on button "Hotovo" at bounding box center [617, 244] width 82 height 20
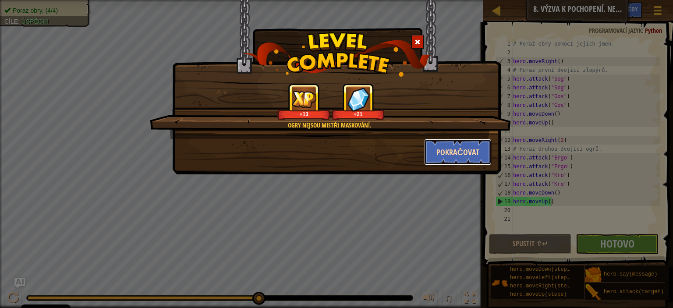
click at [456, 150] on button "Pokračovat" at bounding box center [458, 152] width 68 height 26
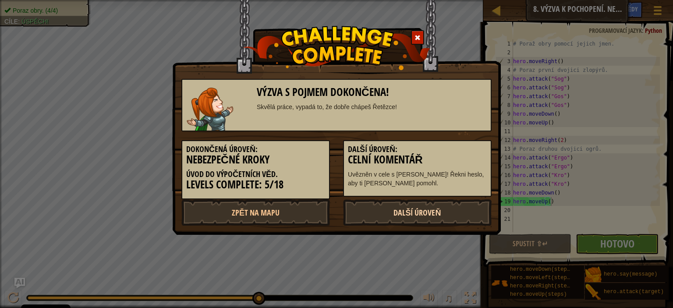
click at [375, 205] on link "Další úroveň" at bounding box center [417, 212] width 149 height 26
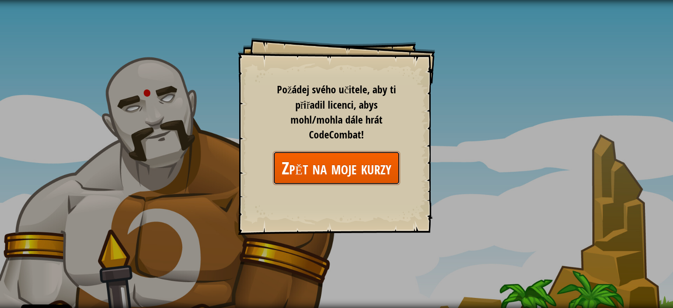
click at [377, 177] on link "Zpět na moje kurzy" at bounding box center [336, 168] width 127 height 34
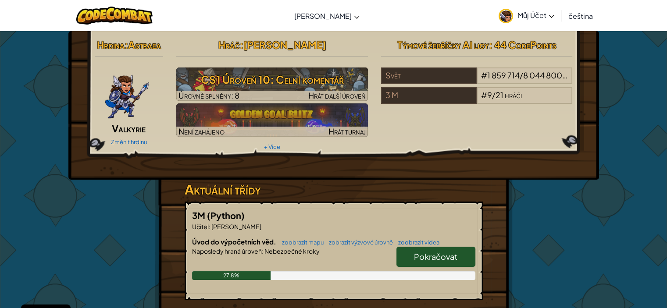
click at [416, 255] on span "Pokračovat" at bounding box center [435, 257] width 43 height 10
select select "cs"
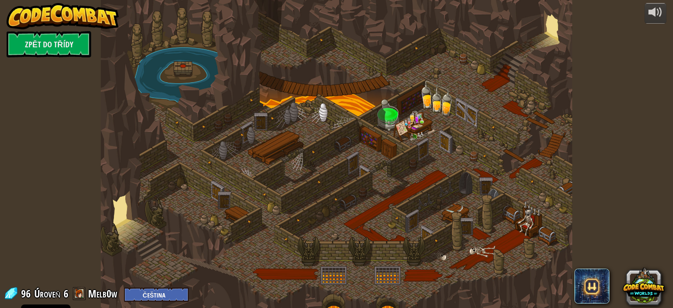
select select "cs"
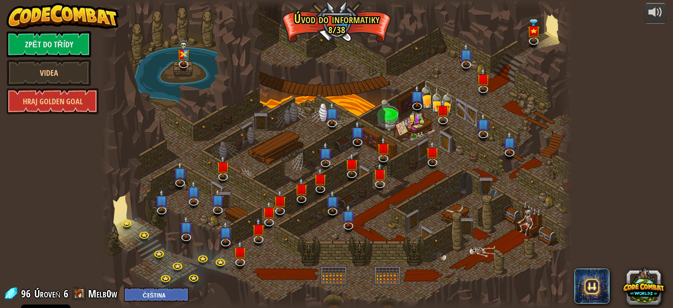
select select "cs"
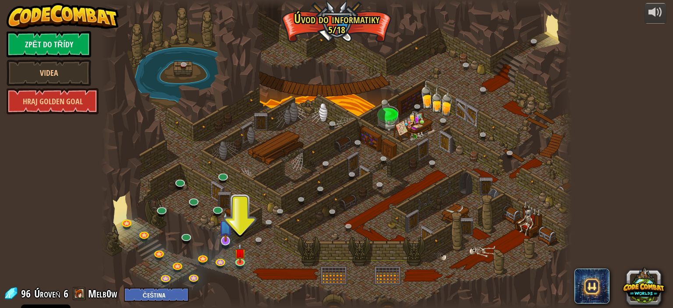
click at [230, 240] on img at bounding box center [225, 227] width 13 height 30
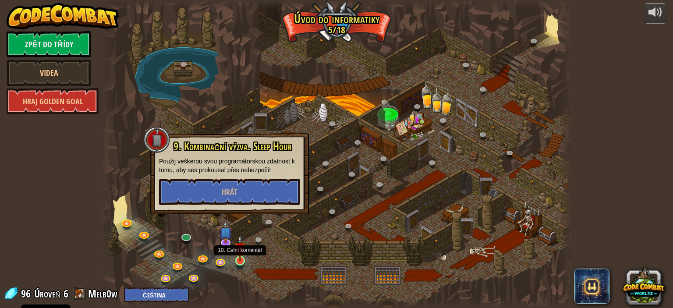
click at [238, 259] on img at bounding box center [239, 248] width 11 height 26
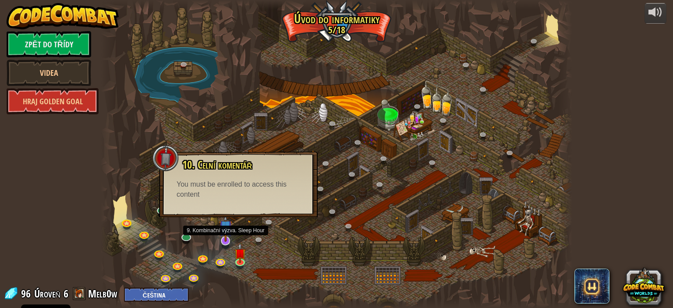
click at [228, 238] on img at bounding box center [225, 227] width 13 height 30
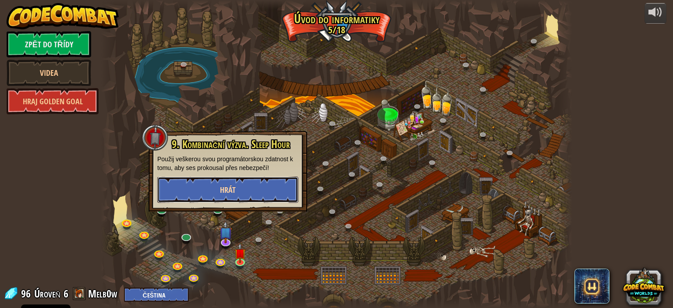
click at [250, 202] on button "Hrát" at bounding box center [227, 190] width 141 height 26
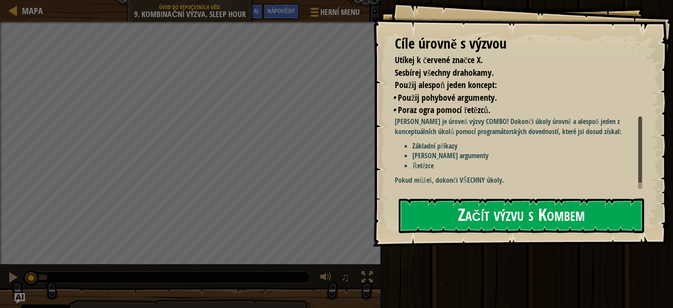
click at [430, 209] on button "Začít výzvu s Kombem" at bounding box center [521, 216] width 245 height 35
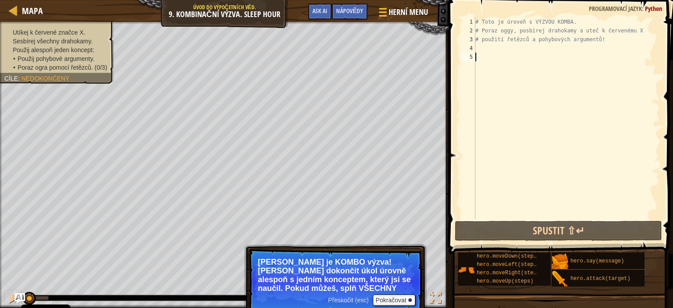
drag, startPoint x: 512, startPoint y: 70, endPoint x: 493, endPoint y: 149, distance: 80.8
click at [493, 149] on div "# Toto je úroveň s VÝZVOU KOMBA. # Poraz oggy, posbírej drahokamy a uteč k červ…" at bounding box center [567, 127] width 186 height 219
click at [514, 39] on div "# Toto je úroveň s VÝZVOU KOMBA. # Poraz oggy, posbírej drahokamy a uteč k červ…" at bounding box center [567, 127] width 186 height 219
type textarea "# použití řetězců a pohybových argumentů!"
click at [515, 45] on div "# Toto je úroveň s VÝZVOU KOMBA. # Poraz oggy, posbírej drahokamy a uteč k červ…" at bounding box center [567, 127] width 186 height 219
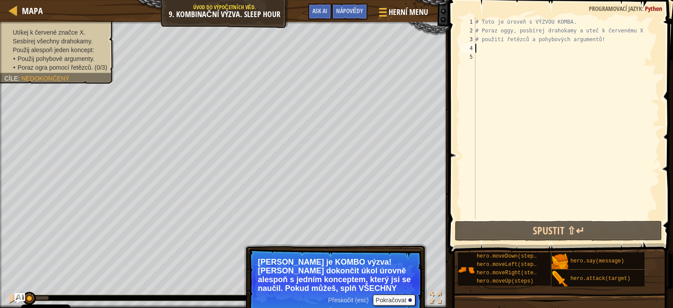
type textarea "m"
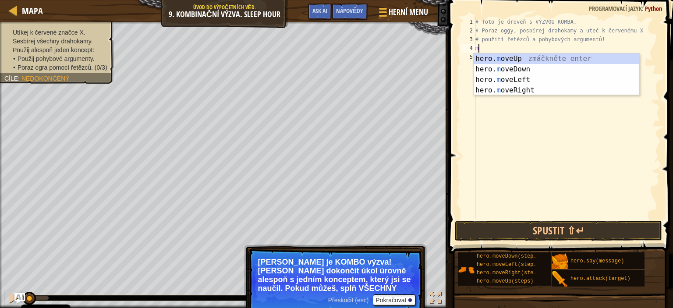
scroll to position [4, 0]
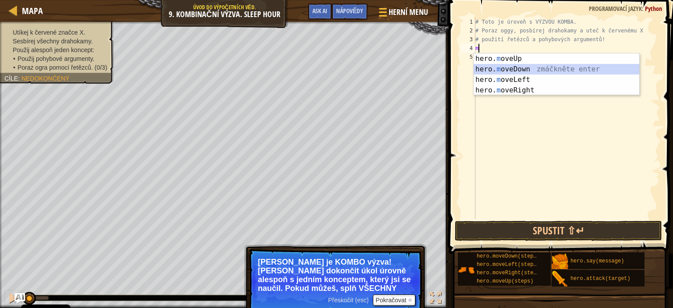
click at [515, 67] on div "hero. m oveUp zmáčkněte enter hero. m oveDown zmáčkněte enter hero. m oveLeft z…" at bounding box center [557, 84] width 166 height 63
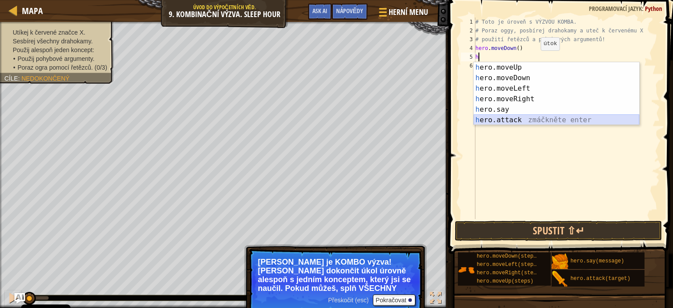
click at [520, 115] on div "h ero.moveUp zmáčkněte enter h ero.moveDown zmáčkněte enter h ero.moveLeft zmáč…" at bounding box center [557, 104] width 166 height 84
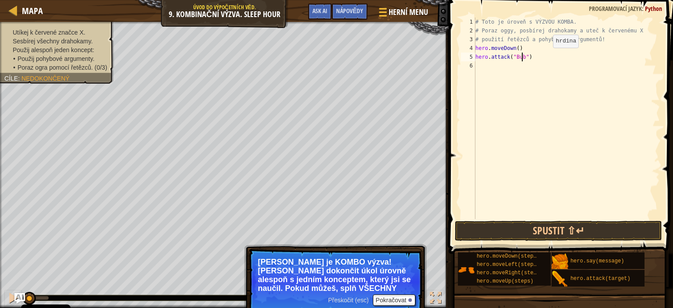
scroll to position [4, 4]
click at [531, 59] on div "# Toto je úroveň s VÝZVOU KOMBA. # Poraz oggy, posbírej drahokamy a uteč k červ…" at bounding box center [567, 127] width 186 height 219
click at [528, 57] on div "# Toto je úroveň s VÝZVOU KOMBA. # Poraz oggy, posbírej drahokamy a uteč k červ…" at bounding box center [567, 127] width 186 height 219
drag, startPoint x: 539, startPoint y: 57, endPoint x: 472, endPoint y: 56, distance: 67.1
click at [472, 56] on div "hero.attack("Bubble") 1 2 3 4 5 6 # Toto je úroveň s VÝZVOU KOMBA. # Poraz oggy…" at bounding box center [559, 119] width 201 height 202
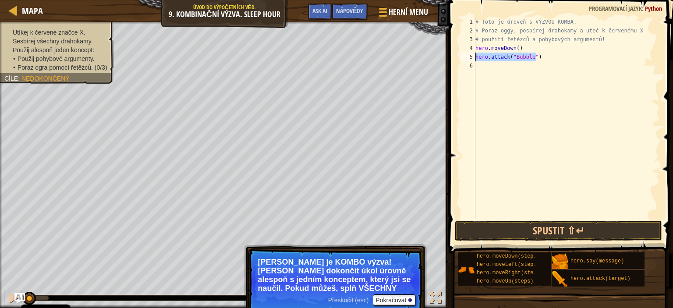
type textarea "hero.attack("Bubble")"
click at [539, 58] on div "# Toto je úroveň s VÝZVOU KOMBA. # Poraz oggy, posbírej drahokamy a uteč k červ…" at bounding box center [567, 119] width 186 height 202
click at [539, 58] on div "# Toto je úroveň s VÝZVOU KOMBA. # Poraz oggy, posbírej drahokamy a uteč k červ…" at bounding box center [567, 127] width 186 height 219
paste textarea "hero.attack("Bubble")"
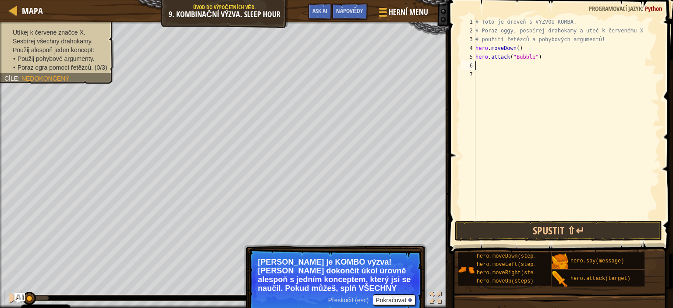
type textarea "hero.attack("Bubble")"
click at [539, 58] on div "# Toto je úroveň s VÝZVOU KOMBA. # Poraz oggy, posbírej drahokamy a uteč k červ…" at bounding box center [567, 127] width 186 height 219
click at [543, 67] on div "# Toto je úroveň s VÝZVOU KOMBA. # Poraz oggy, posbírej drahokamy a uteč k červ…" at bounding box center [567, 127] width 186 height 219
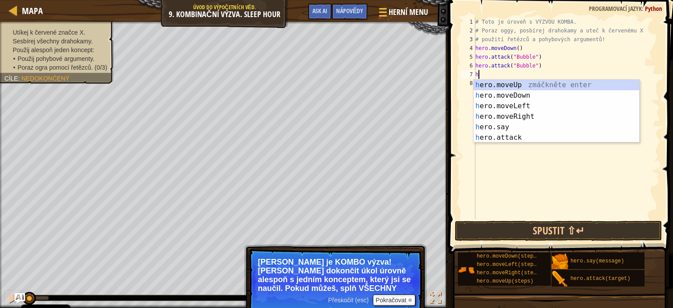
type textarea "he"
click at [532, 112] on div "he ro.moveUp zmáčkněte enter he ro.moveDown zmáčkněte enter he ro.moveLeft zmáč…" at bounding box center [557, 122] width 166 height 84
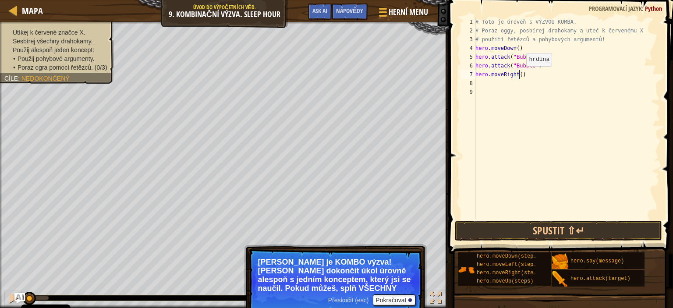
click at [519, 75] on div "# Toto je úroveň s VÝZVOU KOMBA. # Poraz oggy, posbírej drahokamy a uteč k červ…" at bounding box center [567, 127] width 186 height 219
type textarea "hero.moveRight(2)"
click at [521, 77] on div "# Toto je úroveň s VÝZVOU KOMBA. # Poraz oggy, posbírej drahokamy a uteč k červ…" at bounding box center [567, 127] width 186 height 219
click at [531, 75] on div "# Toto je úroveň s VÝZVOU KOMBA. # Poraz oggy, posbírej drahokamy a uteč k červ…" at bounding box center [567, 127] width 186 height 219
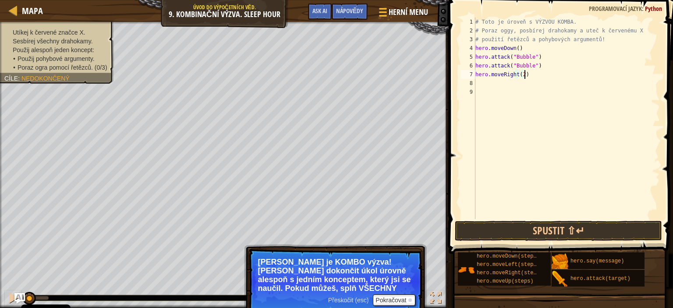
scroll to position [4, 0]
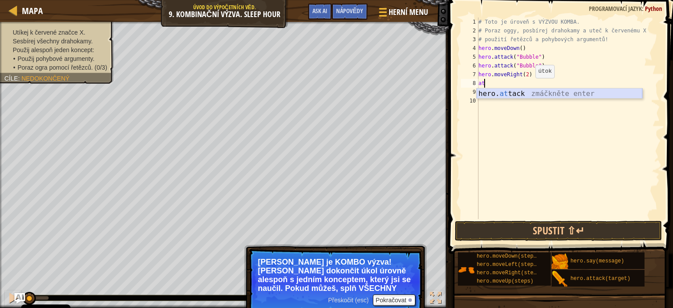
click at [531, 98] on div "hero. at tack zmáčkněte enter" at bounding box center [560, 105] width 166 height 32
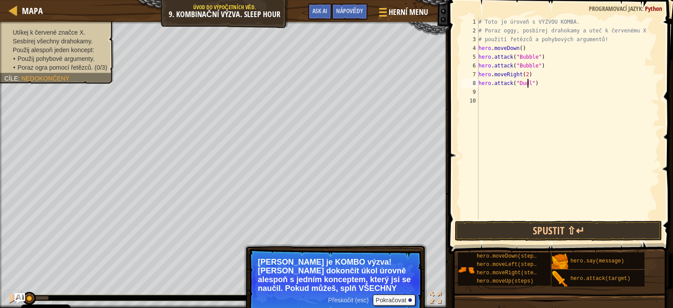
type textarea "hero.attack("Dudle")"
drag, startPoint x: 529, startPoint y: 82, endPoint x: 474, endPoint y: 79, distance: 55.3
click at [474, 79] on div "hero.attack("Dudle") 1 2 3 4 5 6 7 8 9 10 # Toto je úroveň s VÝZVOU KOMBA. # Po…" at bounding box center [559, 119] width 201 height 202
click at [555, 90] on div "# Toto je úroveň s VÝZVOU KOMBA. # Poraz oggy, posbírej drahokamy a uteč k červ…" at bounding box center [569, 127] width 184 height 219
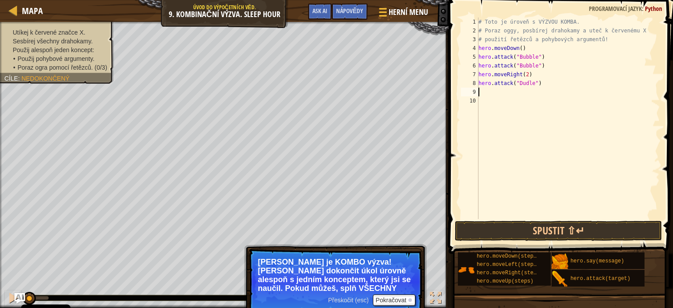
scroll to position [4, 0]
paste textarea "hero.attack("Dudle")"
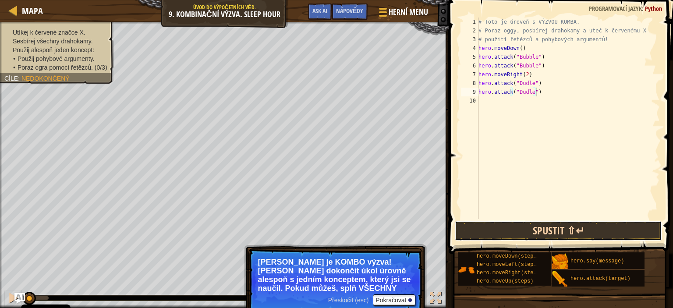
click at [543, 233] on button "Spustit ⇧↵" at bounding box center [558, 231] width 207 height 20
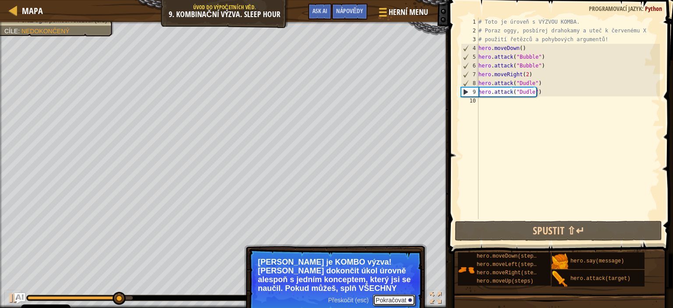
click at [394, 298] on button "Pokračovat" at bounding box center [394, 299] width 43 height 11
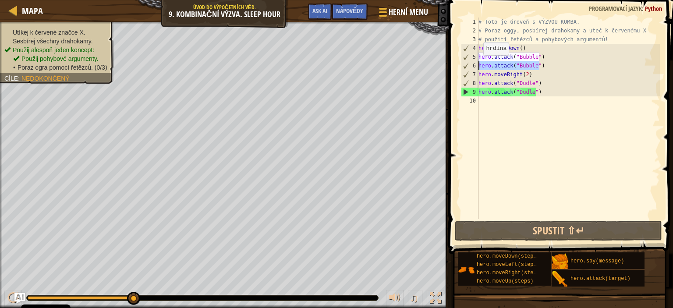
type textarea "hero.attack("Bubble")"
drag, startPoint x: 546, startPoint y: 66, endPoint x: 481, endPoint y: 67, distance: 65.3
click at [478, 67] on div "hero.attack("Bubble") 1 2 3 4 5 6 7 8 9 10 # Toto je úroveň s VÝZVOU KOMBA. # P…" at bounding box center [559, 119] width 201 height 202
click at [563, 66] on div "# Toto je úroveň s VÝZVOU KOMBA. # Poraz oggy, posbírej drahokamy a uteč k červ…" at bounding box center [568, 119] width 183 height 202
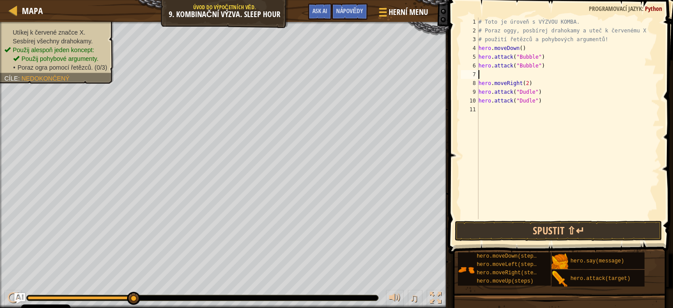
paste textarea "hero.attack("Bubble")"
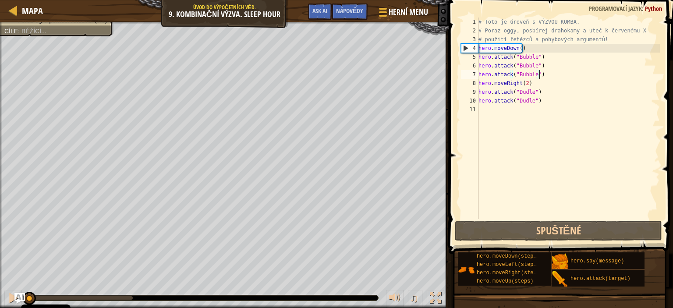
paste textarea "hero.attack("Bubble")"
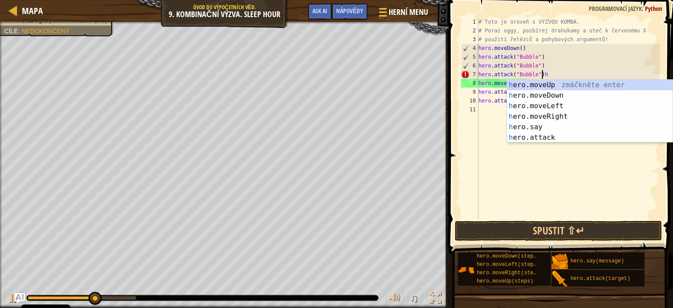
type textarea "hero.attack("Bubble")"
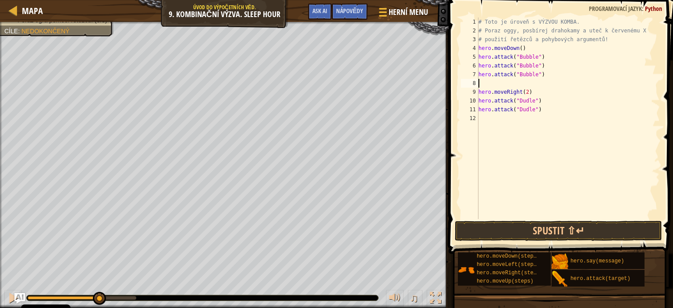
paste textarea "hero.attack("Bubble")"
type textarea "hero.attack("Bubble")"
type textarea "v"
paste textarea "hero.attack("Bubble")"
type textarea "hero.attack("Bubble")"
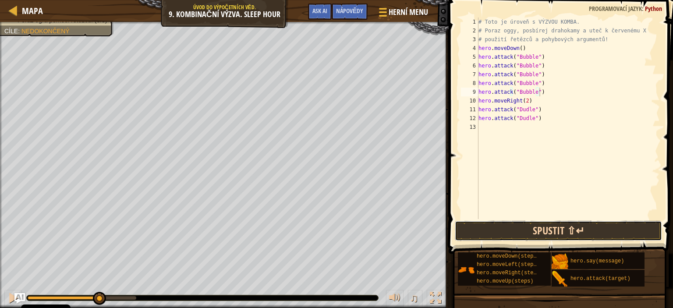
click at [554, 227] on button "Spustit ⇧↵" at bounding box center [558, 231] width 207 height 20
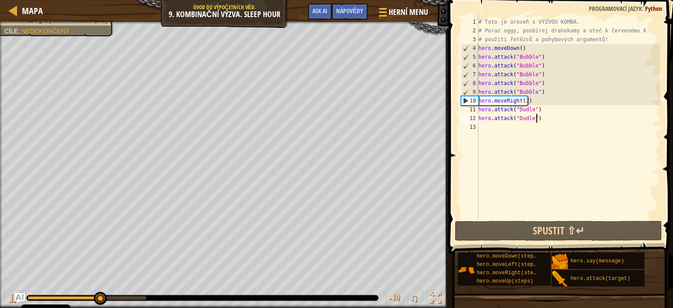
click at [596, 118] on div "# Toto je úroveň s VÝZVOU KOMBA. # Poraz oggy, posbírej drahokamy a uteč k červ…" at bounding box center [569, 127] width 184 height 219
type textarea "hero.attack("Dudle")"
click at [600, 124] on div "# Toto je úroveň s VÝZVOU KOMBA. # Poraz oggy, posbírej drahokamy a uteč k červ…" at bounding box center [569, 127] width 184 height 219
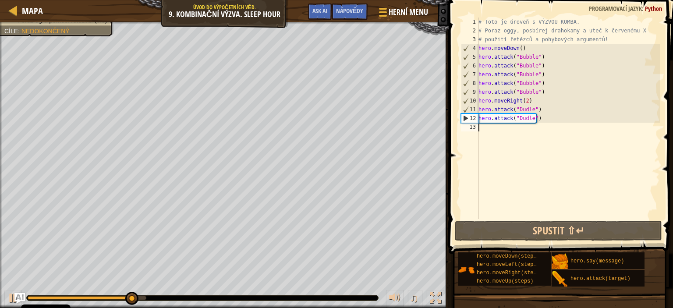
click at [585, 117] on div "# Toto je úroveň s VÝZVOU KOMBA. # Poraz oggy, posbírej drahokamy a uteč k červ…" at bounding box center [569, 127] width 184 height 219
type textarea "hero.attack("Dudle")"
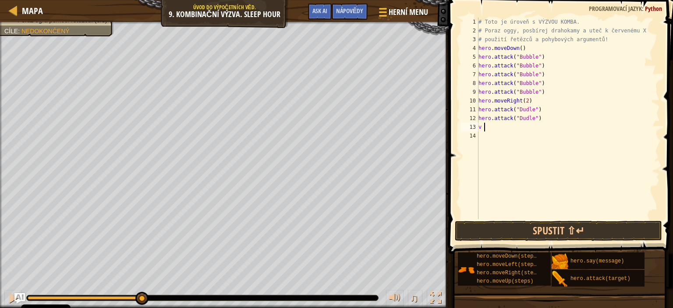
type textarea "v"
type textarea "h"
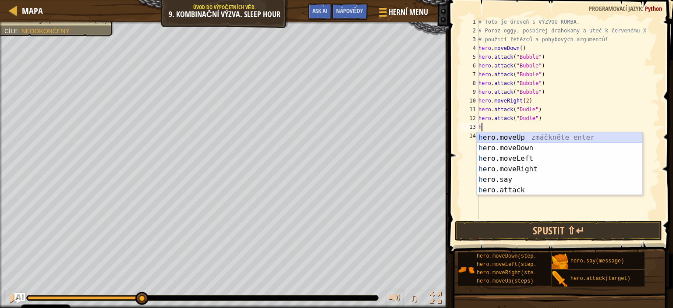
click at [558, 141] on div "h ero.moveUp zmáčkněte enter h ero.moveDown zmáčkněte enter h ero.moveLeft zmáč…" at bounding box center [560, 174] width 166 height 84
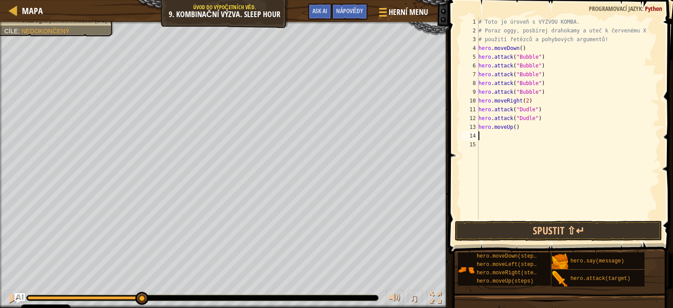
click at [556, 133] on div "# Toto je úroveň s VÝZVOU KOMBA. # Poraz oggy, posbírej drahokamy a uteč k červ…" at bounding box center [569, 127] width 184 height 219
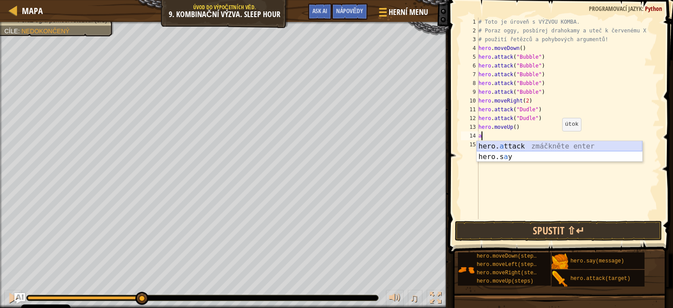
click at [548, 145] on div "hero. a ttack zmáčkněte enter hero.s a y zmáčkněte enter" at bounding box center [560, 162] width 166 height 42
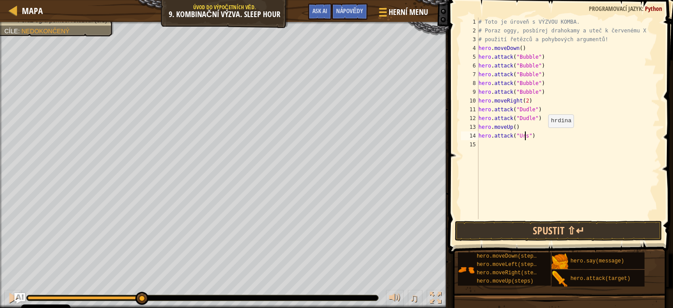
scroll to position [4, 4]
type textarea "hero.attack("Ursa")"
click at [540, 134] on div "# Toto je úroveň s VÝZVOU KOMBA. # Poraz oggy, posbírej drahokamy a uteč k červ…" at bounding box center [569, 127] width 184 height 219
drag, startPoint x: 540, startPoint y: 134, endPoint x: 474, endPoint y: 136, distance: 66.2
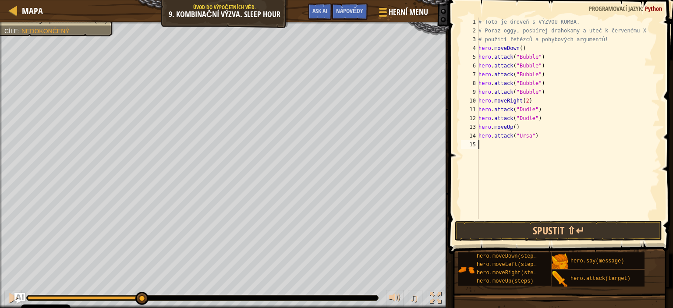
drag, startPoint x: 474, startPoint y: 136, endPoint x: 552, endPoint y: 144, distance: 78.8
click at [552, 144] on div "# Toto je úroveň s VÝZVOU KOMBA. # Poraz oggy, posbírej drahokamy a uteč k červ…" at bounding box center [569, 127] width 184 height 219
drag, startPoint x: 535, startPoint y: 135, endPoint x: 479, endPoint y: 137, distance: 55.2
click at [479, 137] on div "# Toto je úroveň s VÝZVOU KOMBA. # Poraz oggy, posbírej drahokamy a uteč k červ…" at bounding box center [569, 127] width 184 height 219
click at [575, 129] on div "# Toto je úroveň s VÝZVOU KOMBA. # Poraz oggy, posbírej drahokamy a uteč k červ…" at bounding box center [569, 127] width 184 height 219
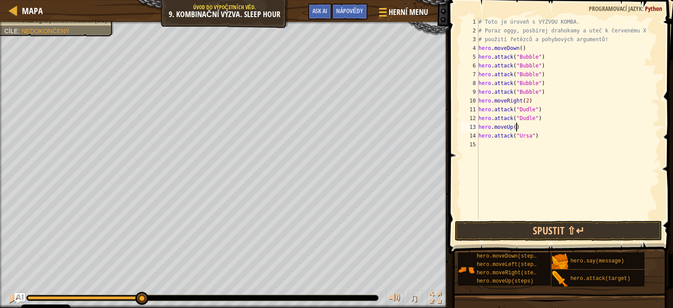
click at [575, 129] on div "# Toto je úroveň s VÝZVOU KOMBA. # Poraz oggy, posbírej drahokamy a uteč k červ…" at bounding box center [569, 127] width 184 height 219
drag, startPoint x: 573, startPoint y: 138, endPoint x: 575, endPoint y: 129, distance: 8.6
click at [575, 129] on div "# Toto je úroveň s VÝZVOU KOMBA. # Poraz oggy, posbírej drahokamy a uteč k červ…" at bounding box center [569, 127] width 184 height 219
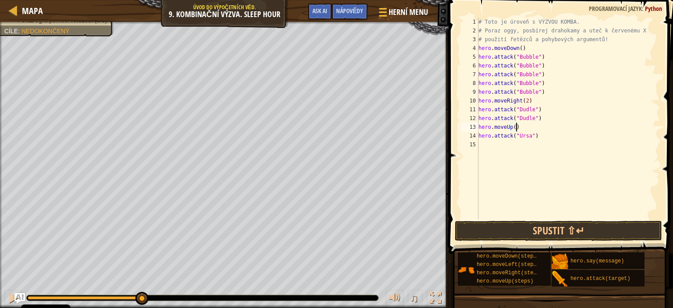
drag, startPoint x: 575, startPoint y: 129, endPoint x: 579, endPoint y: 135, distance: 6.3
click at [579, 135] on div "# Toto je úroveň s VÝZVOU KOMBA. # Poraz oggy, posbírej drahokamy a uteč k červ…" at bounding box center [569, 127] width 184 height 219
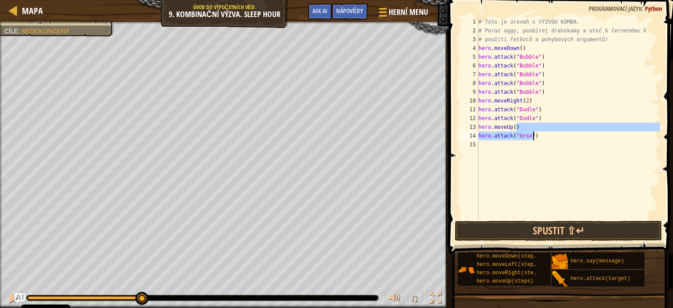
click at [550, 139] on div "# Toto je úroveň s VÝZVOU KOMBA. # Poraz oggy, posbírej drahokamy a uteč k červ…" at bounding box center [568, 119] width 183 height 202
type textarea "hero.attack("Ursa")"
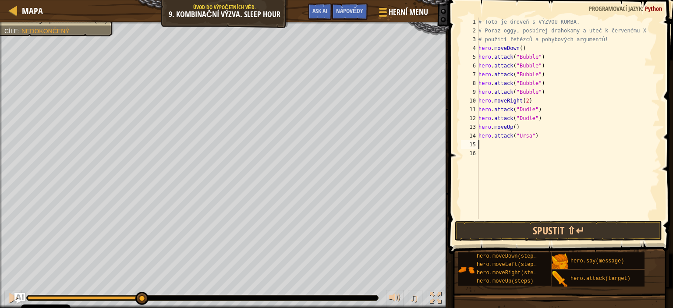
paste textarea "hero.attack("Ursa")"
type textarea "hero.attack("Ursa")"
click at [550, 139] on div "# Toto je úroveň s VÝZVOU KOMBA. # Poraz oggy, posbírej drahokamy a uteč k červ…" at bounding box center [569, 127] width 184 height 219
click at [550, 140] on div "# Toto je úroveň s VÝZVOU KOMBA. # Poraz oggy, posbírej drahokamy a uteč k červ…" at bounding box center [569, 127] width 184 height 219
type textarea "hero.attack("Ursa")"
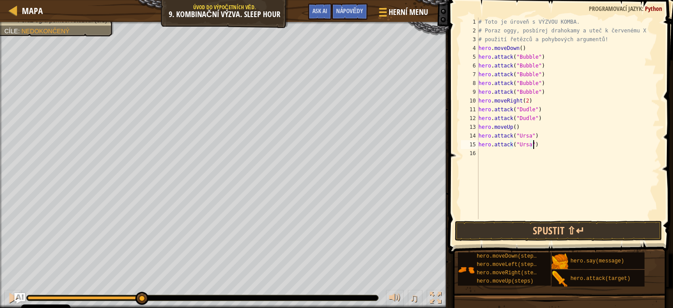
click at [551, 149] on div "# Toto je úroveň s VÝZVOU KOMBA. # Poraz oggy, posbírej drahokamy a uteč k červ…" at bounding box center [569, 127] width 184 height 219
type textarea "m"
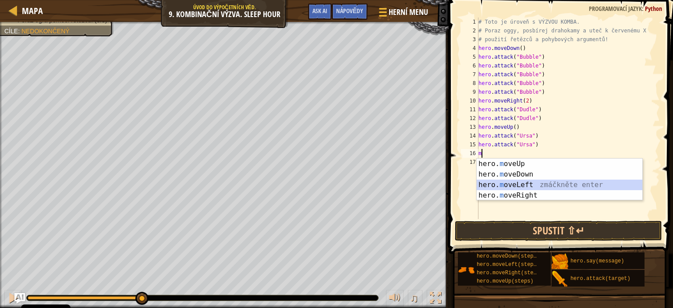
click at [550, 183] on div "hero. m oveUp zmáčkněte enter hero. m oveDown zmáčkněte enter hero. m oveLeft z…" at bounding box center [560, 190] width 166 height 63
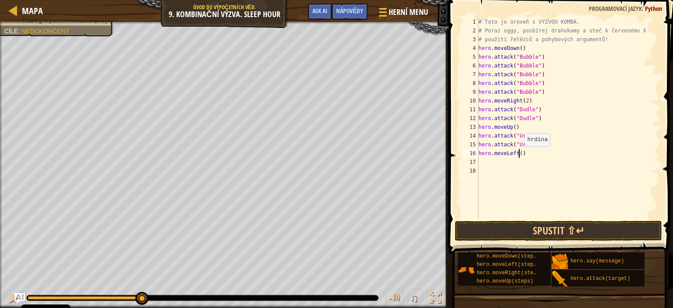
click at [520, 155] on div "# Toto je úroveň s VÝZVOU KOMBA. # Poraz oggy, posbírej drahokamy a uteč k červ…" at bounding box center [569, 127] width 184 height 219
type textarea "hero.moveLeft(2)"
click at [537, 159] on div "# Toto je úroveň s VÝZVOU KOMBA. # Poraz oggy, posbírej drahokamy a uteč k červ…" at bounding box center [569, 127] width 184 height 219
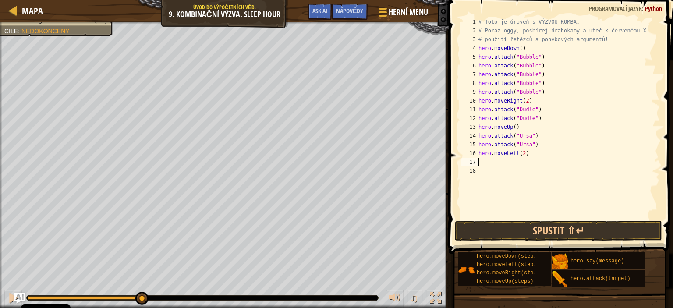
type textarea "he"
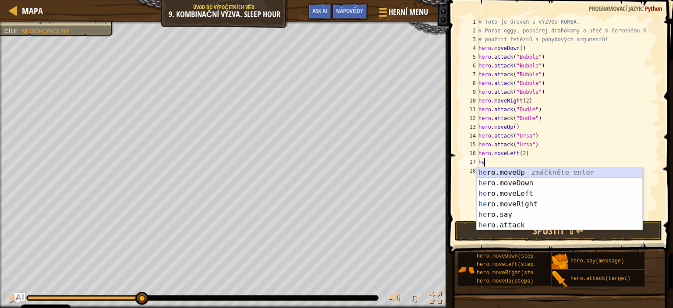
click at [524, 171] on div "he ro.moveUp zmáčkněte enter he ro.moveDown zmáčkněte enter he ro.moveLeft zmáč…" at bounding box center [560, 209] width 166 height 84
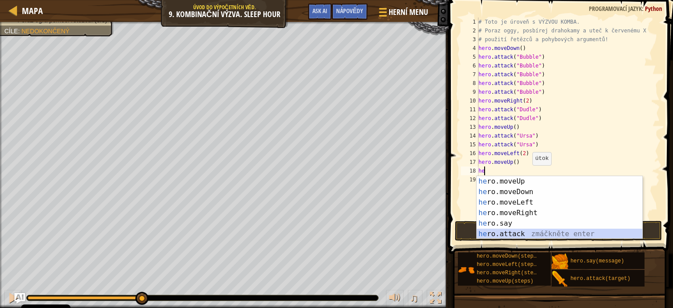
click at [510, 232] on div "he ro.moveUp zmáčkněte enter he ro.moveDown zmáčkněte enter he ro.moveLeft zmáč…" at bounding box center [560, 218] width 166 height 84
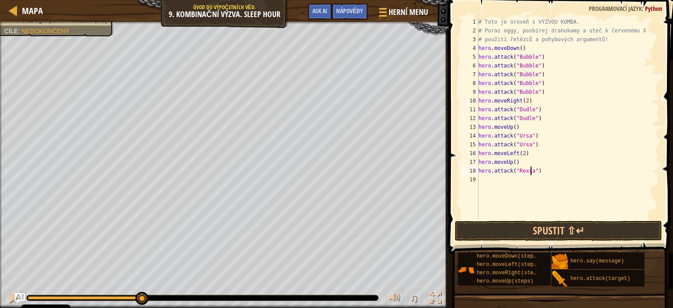
type textarea "hero.attack("Rexxar")"
click at [554, 170] on div "# Toto je úroveň s VÝZVOU KOMBA. # Poraz oggy, posbírej drahokamy a uteč k červ…" at bounding box center [569, 127] width 184 height 219
drag, startPoint x: 554, startPoint y: 170, endPoint x: 474, endPoint y: 170, distance: 79.8
click at [474, 170] on div "hero.attack("Rexxar") 1 2 3 4 5 6 7 8 9 10 11 12 13 14 15 16 17 18 19 # [PERSON…" at bounding box center [559, 119] width 201 height 202
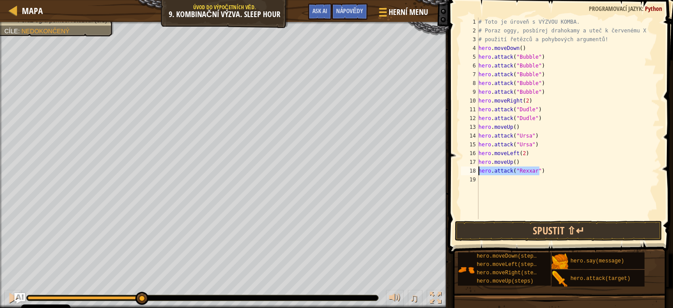
click at [564, 180] on div "# Toto je úroveň s VÝZVOU KOMBA. # Poraz oggy, posbírej drahokamy a uteč k červ…" at bounding box center [569, 127] width 184 height 219
paste textarea "hero.attack("Rexxar")"
type textarea "hero.attack("Rexxar")"
click at [570, 167] on div "# Toto je úroveň s VÝZVOU KOMBA. # Poraz oggy, posbírej drahokamy a uteč k červ…" at bounding box center [569, 127] width 184 height 219
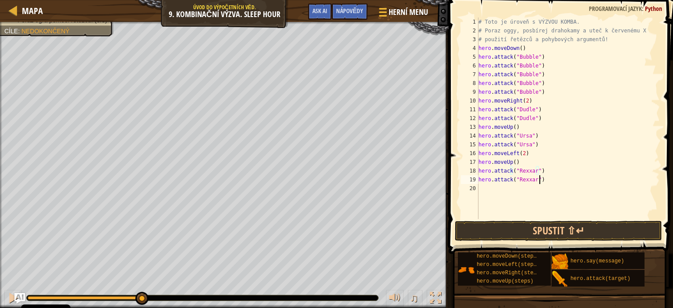
click at [575, 180] on div "# Toto je úroveň s VÝZVOU KOMBA. # Poraz oggy, posbírej drahokamy a uteč k červ…" at bounding box center [569, 127] width 184 height 219
type textarea "h"
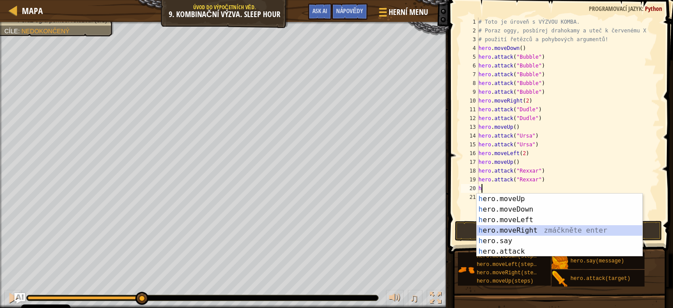
click at [543, 230] on div "h ero.moveUp zmáčkněte enter h ero.moveDown zmáčkněte enter h ero.moveLeft zmáč…" at bounding box center [560, 236] width 166 height 84
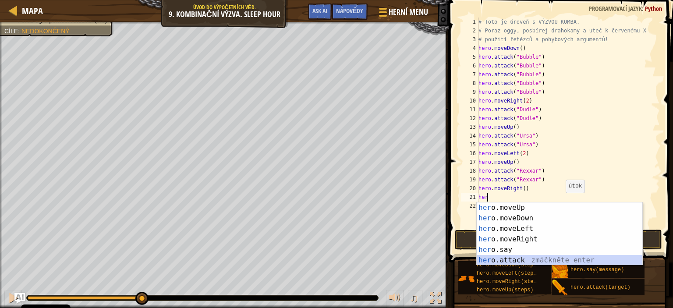
click at [523, 258] on div "her o.moveUp zmáčkněte enter her o.moveDown zmáčkněte enter her o.moveLeft zmáč…" at bounding box center [560, 244] width 166 height 84
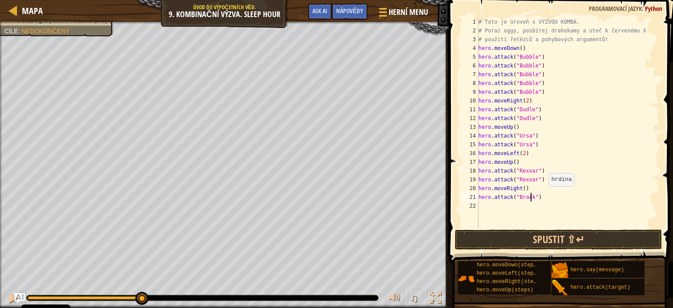
scroll to position [4, 4]
drag, startPoint x: 544, startPoint y: 195, endPoint x: 470, endPoint y: 199, distance: 74.2
click at [470, 199] on div "hero.attack("Brack") 1 2 3 4 5 6 7 8 9 10 11 12 13 14 15 16 17 18 19 20 21 22 #…" at bounding box center [559, 123] width 201 height 210
type textarea "hero.attack("Brack")"
click at [565, 194] on div "# Toto je úroveň s VÝZVOU KOMBA. # Poraz oggy, posbírej drahokamy a uteč k červ…" at bounding box center [568, 123] width 183 height 210
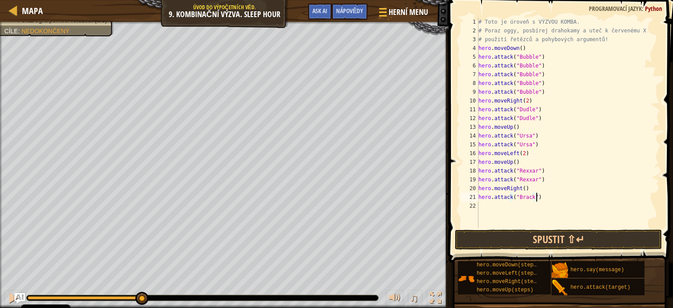
scroll to position [4, 0]
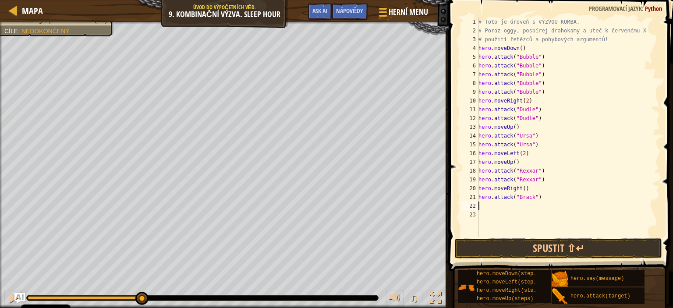
paste textarea "hero.attack("Brack")"
type textarea "hero.attack("Brack")"
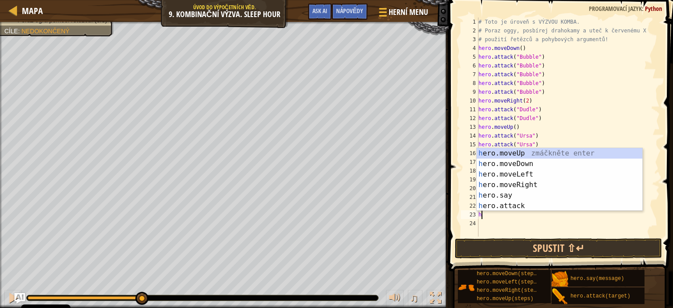
type textarea "he"
click at [536, 184] on div "he ro.moveUp zmáčkněte enter he ro.moveDown zmáčkněte enter he ro.moveLeft zmáč…" at bounding box center [560, 190] width 166 height 84
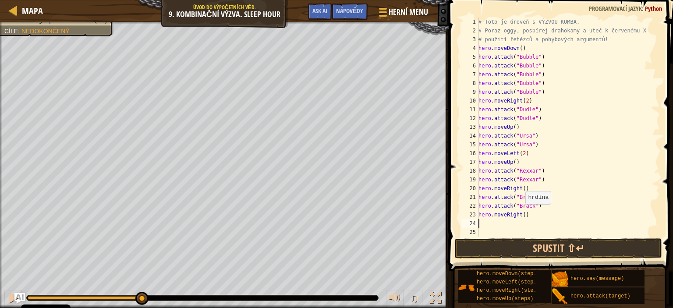
click at [521, 212] on div "# Toto je úroveň s VÝZVOU KOMBA. # Poraz oggy, posbírej drahokamy a uteč k červ…" at bounding box center [568, 136] width 183 height 237
click at [521, 212] on div "# Toto je úroveň s VÝZVOU KOMBA. # Poraz oggy, posbírej drahokamy a uteč k červ…" at bounding box center [568, 127] width 183 height 219
click at [521, 212] on div "# Toto je úroveň s VÝZVOU KOMBA. # Poraz oggy, posbírej drahokamy a uteč k červ…" at bounding box center [568, 136] width 183 height 237
click at [521, 212] on div "# Toto je úroveň s VÝZVOU KOMBA. # Poraz oggy, posbírej drahokamy a uteč k červ…" at bounding box center [568, 127] width 183 height 219
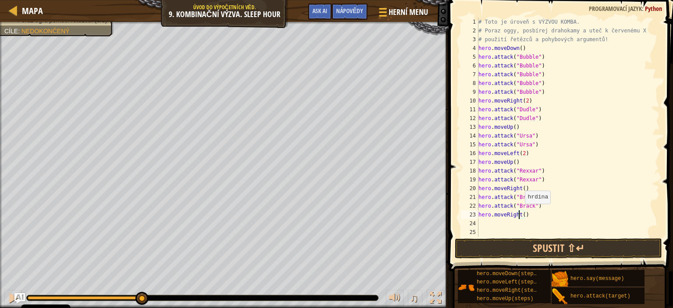
click at [521, 212] on div "# Toto je úroveň s VÝZVOU KOMBA. # Poraz oggy, posbírej drahokamy a uteč k červ…" at bounding box center [568, 136] width 183 height 237
click at [524, 215] on div "# Toto je úroveň s VÝZVOU KOMBA. # Poraz oggy, posbírej drahokamy a uteč k červ…" at bounding box center [568, 136] width 183 height 237
click at [519, 210] on div "# Toto je úroveň s VÝZVOU KOMBA. # Poraz oggy, posbírej drahokamy a uteč k červ…" at bounding box center [568, 136] width 183 height 237
click at [523, 217] on div "# Toto je úroveň s VÝZVOU KOMBA. # Poraz oggy, posbírej drahokamy a uteč k červ…" at bounding box center [568, 136] width 183 height 237
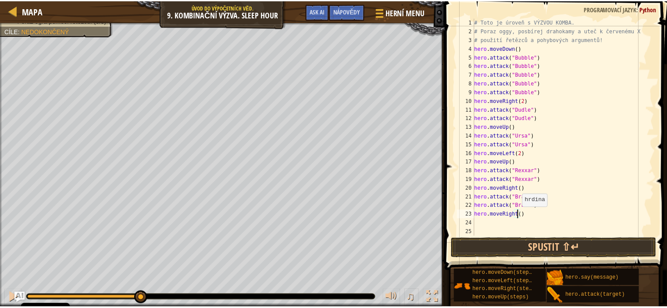
scroll to position [4, 4]
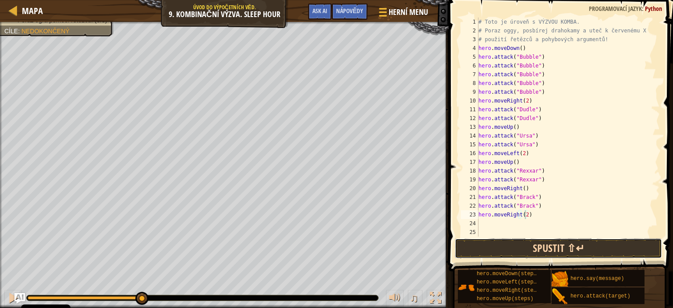
click at [527, 240] on button "Spustit ⇧↵" at bounding box center [558, 248] width 207 height 20
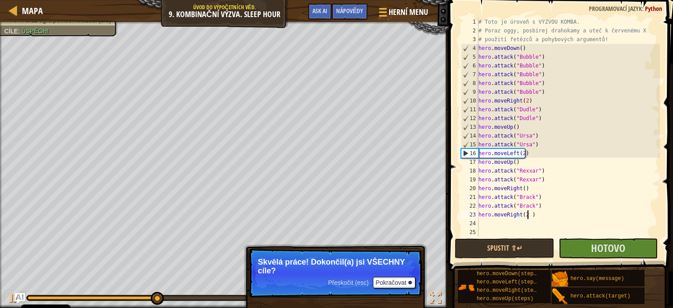
type textarea "hero.moveRight(2)"
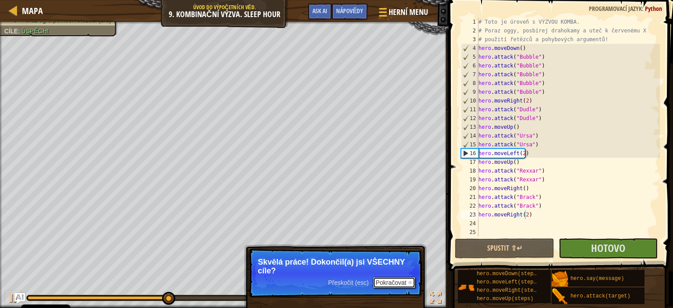
click at [379, 281] on button "Pokračovat" at bounding box center [394, 282] width 43 height 11
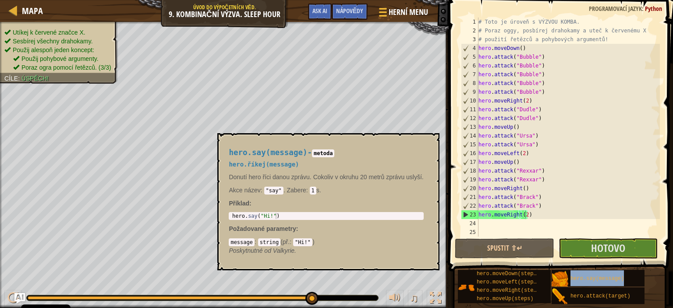
drag, startPoint x: 578, startPoint y: 269, endPoint x: 580, endPoint y: 265, distance: 5.1
click at [578, 269] on div "hero.moveDown(steps) hero.moveLeft(steps) hero.moveRight(steps) hero.moveUp(ste…" at bounding box center [561, 286] width 209 height 35
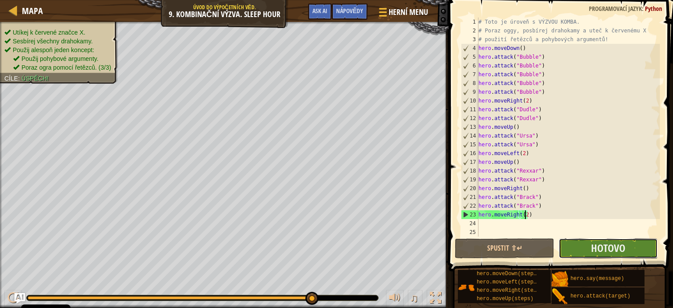
click at [584, 254] on button "Hotovo" at bounding box center [608, 248] width 99 height 20
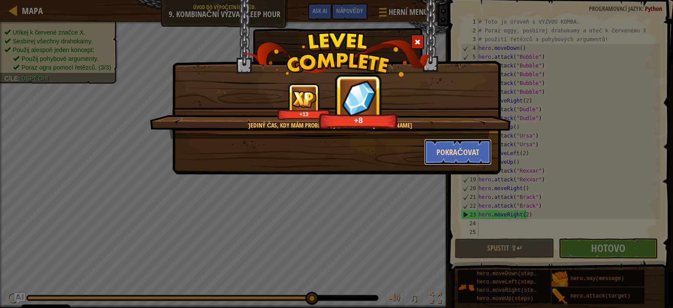
click at [447, 152] on button "Pokračovat" at bounding box center [458, 152] width 68 height 26
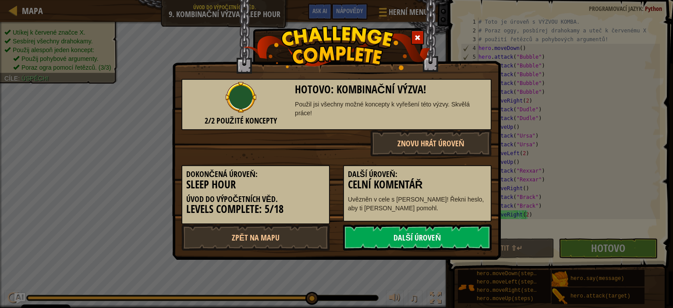
click at [387, 236] on link "Další úroveň" at bounding box center [417, 237] width 149 height 26
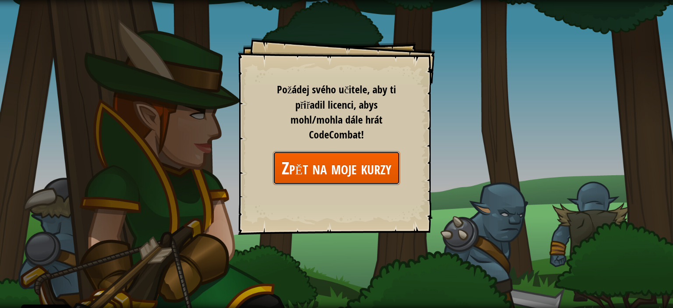
click at [333, 162] on link "Zpět na moje kurzy" at bounding box center [336, 168] width 127 height 34
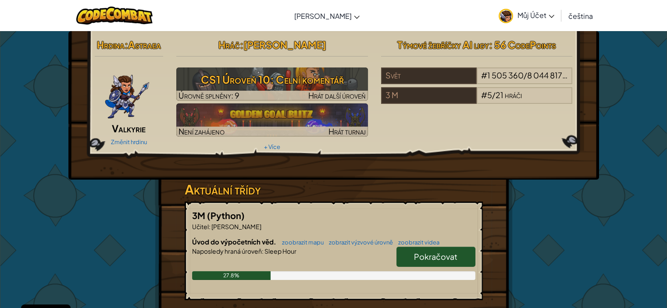
click at [417, 263] on link "Pokračovat" at bounding box center [435, 257] width 79 height 20
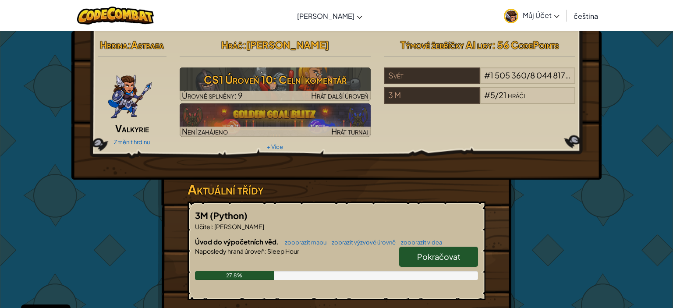
select select "cs"
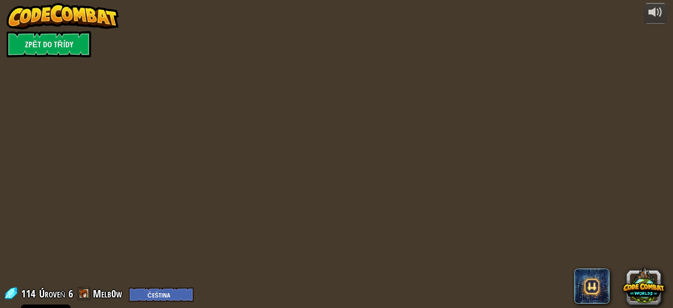
select select "cs"
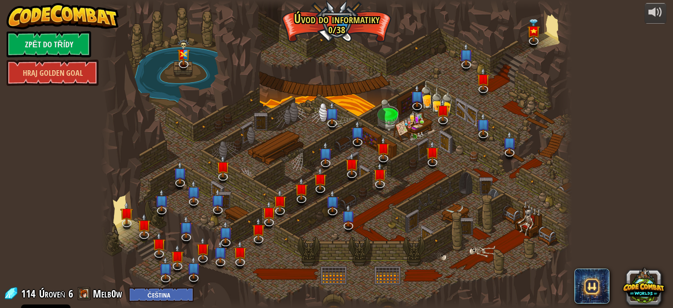
select select "cs"
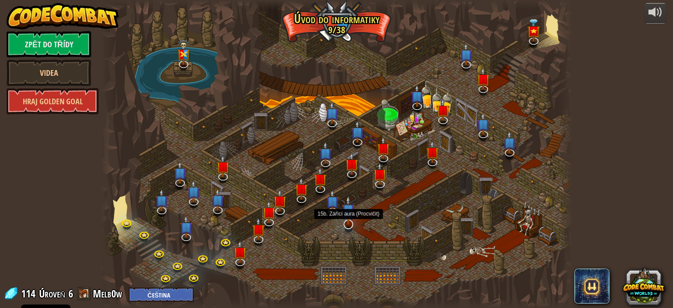
select select "cs"
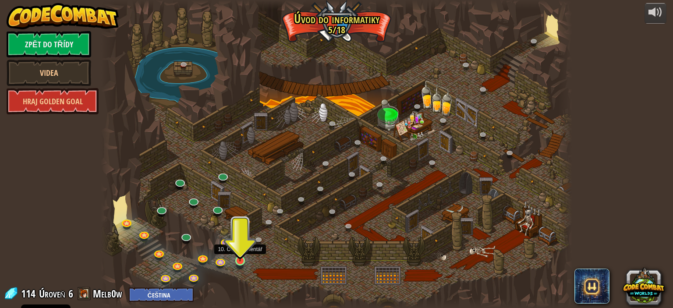
click at [241, 259] on img at bounding box center [239, 248] width 11 height 26
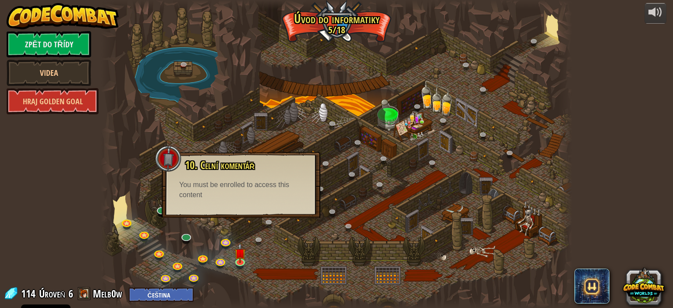
click at [314, 251] on div at bounding box center [337, 154] width 472 height 308
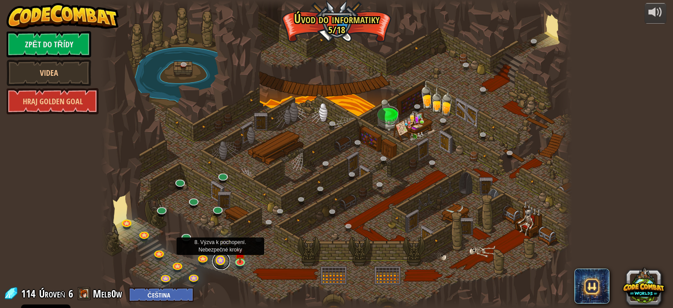
click at [220, 259] on link at bounding box center [222, 261] width 18 height 18
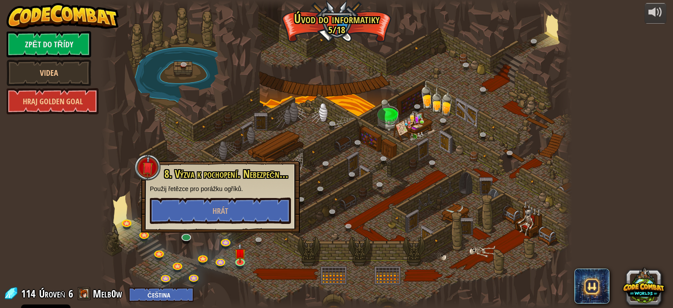
click at [247, 224] on div "8. Výzva k pochopení. Nebezpečné kroky Použij řetězce pro porážku ogříků. Hrát" at bounding box center [220, 197] width 159 height 72
click at [249, 262] on link at bounding box center [241, 262] width 18 height 18
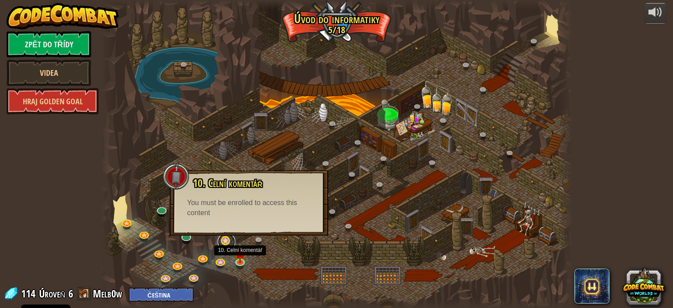
click at [222, 238] on link at bounding box center [227, 242] width 18 height 18
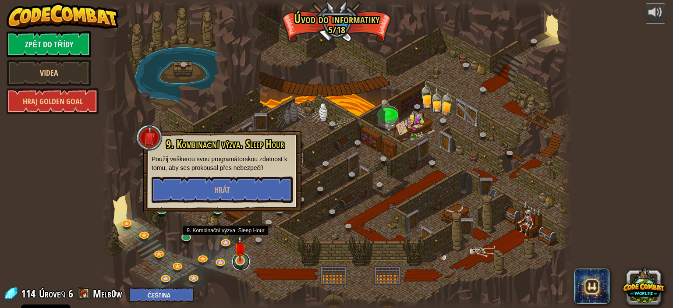
click at [232, 261] on link at bounding box center [241, 262] width 18 height 18
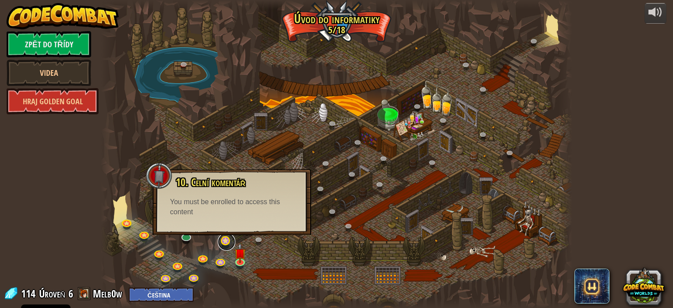
click at [230, 243] on link at bounding box center [227, 242] width 18 height 18
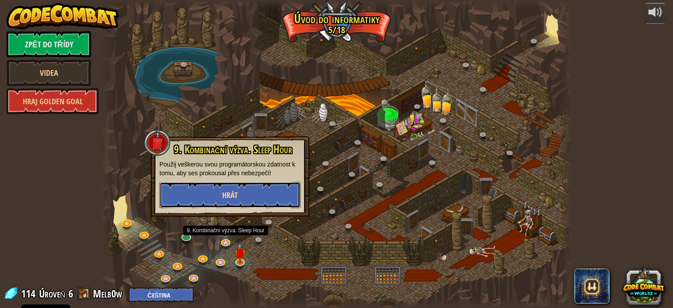
click at [252, 185] on button "Hrát" at bounding box center [230, 195] width 141 height 26
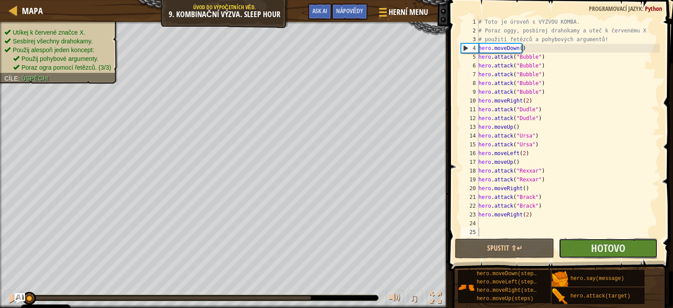
click at [575, 247] on button "Hotovo" at bounding box center [608, 248] width 99 height 20
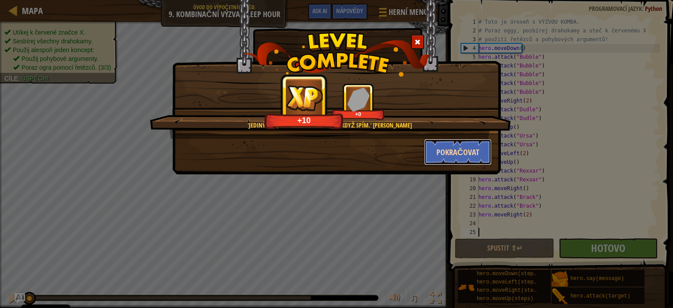
click at [443, 154] on button "Pokračovat" at bounding box center [458, 152] width 68 height 26
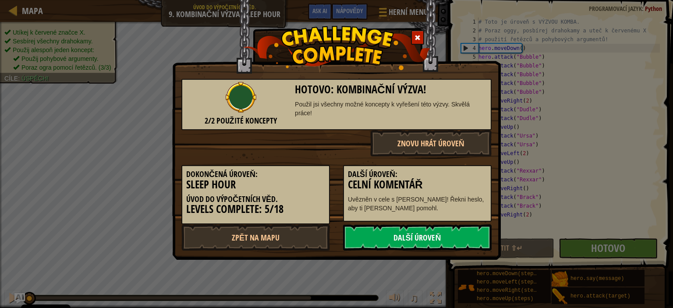
click at [379, 245] on link "Další úroveň" at bounding box center [417, 237] width 149 height 26
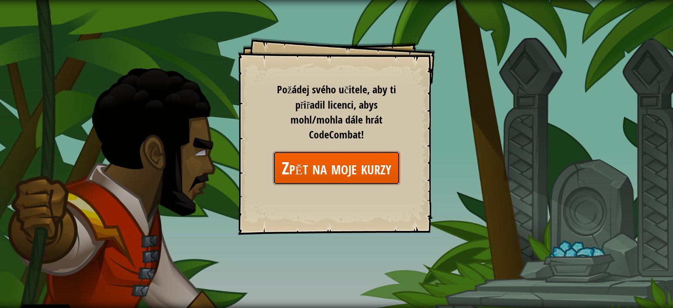
click at [331, 162] on link "Zpět na moje kurzy" at bounding box center [336, 168] width 127 height 34
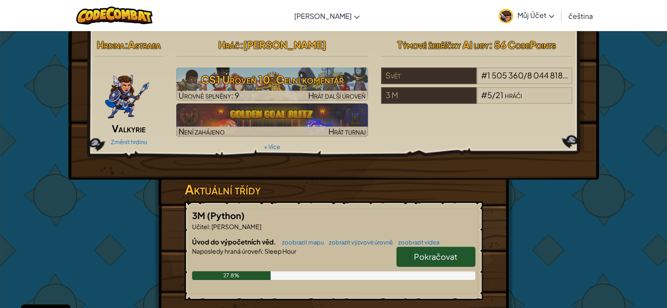
click at [452, 252] on span "Pokračovat" at bounding box center [435, 257] width 43 height 10
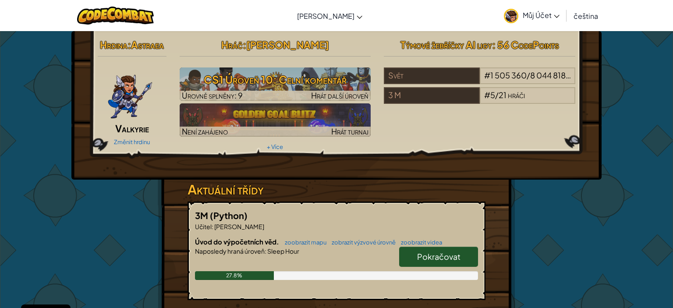
select select "cs"
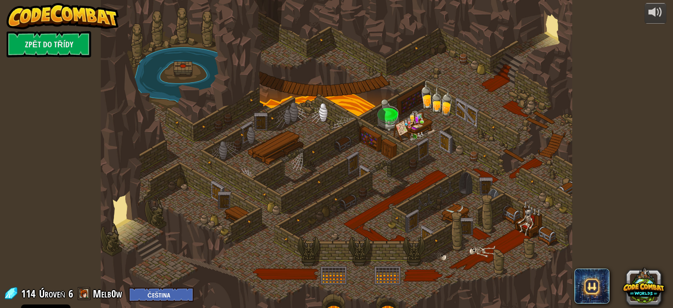
select select "cs"
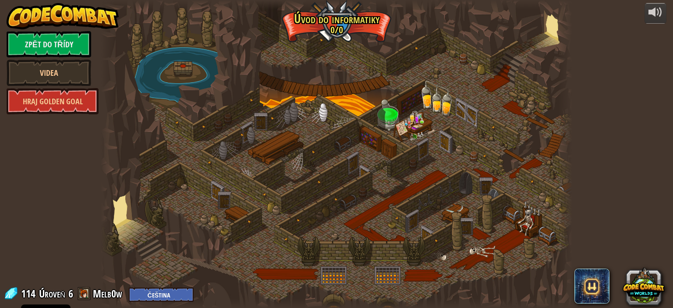
select select "cs"
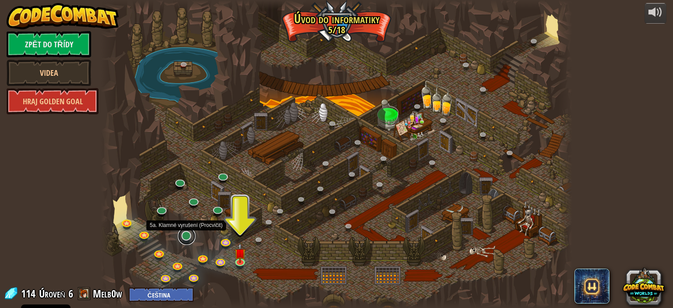
click at [189, 237] on link at bounding box center [187, 236] width 18 height 18
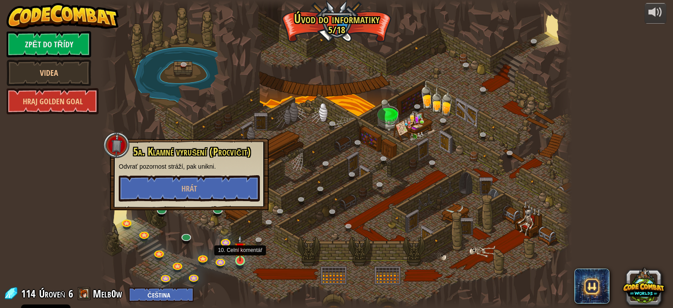
click at [240, 259] on img at bounding box center [239, 248] width 11 height 26
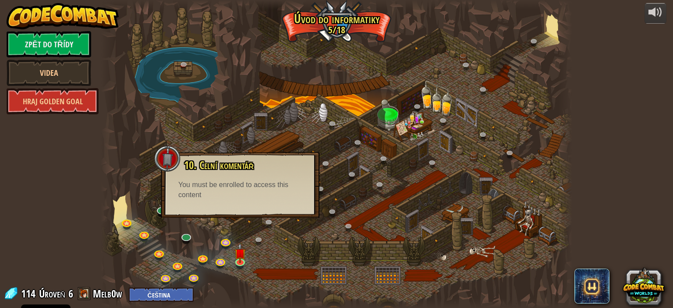
click at [293, 249] on div at bounding box center [337, 154] width 472 height 308
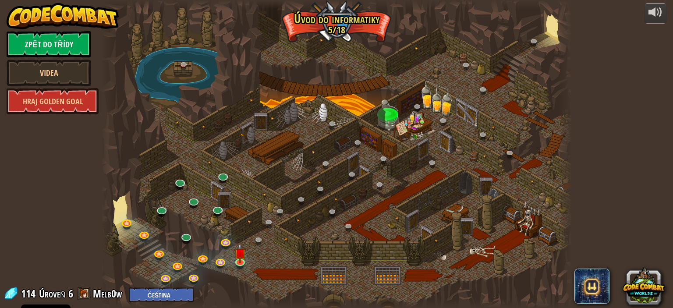
click at [224, 175] on link at bounding box center [224, 176] width 18 height 13
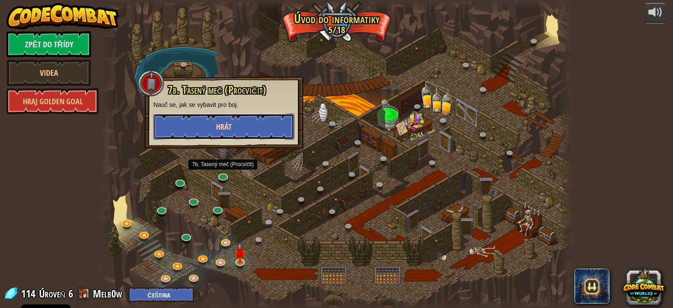
click at [188, 127] on button "Hrát" at bounding box center [223, 126] width 141 height 26
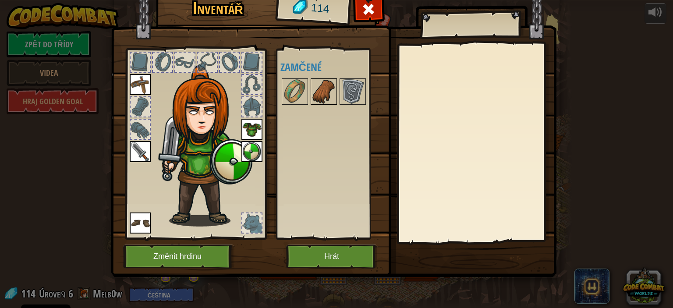
click at [337, 91] on div at bounding box center [324, 91] width 26 height 26
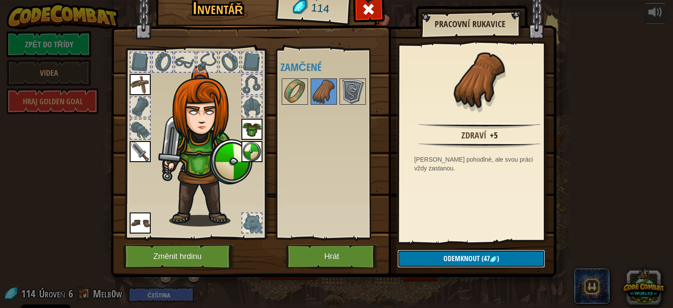
click at [454, 257] on span "Odemknout" at bounding box center [461, 259] width 36 height 10
click at [428, 255] on button "Potvrdit" at bounding box center [471, 259] width 148 height 18
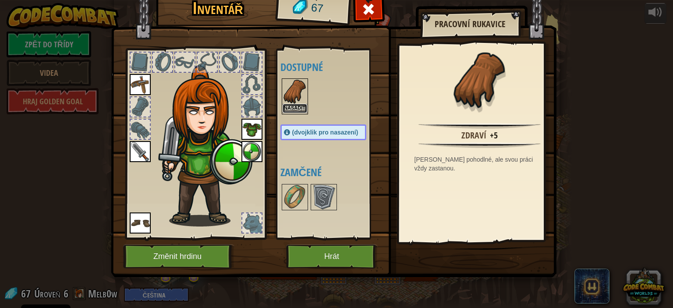
click at [289, 105] on button "Nasadit" at bounding box center [295, 108] width 25 height 9
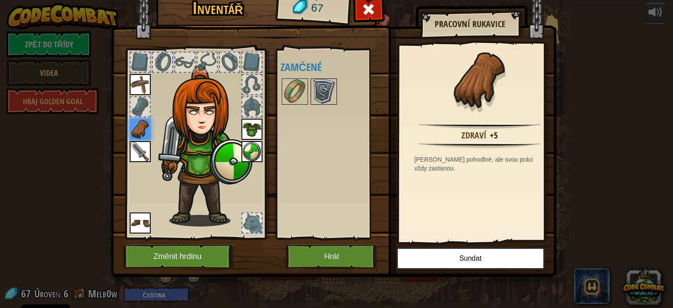
click at [316, 96] on img at bounding box center [324, 91] width 25 height 25
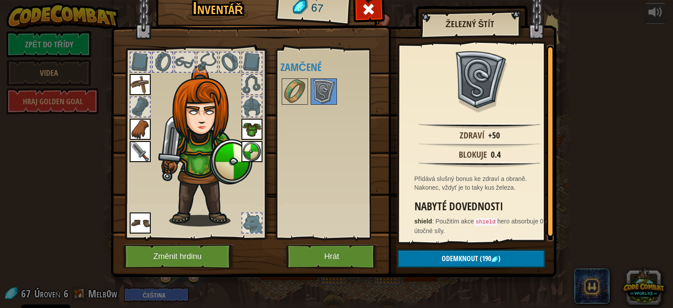
click at [252, 150] on img at bounding box center [251, 151] width 21 height 21
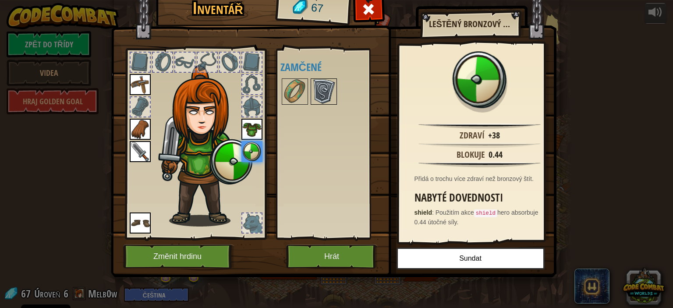
click at [319, 103] on img at bounding box center [324, 91] width 25 height 25
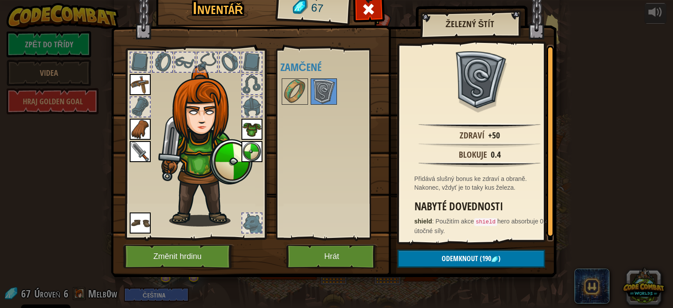
click at [249, 150] on img at bounding box center [251, 151] width 21 height 21
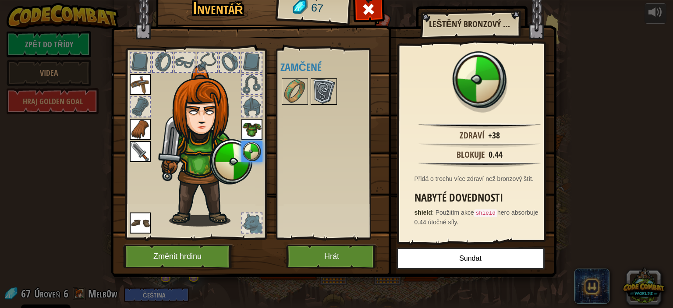
click at [323, 100] on img at bounding box center [324, 91] width 25 height 25
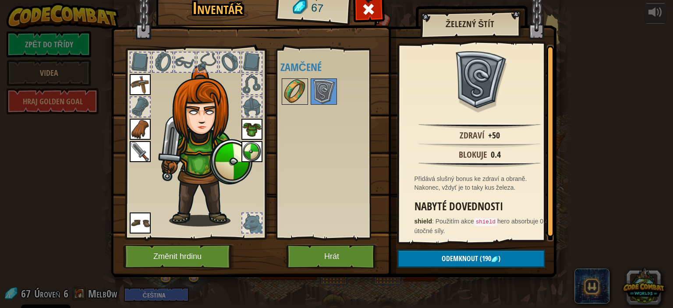
click at [284, 84] on img at bounding box center [295, 91] width 25 height 25
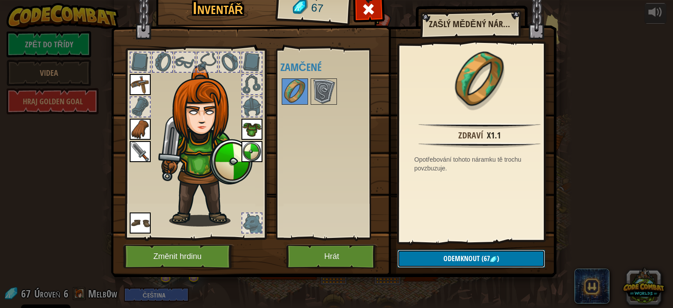
click at [437, 252] on button "Odemknout (67 )" at bounding box center [471, 259] width 148 height 18
click at [437, 252] on button "Potvrdit" at bounding box center [471, 259] width 148 height 18
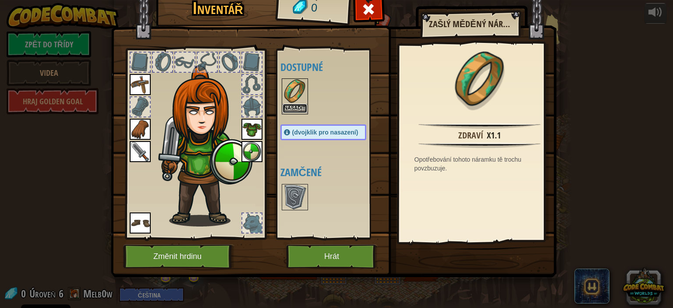
click at [301, 104] on button "Nasadit" at bounding box center [295, 108] width 25 height 9
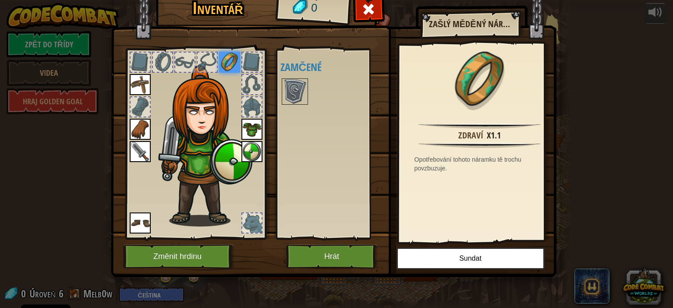
click at [251, 219] on div at bounding box center [251, 222] width 19 height 19
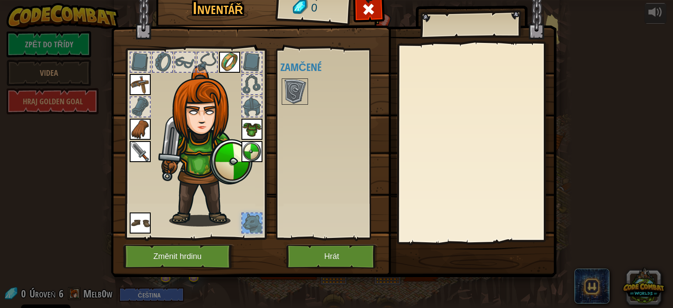
click at [121, 226] on img at bounding box center [334, 118] width 446 height 318
click at [123, 226] on div at bounding box center [195, 141] width 145 height 197
click at [141, 224] on img at bounding box center [140, 223] width 21 height 21
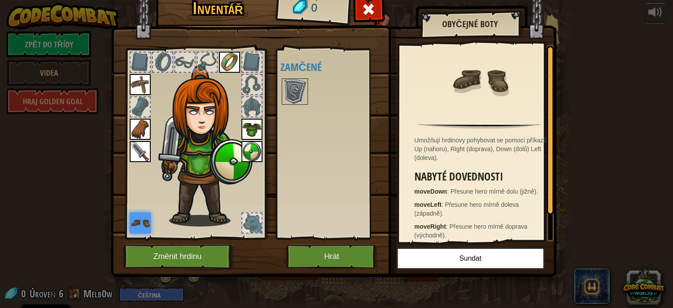
click at [144, 142] on img at bounding box center [140, 151] width 21 height 21
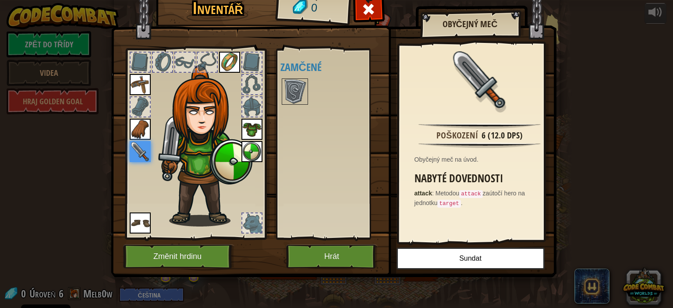
click at [145, 124] on img at bounding box center [140, 129] width 21 height 21
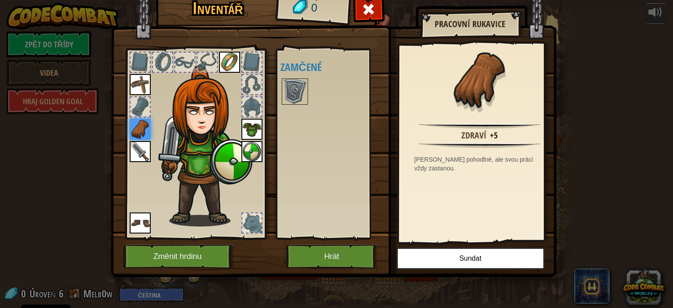
click at [142, 107] on div at bounding box center [140, 106] width 19 height 19
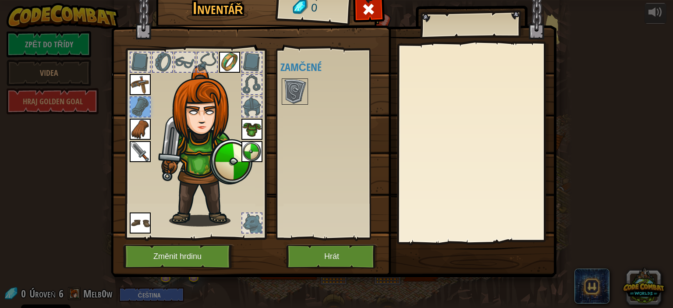
click at [147, 90] on img at bounding box center [140, 84] width 21 height 21
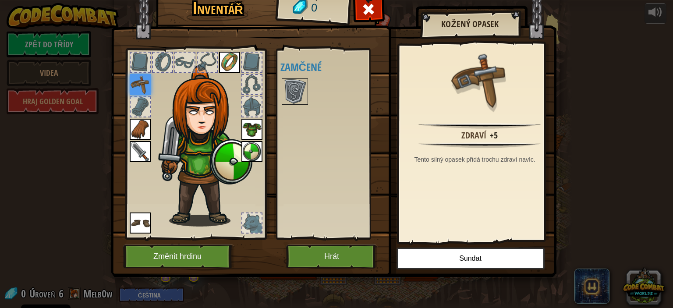
click at [234, 63] on img at bounding box center [229, 62] width 21 height 21
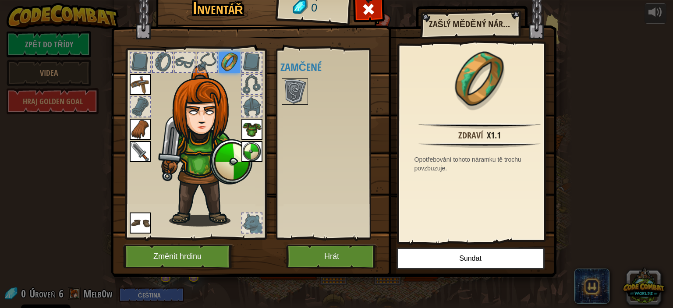
click at [257, 125] on img at bounding box center [251, 129] width 21 height 21
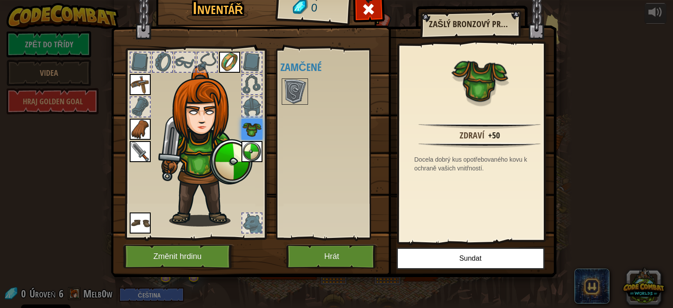
click at [244, 146] on img at bounding box center [251, 151] width 21 height 21
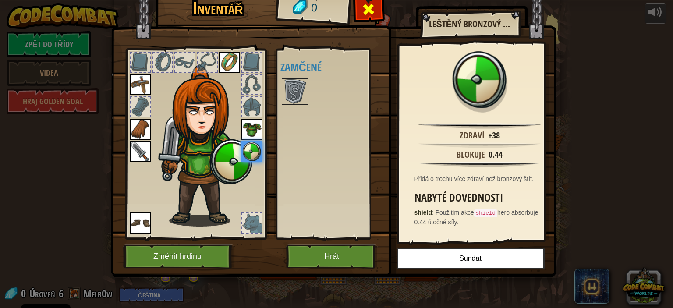
click at [358, 22] on div at bounding box center [369, 12] width 28 height 28
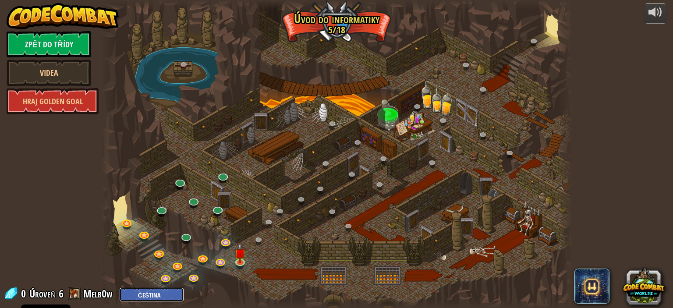
click at [147, 291] on select "English ([GEOGRAPHIC_DATA]) English ([GEOGRAPHIC_DATA]) 简体中文 繁體中文 русский españ…" at bounding box center [151, 294] width 65 height 14
click at [392, 172] on div at bounding box center [337, 154] width 472 height 308
click at [187, 237] on link at bounding box center [187, 236] width 18 height 18
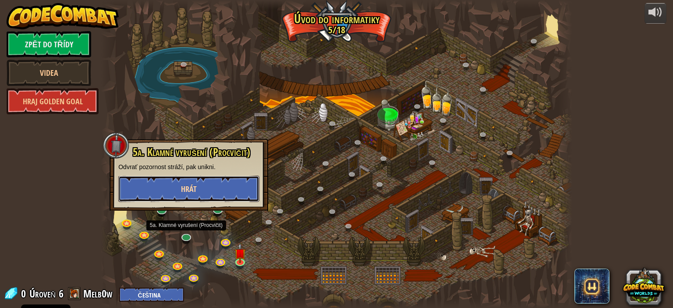
click at [204, 180] on button "Hrát" at bounding box center [188, 189] width 141 height 26
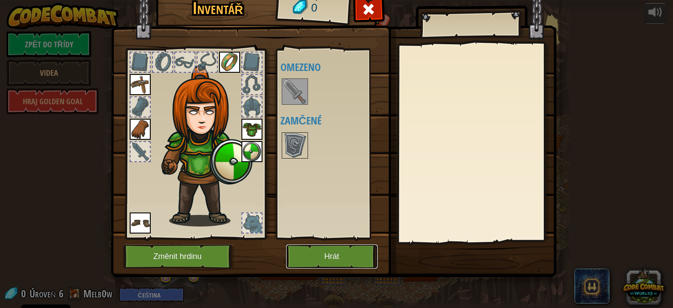
click at [316, 259] on button "Hrát" at bounding box center [332, 257] width 92 height 24
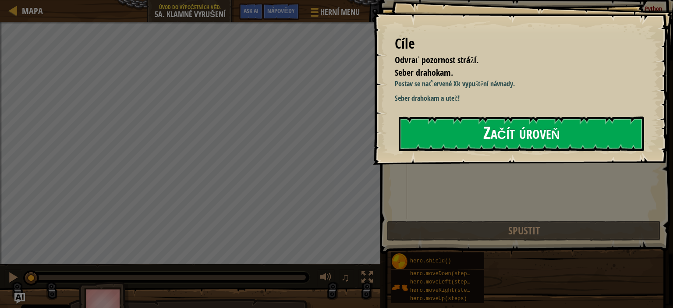
click at [475, 139] on button "Začít úroveň" at bounding box center [521, 134] width 245 height 35
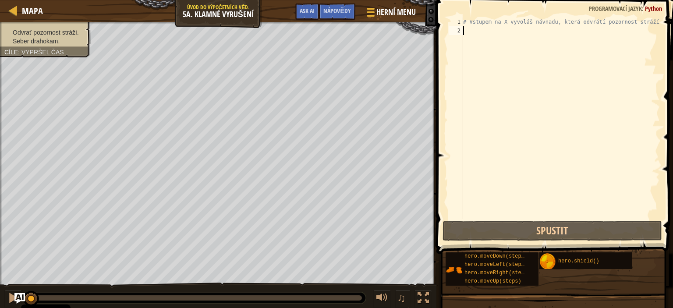
click at [514, 36] on div "# Vstupem na X vyvoláš návnadu, která odvrátí pozornost stráží." at bounding box center [560, 127] width 199 height 219
type textarea "m"
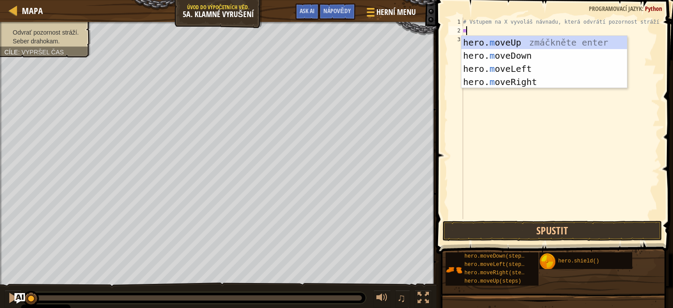
scroll to position [4, 0]
click at [521, 82] on div "hero. m oveUp zmáčkněte enter hero. m oveDown zmáčkněte enter hero. m oveLeft z…" at bounding box center [544, 75] width 166 height 79
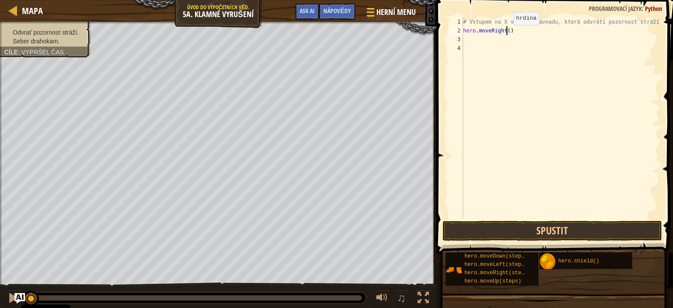
click at [506, 34] on div "# Vstupem na X vyvoláš návnadu, která odvrátí pozornost stráží. hero . moveRigh…" at bounding box center [560, 127] width 199 height 219
type textarea "hero.moveRight(3)"
click at [531, 43] on div "# Vstupem na X vyvoláš návnadu, která odvrátí pozornost stráží. hero . moveRigh…" at bounding box center [560, 127] width 199 height 219
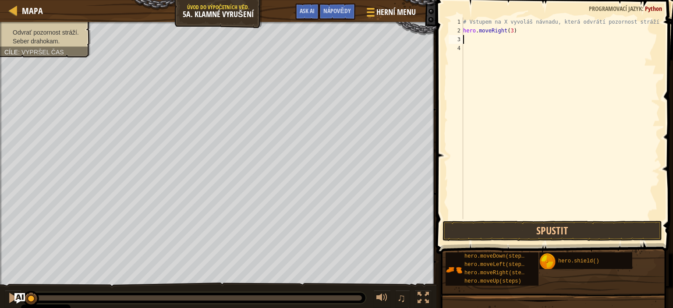
type textarea "a"
type textarea "h"
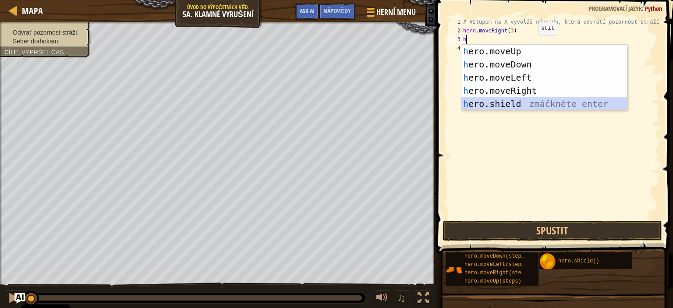
click at [514, 101] on div "h ero.moveUp zmáčkněte enter h ero.moveDown zmáčkněte enter h ero.moveLeft zmáč…" at bounding box center [544, 91] width 166 height 92
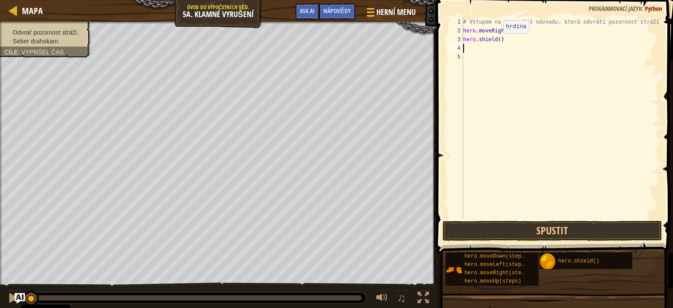
click at [496, 42] on div "# Vstupem na X vyvoláš návnadu, která odvrátí pozornost stráží. hero . moveRigh…" at bounding box center [560, 127] width 199 height 219
click at [501, 41] on div "# Vstupem na X vyvoláš návnadu, která odvrátí pozornost stráží. hero . moveRigh…" at bounding box center [560, 127] width 199 height 219
click at [498, 41] on div "# Vstupem na X vyvoláš návnadu, která odvrátí pozornost stráží. hero . moveRigh…" at bounding box center [560, 127] width 199 height 219
type textarea "hero.shield(10)"
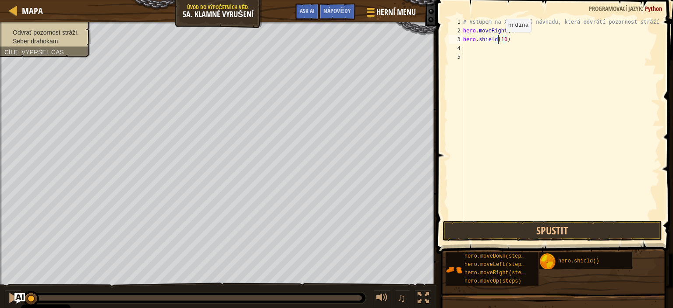
click at [498, 41] on div "# Vstupem na X vyvoláš návnadu, která odvrátí pozornost stráží. hero . moveRigh…" at bounding box center [560, 127] width 199 height 219
click at [513, 45] on div "# Vstupem na X vyvoláš návnadu, která odvrátí pozornost stráží. hero . moveRigh…" at bounding box center [560, 127] width 199 height 219
click at [509, 33] on div "# Vstupem na X vyvoláš návnadu, která odvrátí pozornost stráží. hero . moveRigh…" at bounding box center [560, 127] width 199 height 219
click at [514, 43] on div "# Vstupem na X vyvoláš návnadu, která odvrátí pozornost stráží. hero . moveRigh…" at bounding box center [560, 127] width 199 height 219
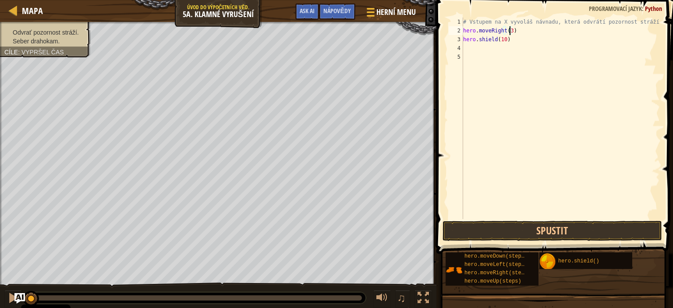
type textarea "hero.shield(10)"
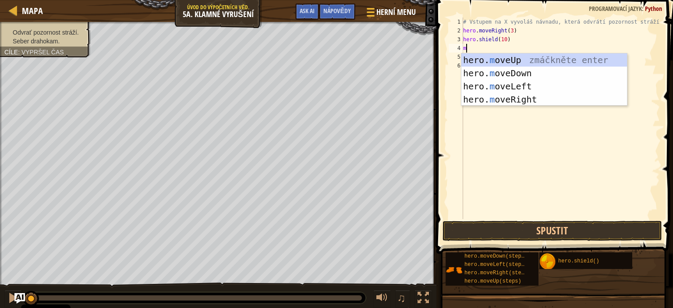
type textarea "mo"
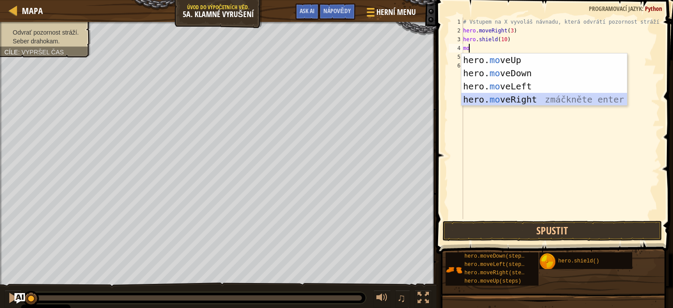
click at [520, 96] on div "hero. mo veUp zmáčkněte enter hero. mo veDown zmáčkněte enter hero. mo veLeft z…" at bounding box center [544, 92] width 166 height 79
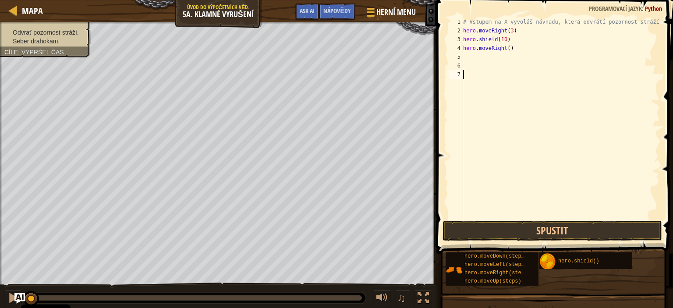
click at [520, 96] on div "# Vstupem na X vyvoláš návnadu, která odvrátí pozornost stráží. hero . moveRigh…" at bounding box center [560, 127] width 199 height 219
click at [506, 48] on div "# Vstupem na X vyvoláš návnadu, která odvrátí pozornost stráží. hero . moveRigh…" at bounding box center [560, 127] width 199 height 219
type textarea "hero.moveRight(2)"
click at [559, 59] on div "# Vstupem na X vyvoláš návnadu, která odvrátí pozornost stráží. hero . moveRigh…" at bounding box center [560, 127] width 199 height 219
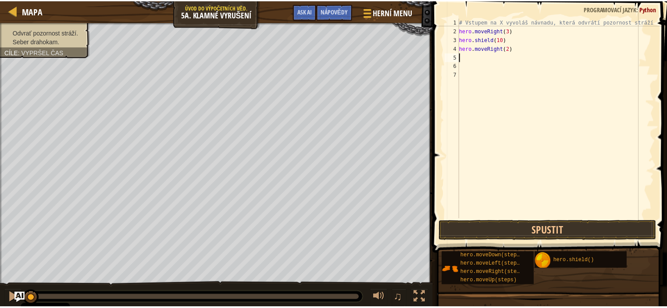
scroll to position [4, 0]
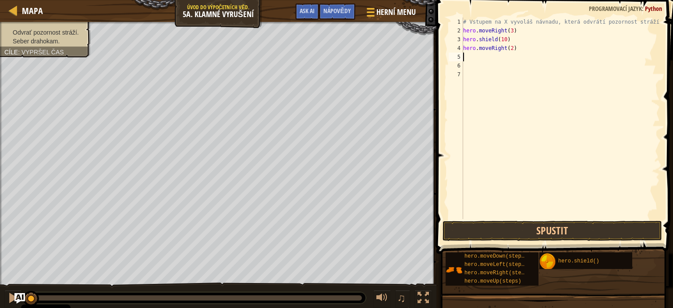
drag, startPoint x: 512, startPoint y: 234, endPoint x: 568, endPoint y: 189, distance: 71.7
click at [568, 189] on div "# Vstupem na X vyvoláš návnadu, která odvrátí pozornost stráží. hero . moveRigh…" at bounding box center [560, 127] width 199 height 219
click at [513, 229] on button "Spustit" at bounding box center [553, 231] width 220 height 20
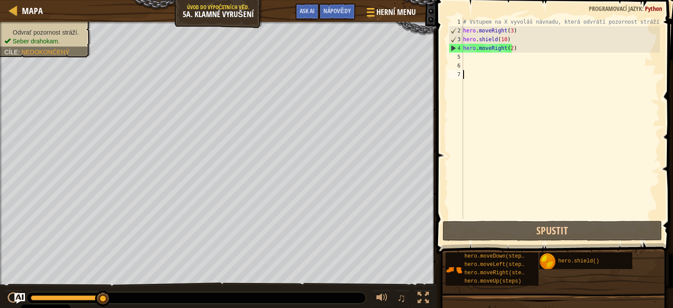
click at [556, 53] on div "# Vstupem na X vyvoláš návnadu, která odvrátí pozornost stráží. hero . moveRigh…" at bounding box center [560, 127] width 199 height 219
type textarea "h"
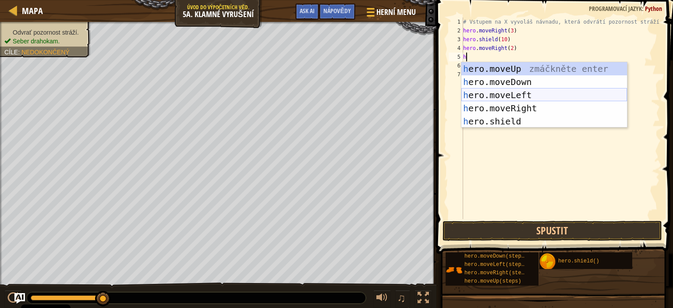
click at [536, 95] on div "h ero.moveUp zmáčkněte enter h ero.moveDown zmáčkněte enter h ero.moveLeft zmáč…" at bounding box center [544, 108] width 166 height 92
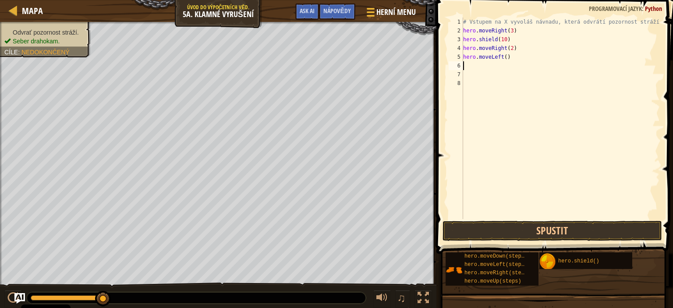
click at [543, 52] on div "# Vstupem na X vyvoláš návnadu, která odvrátí pozornost stráží. hero . moveRigh…" at bounding box center [560, 127] width 199 height 219
click at [539, 59] on div "# Vstupem na X vyvoláš návnadu, která odvrátí pozornost stráží. hero . moveRigh…" at bounding box center [560, 127] width 199 height 219
type textarea "hero.moveLeft()"
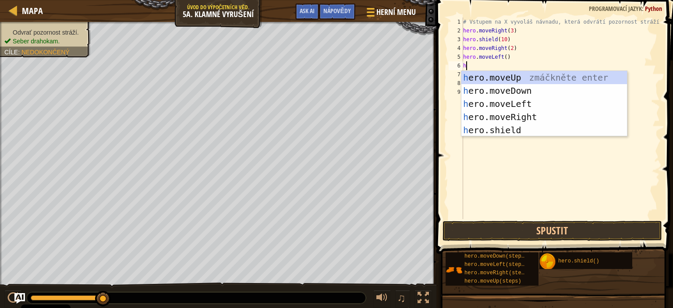
type textarea "he"
click at [525, 91] on div "he ro.moveUp zmáčkněte enter he ro.moveDown zmáčkněte enter he ro.moveLeft zmáč…" at bounding box center [544, 117] width 166 height 92
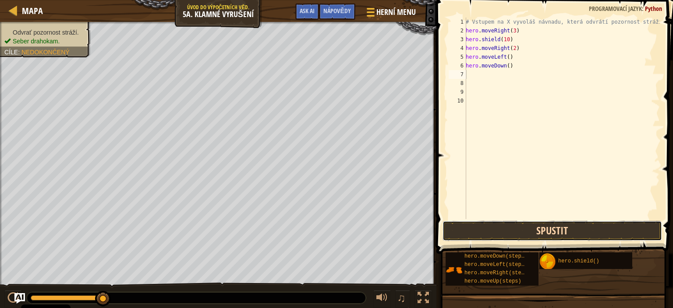
click at [523, 240] on button "Spustit" at bounding box center [553, 231] width 220 height 20
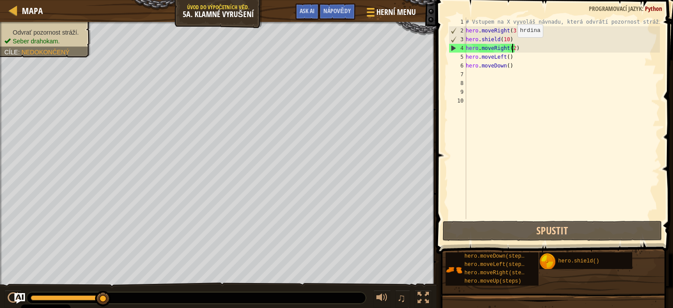
click at [513, 46] on div "# Vstupem na X vyvoláš návnadu, která odvrátí pozornost stráží. hero . moveRigh…" at bounding box center [562, 127] width 196 height 219
type textarea "hero.moveRight()"
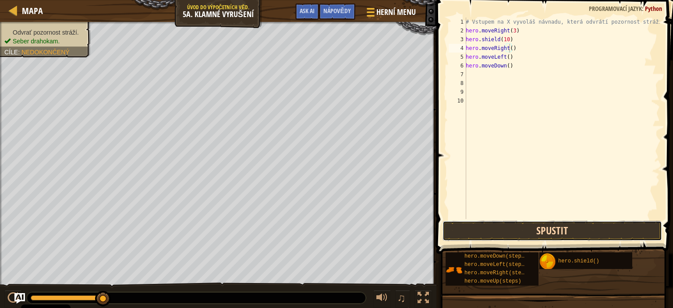
click at [522, 232] on button "Spustit" at bounding box center [553, 231] width 220 height 20
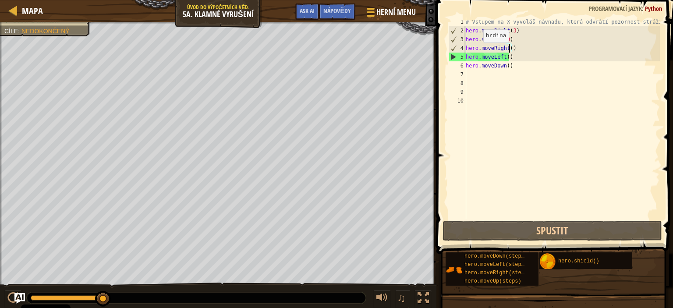
select select "cs"
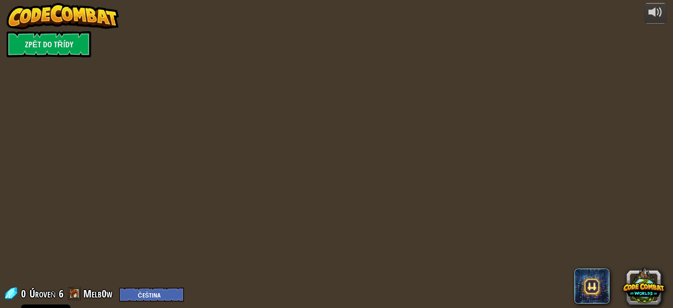
select select "cs"
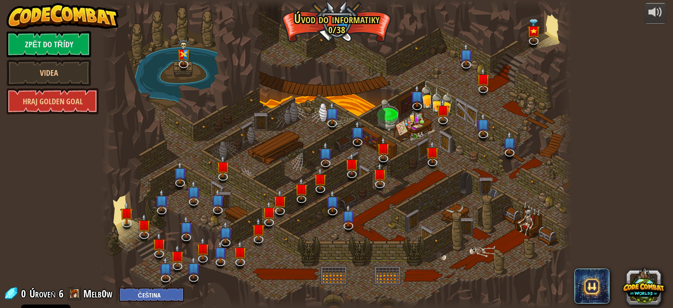
select select "cs"
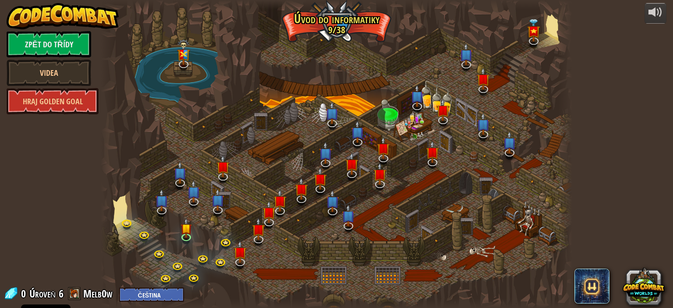
select select "cs"
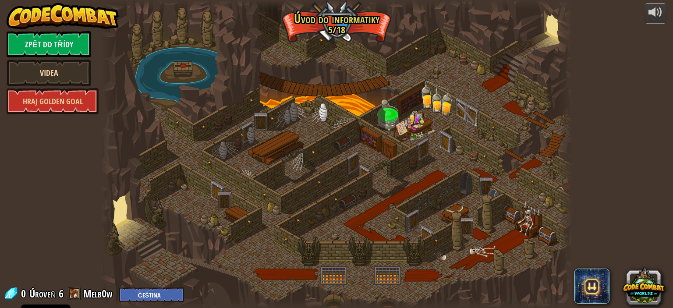
select select "cs"
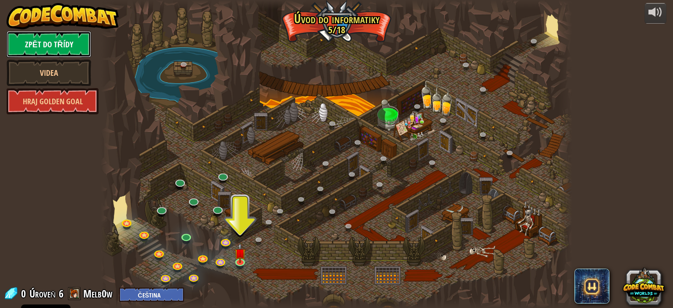
click at [60, 45] on link "Zpět do Třídy" at bounding box center [49, 44] width 85 height 26
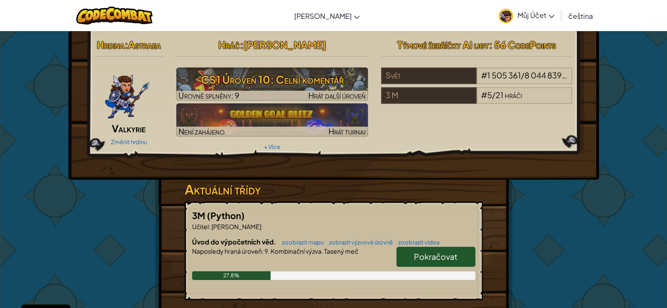
click at [510, 28] on link "Můj Účet" at bounding box center [526, 16] width 64 height 28
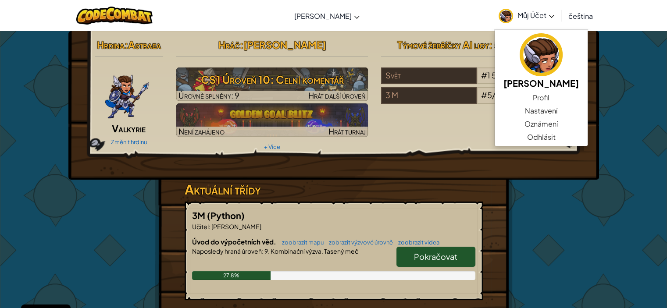
click at [511, 26] on link "Můj Účet" at bounding box center [526, 16] width 64 height 28
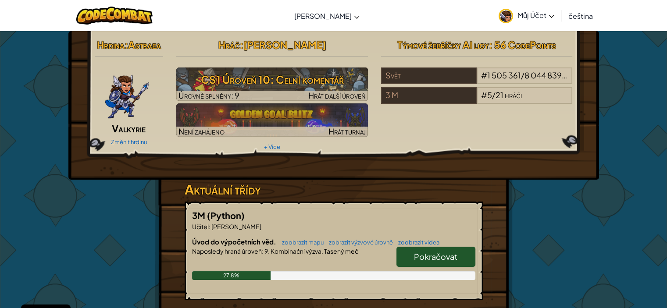
click at [514, 8] on link "Můj Účet" at bounding box center [526, 16] width 64 height 28
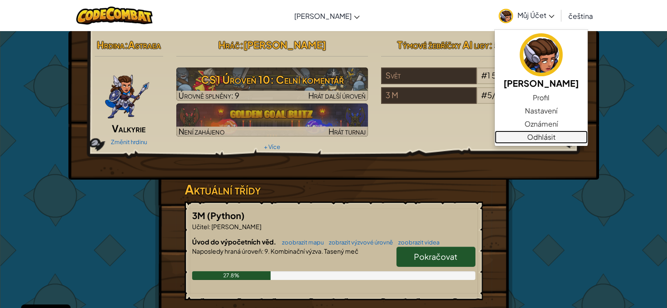
click at [525, 141] on link "Odhlásit" at bounding box center [540, 137] width 93 height 13
